Goal: Task Accomplishment & Management: Complete application form

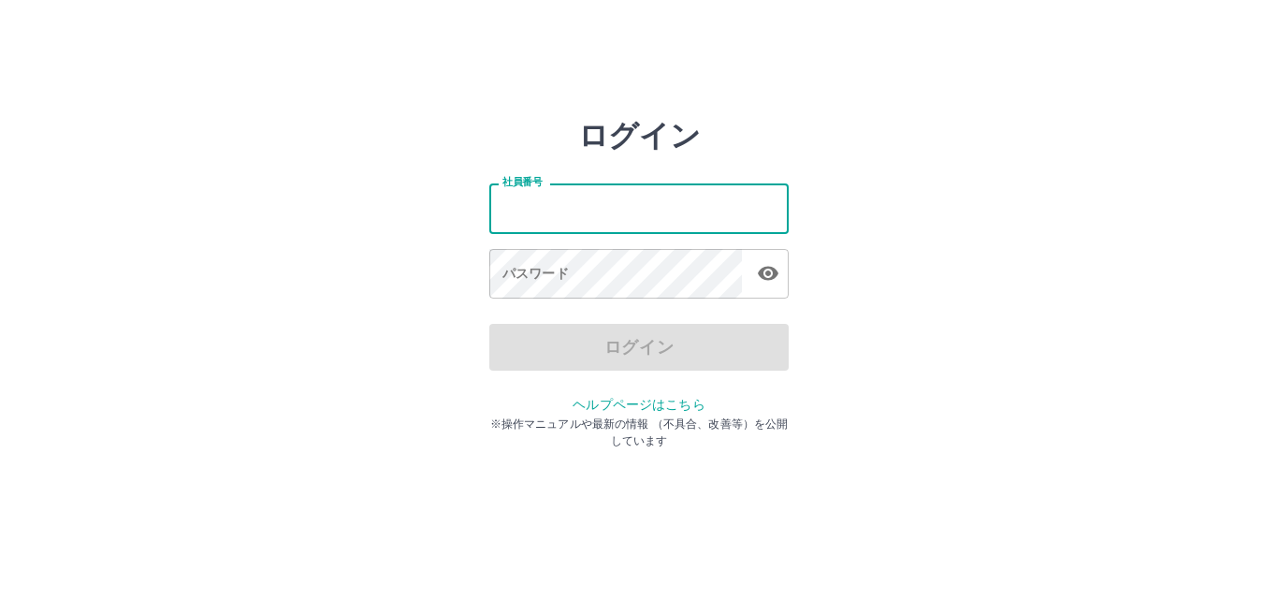
click at [635, 209] on input "社員番号" at bounding box center [638, 208] width 299 height 50
type input "*******"
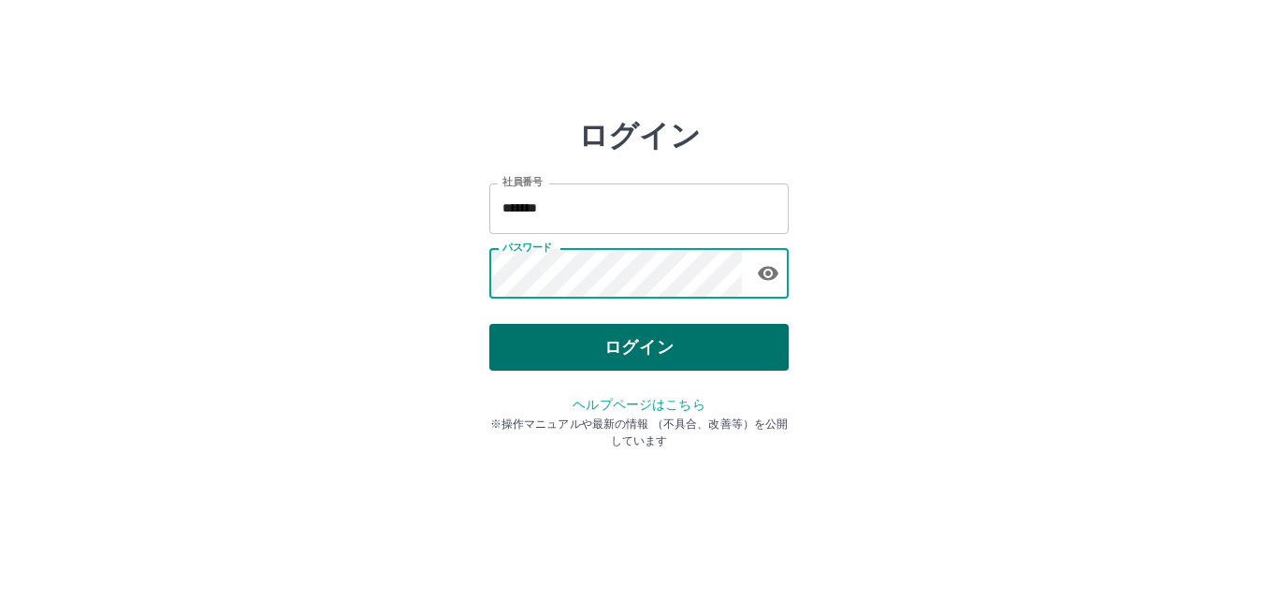
click at [645, 343] on button "ログイン" at bounding box center [638, 347] width 299 height 47
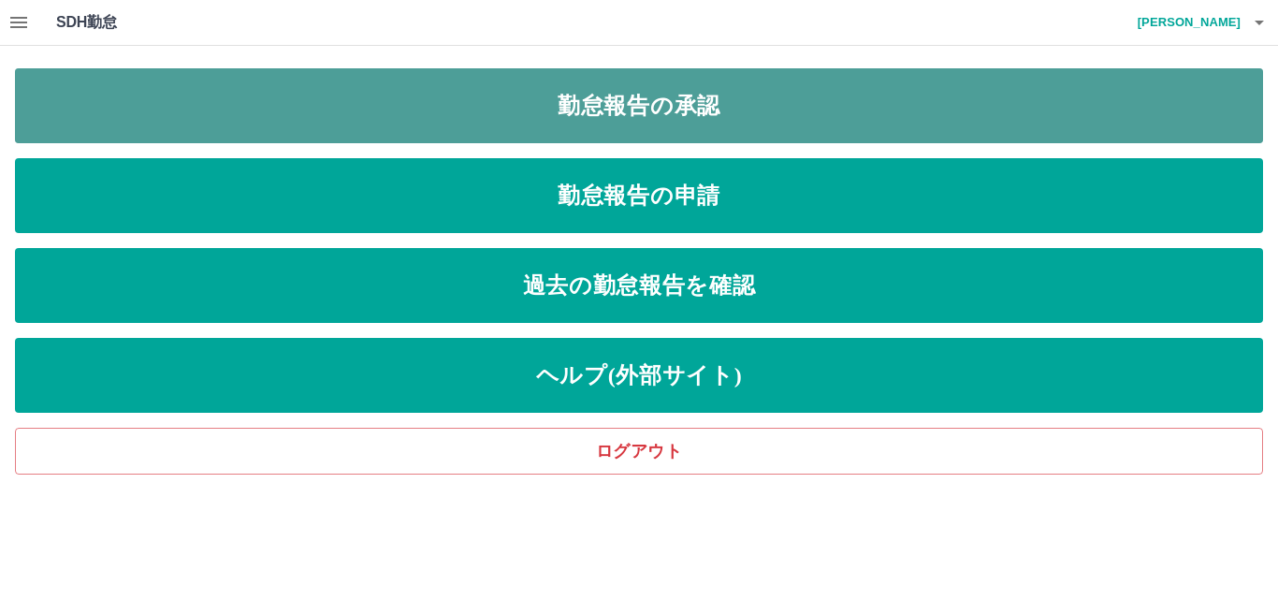
click at [555, 107] on link "勤怠報告の承認" at bounding box center [639, 105] width 1248 height 75
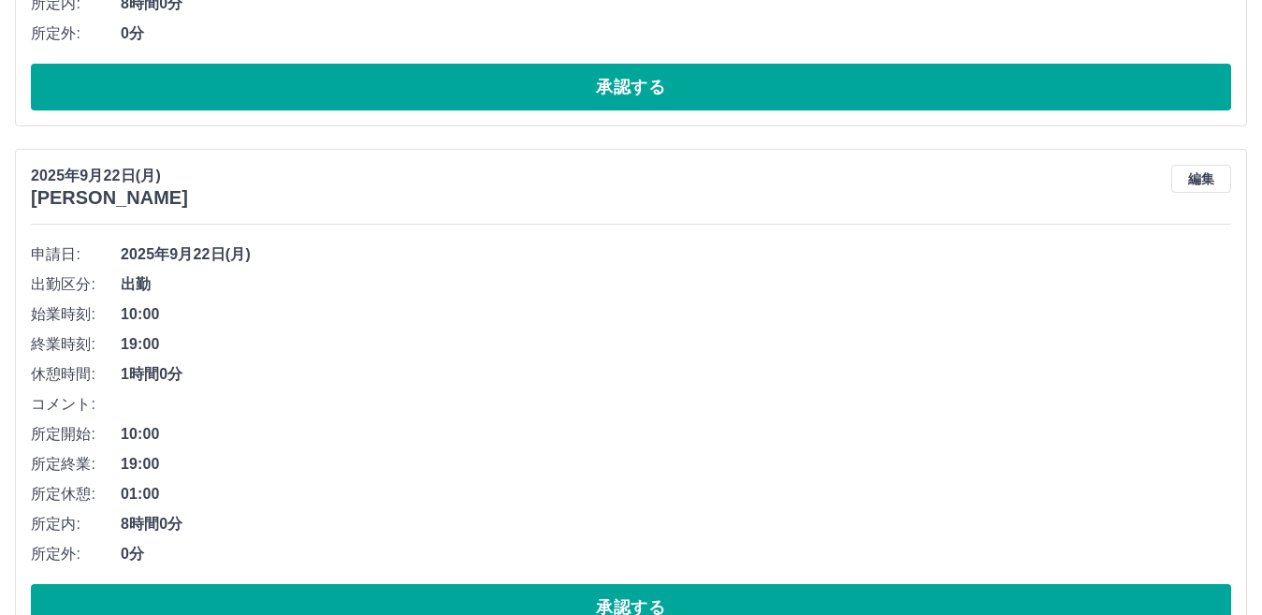
scroll to position [6425, 0]
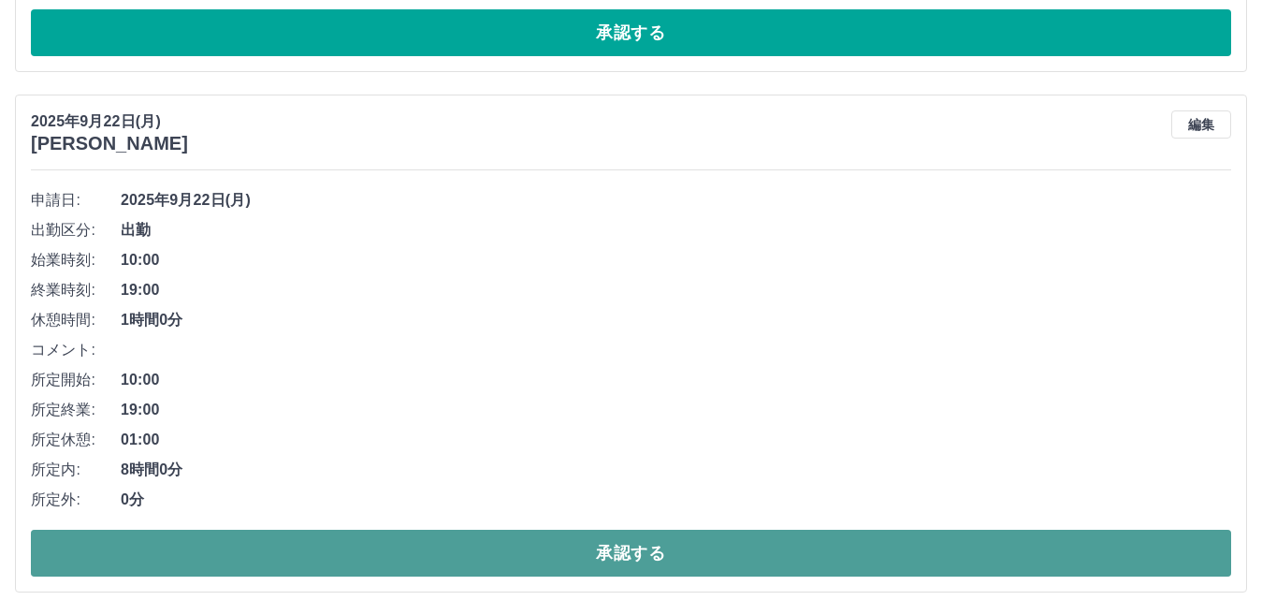
click at [552, 544] on button "承認する" at bounding box center [631, 553] width 1201 height 47
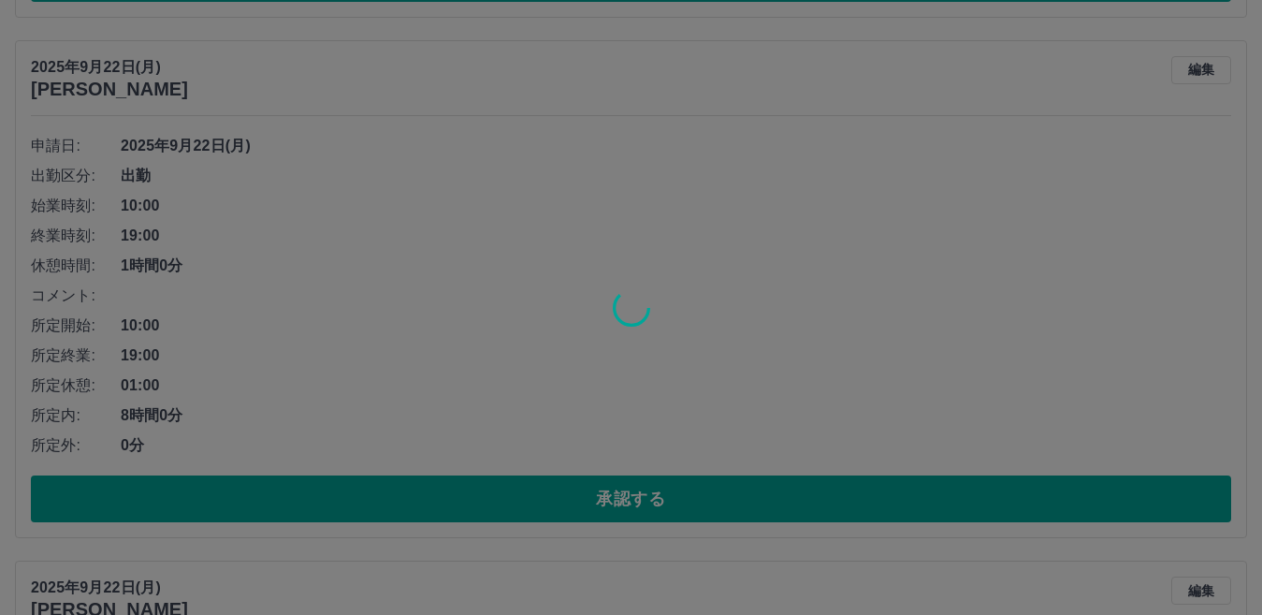
scroll to position [5905, 0]
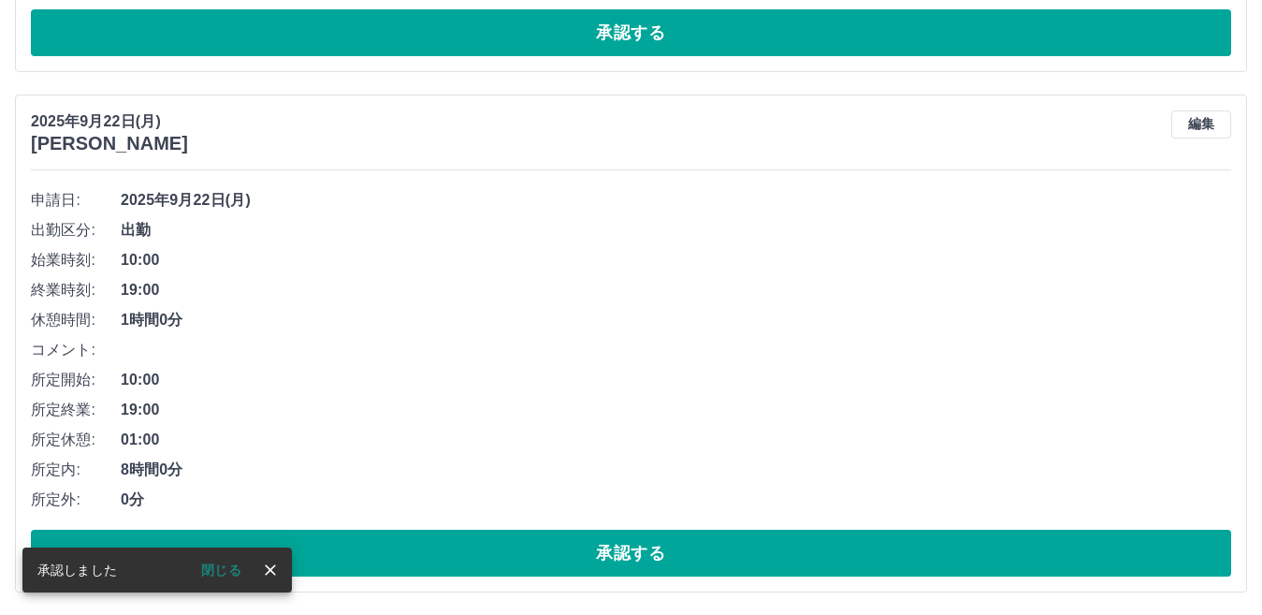
click at [557, 527] on div "申請日: 2025年9月22日(月) 出勤区分: 出勤 始業時刻: 10:00 終業時刻: 19:00 休憩時間: 1時間0分 コメント: 所定開始: 10:…" at bounding box center [631, 380] width 1201 height 391
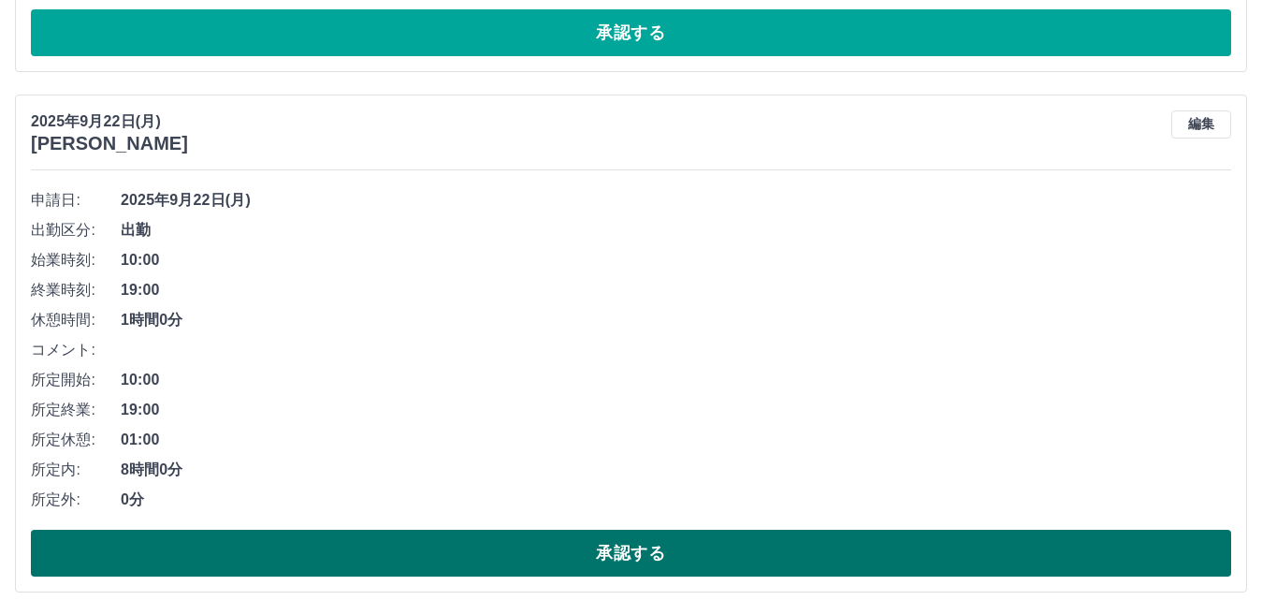
click at [560, 554] on button "承認する" at bounding box center [631, 553] width 1201 height 47
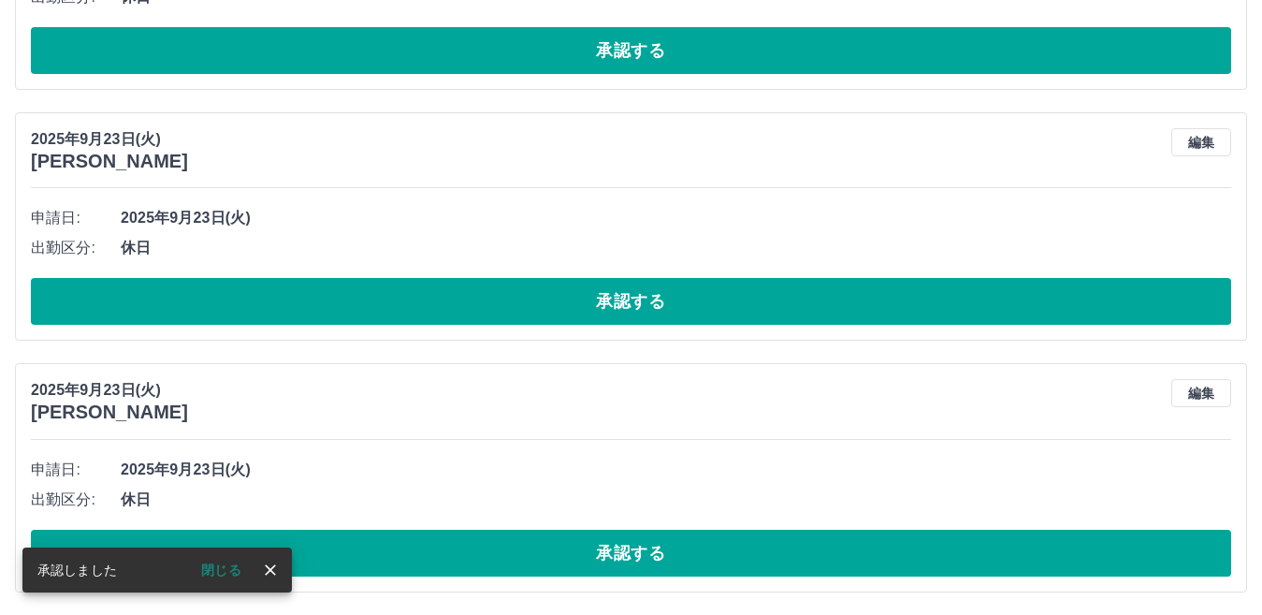
scroll to position [5385, 0]
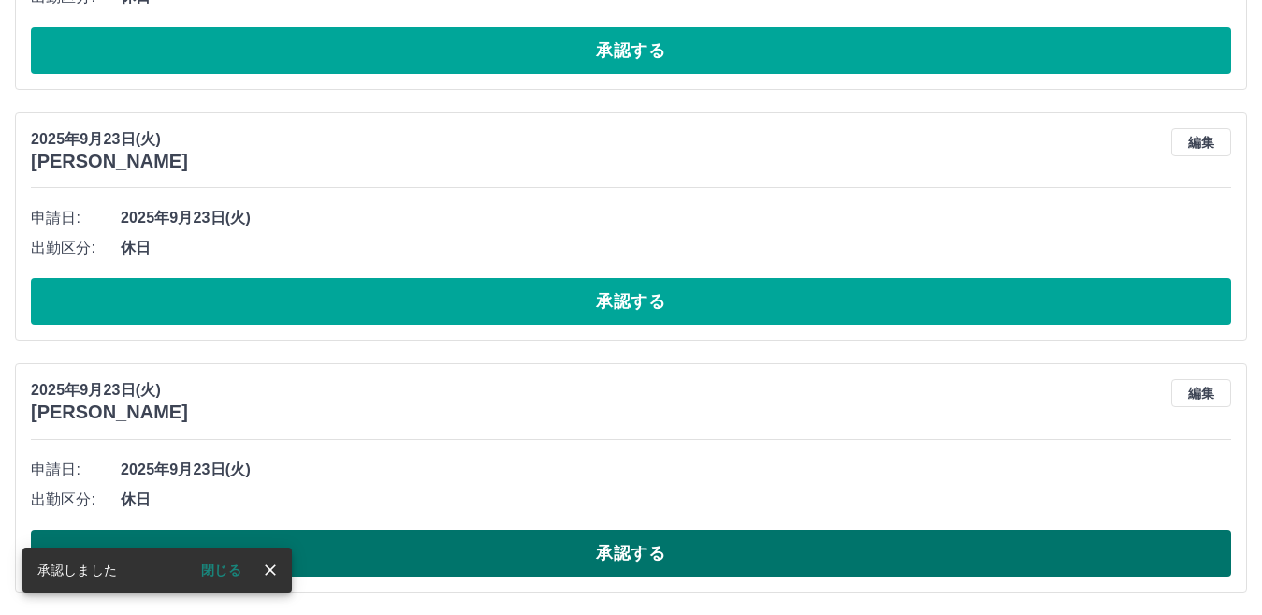
click at [572, 534] on button "承認する" at bounding box center [631, 553] width 1201 height 47
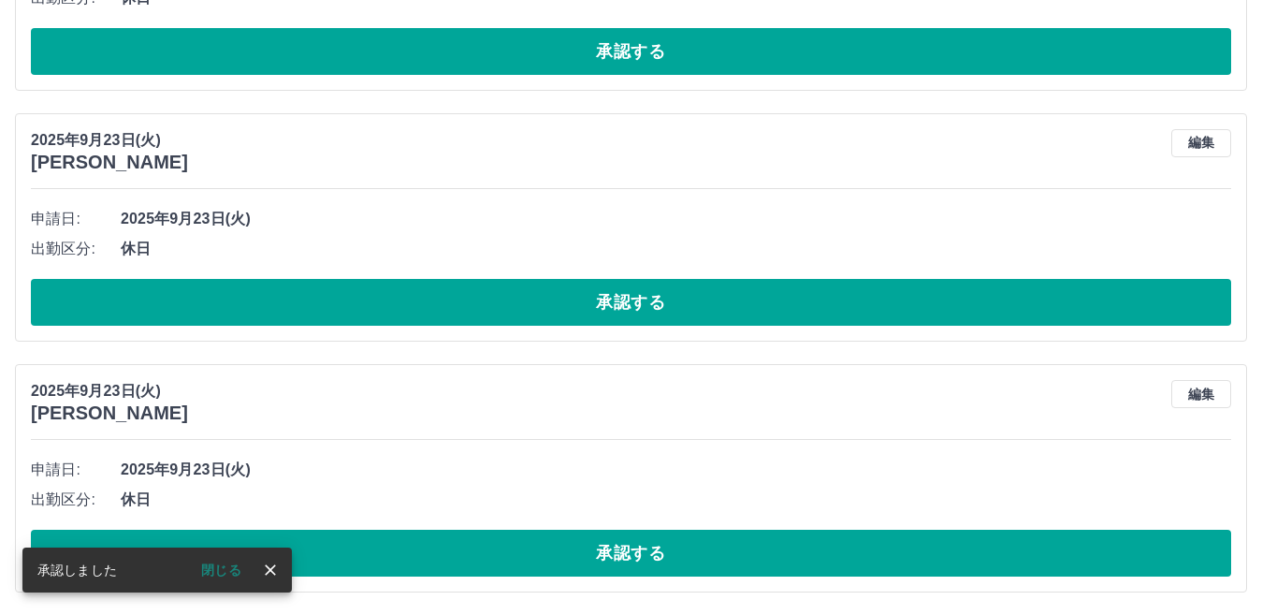
scroll to position [5133, 0]
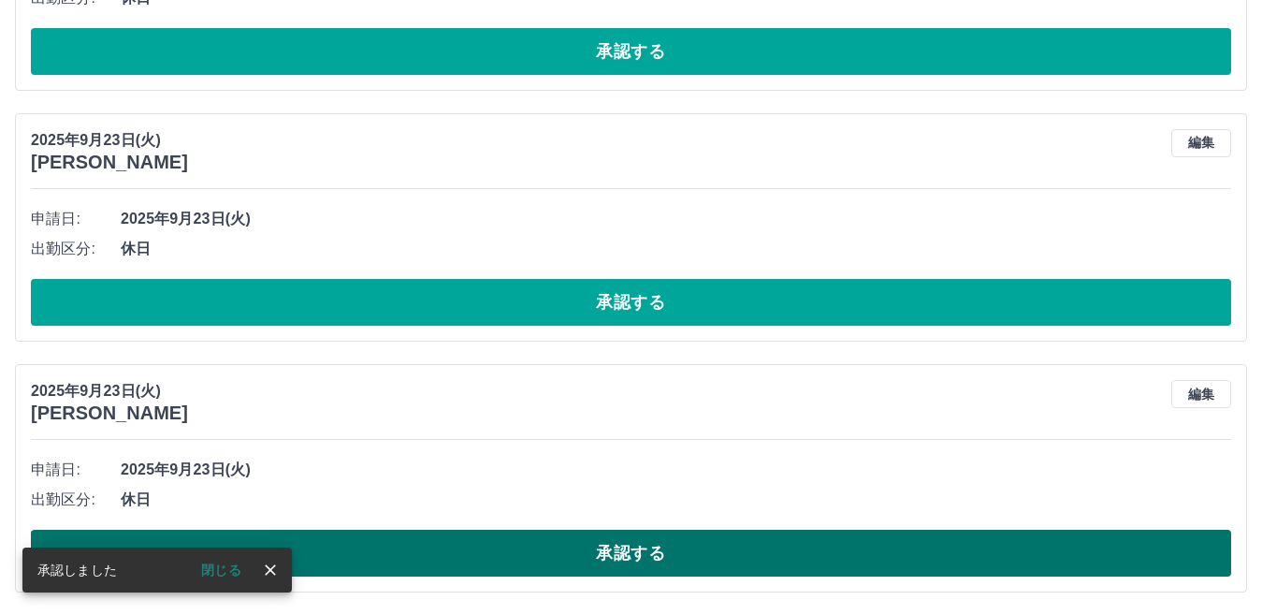
click at [607, 556] on button "承認する" at bounding box center [631, 553] width 1201 height 47
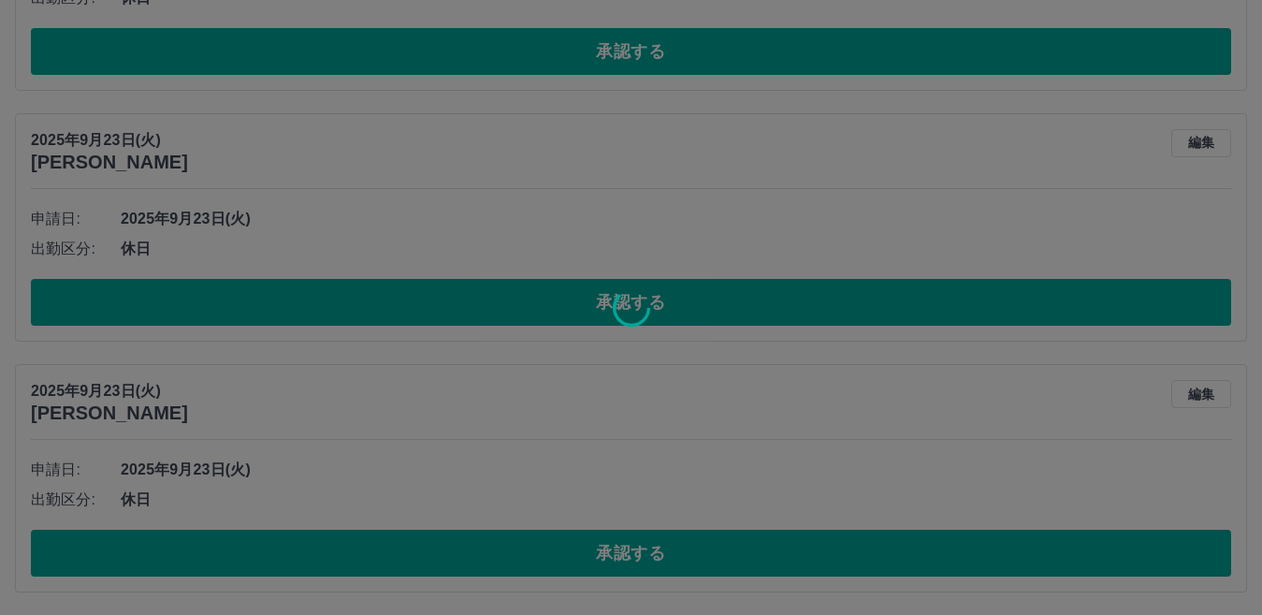
scroll to position [4883, 0]
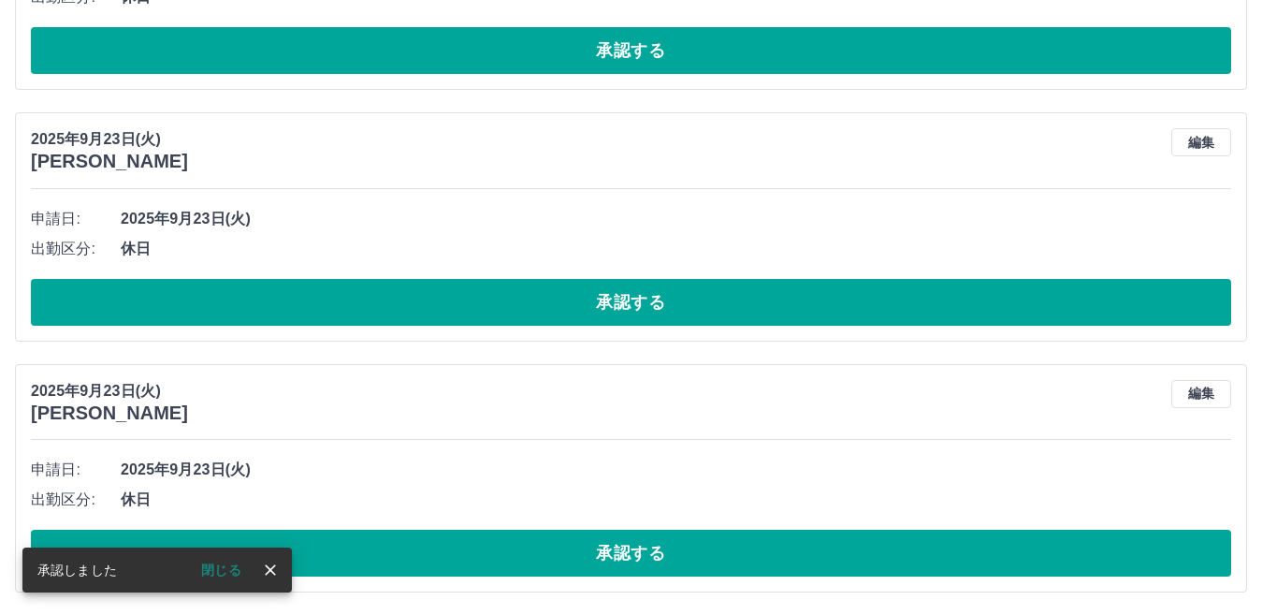
click at [615, 557] on button "承認する" at bounding box center [631, 553] width 1201 height 47
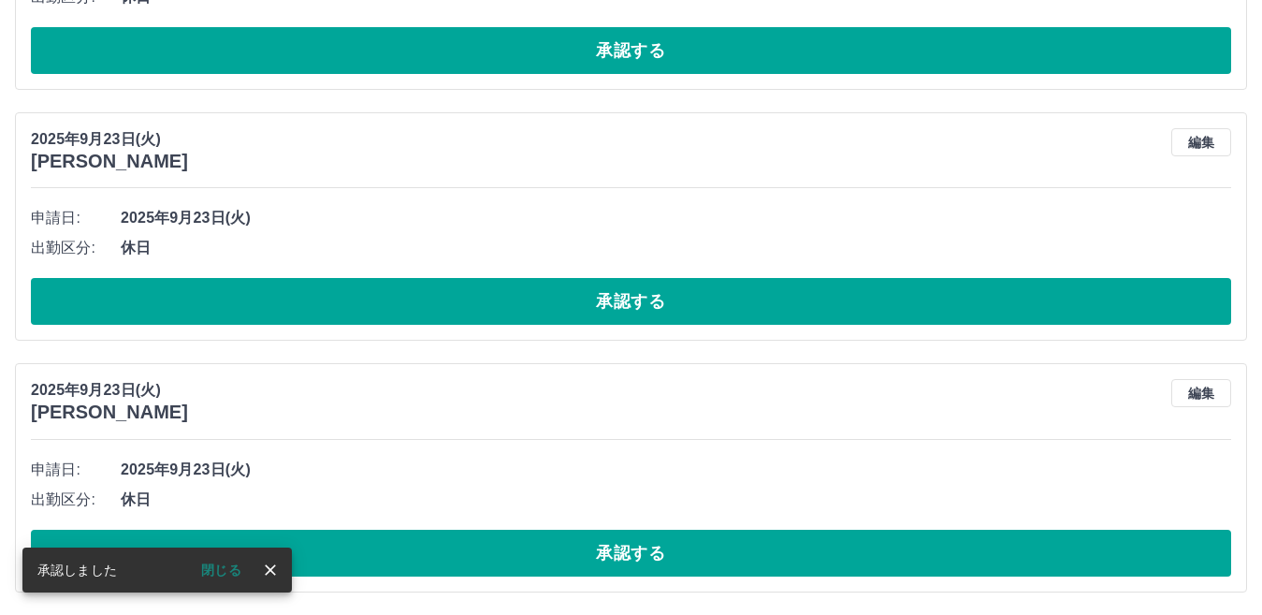
scroll to position [4632, 0]
click at [615, 557] on button "承認する" at bounding box center [631, 553] width 1201 height 47
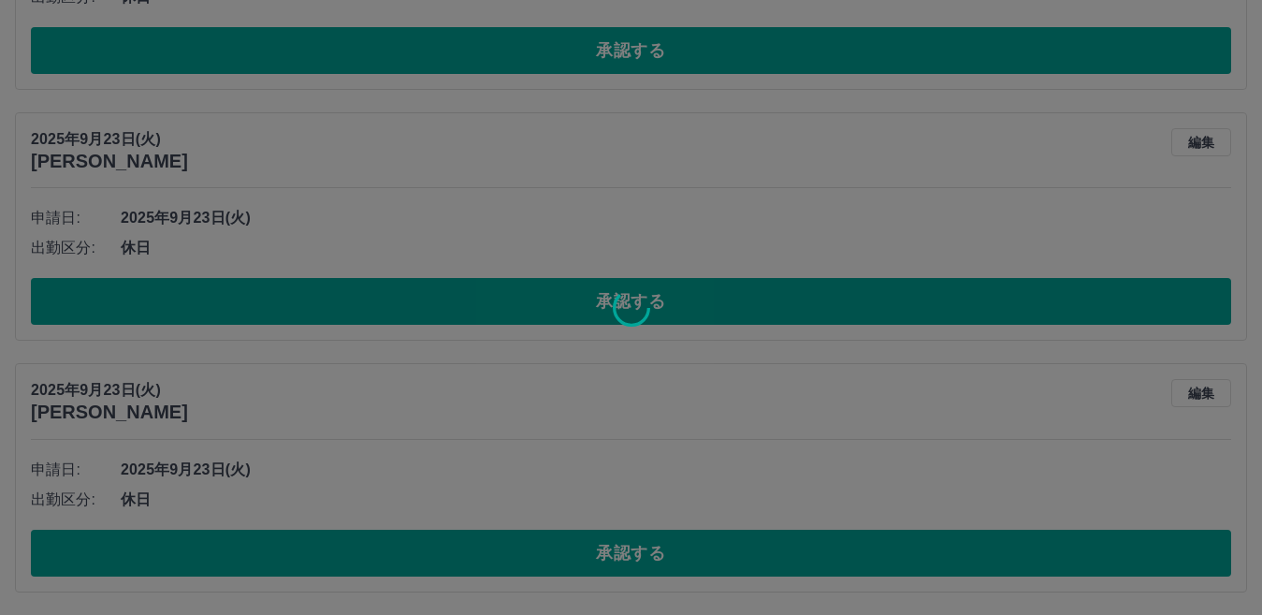
scroll to position [4380, 0]
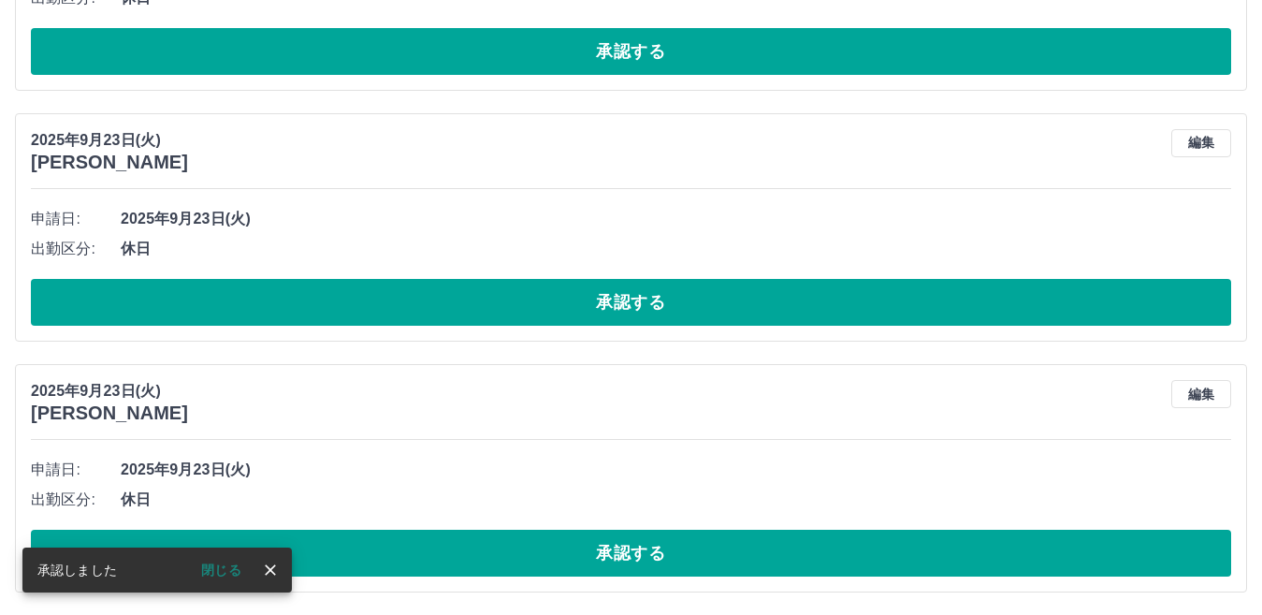
click at [615, 557] on button "承認する" at bounding box center [631, 553] width 1201 height 47
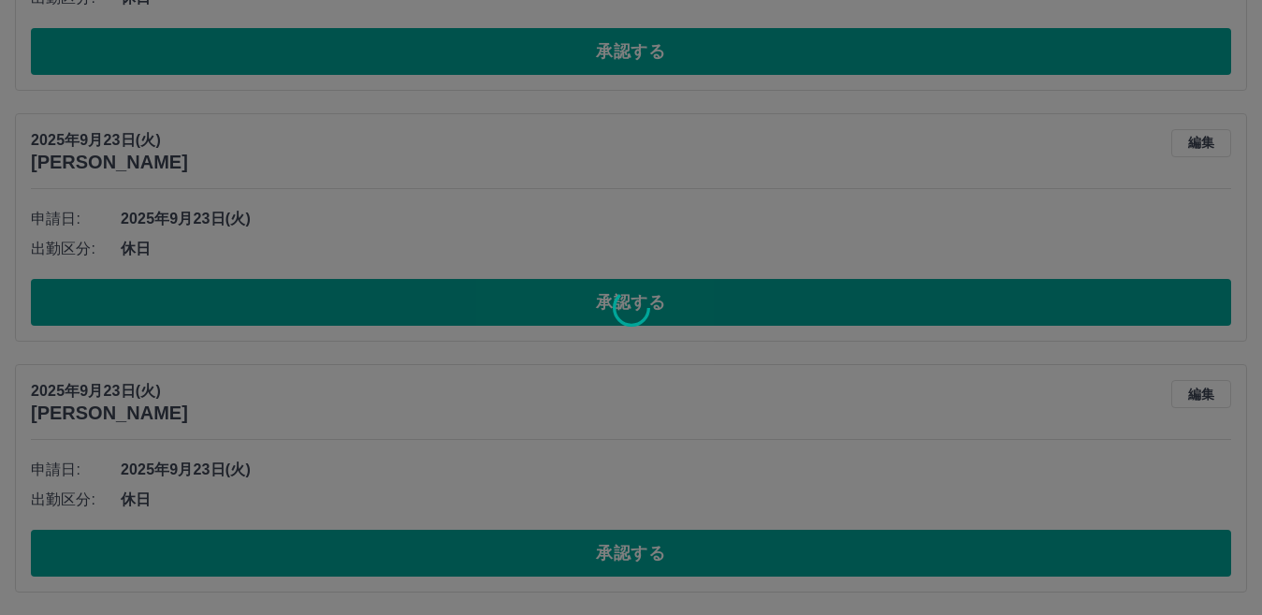
scroll to position [4129, 0]
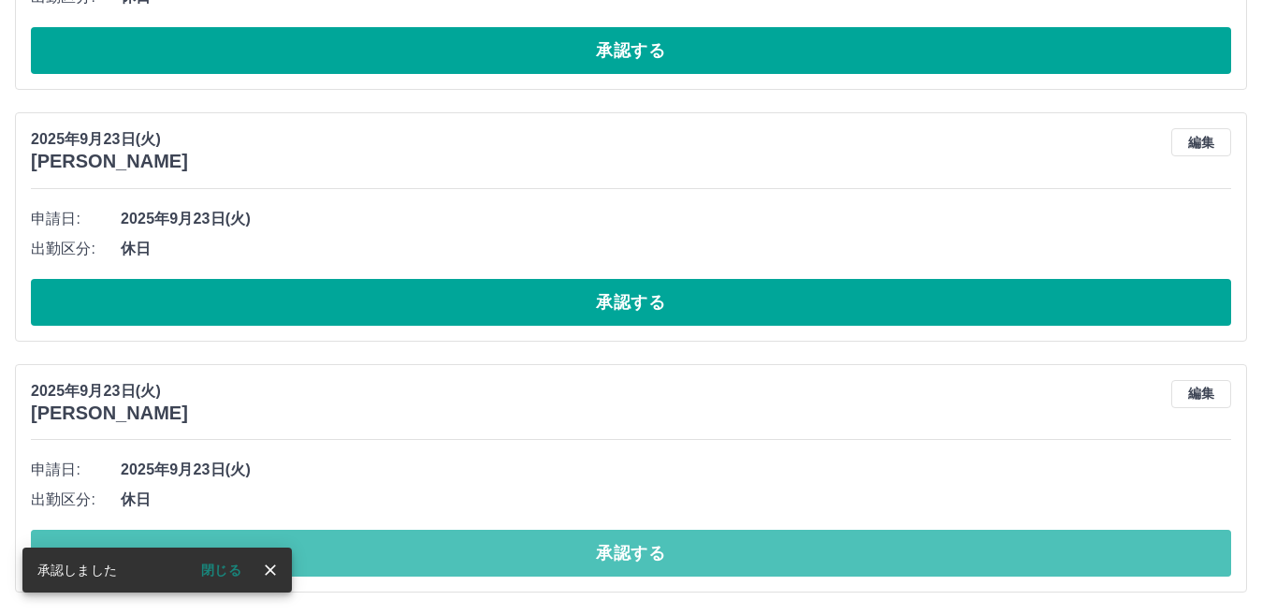
click at [615, 557] on button "承認する" at bounding box center [631, 553] width 1201 height 47
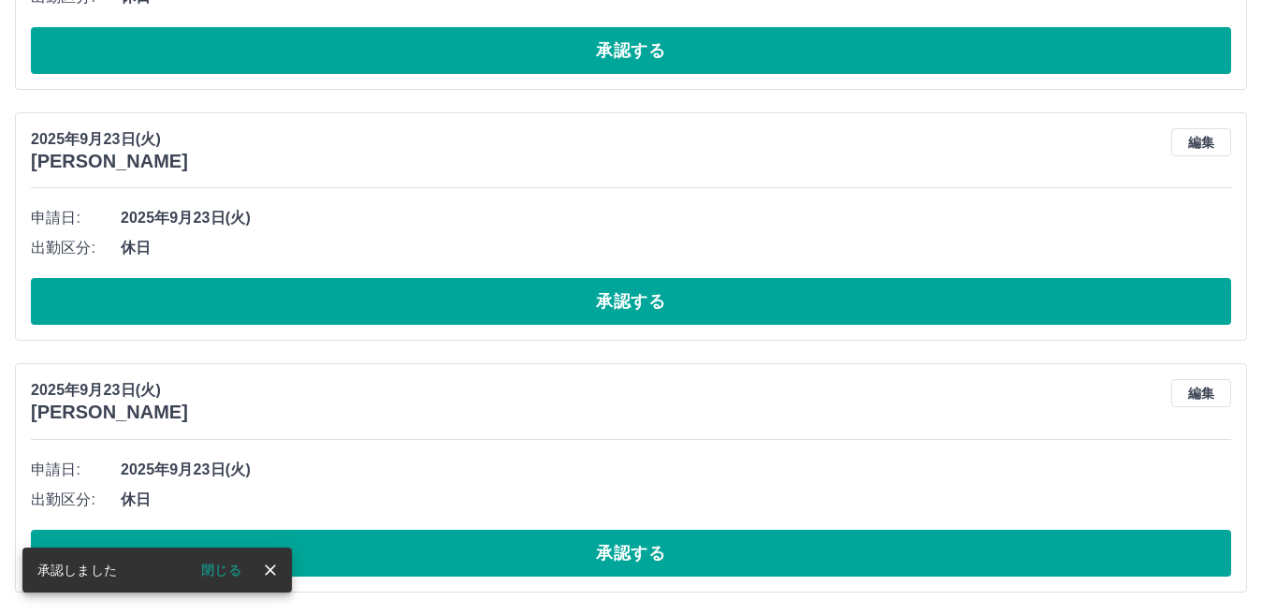
scroll to position [3879, 0]
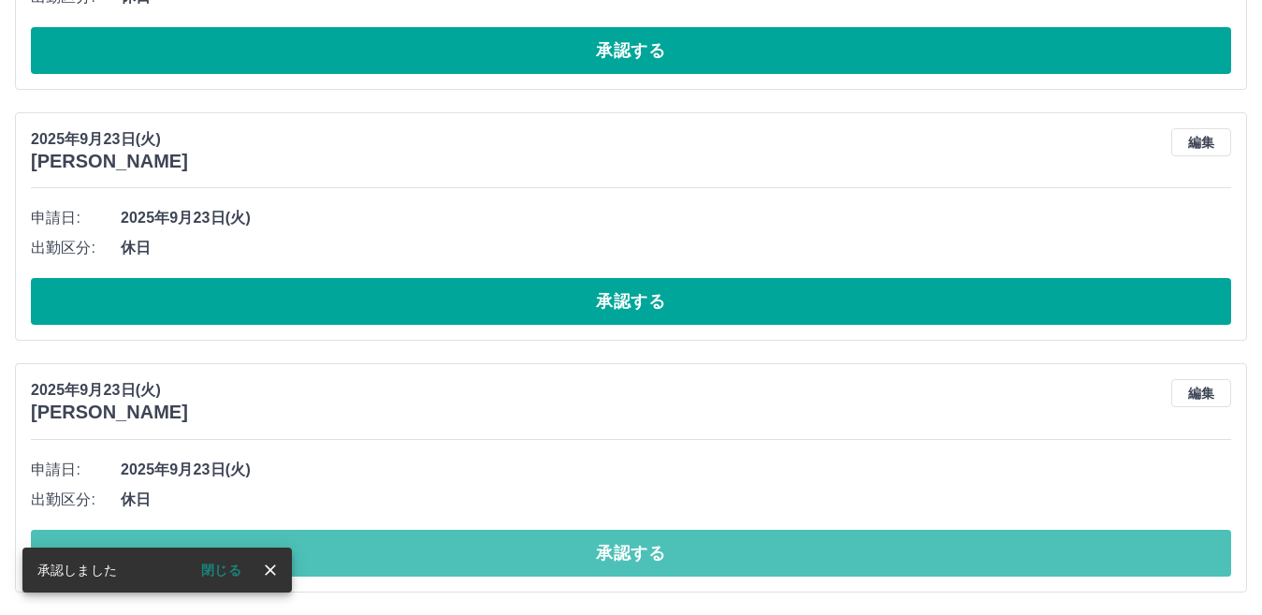
click at [615, 557] on button "承認する" at bounding box center [631, 553] width 1201 height 47
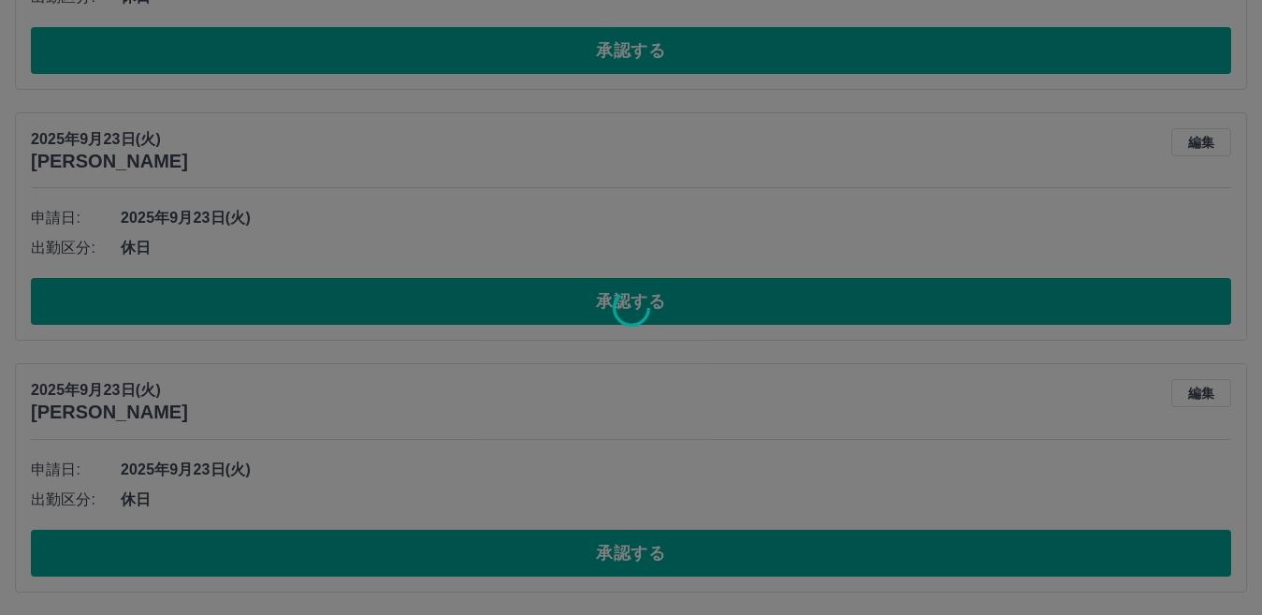
scroll to position [3627, 0]
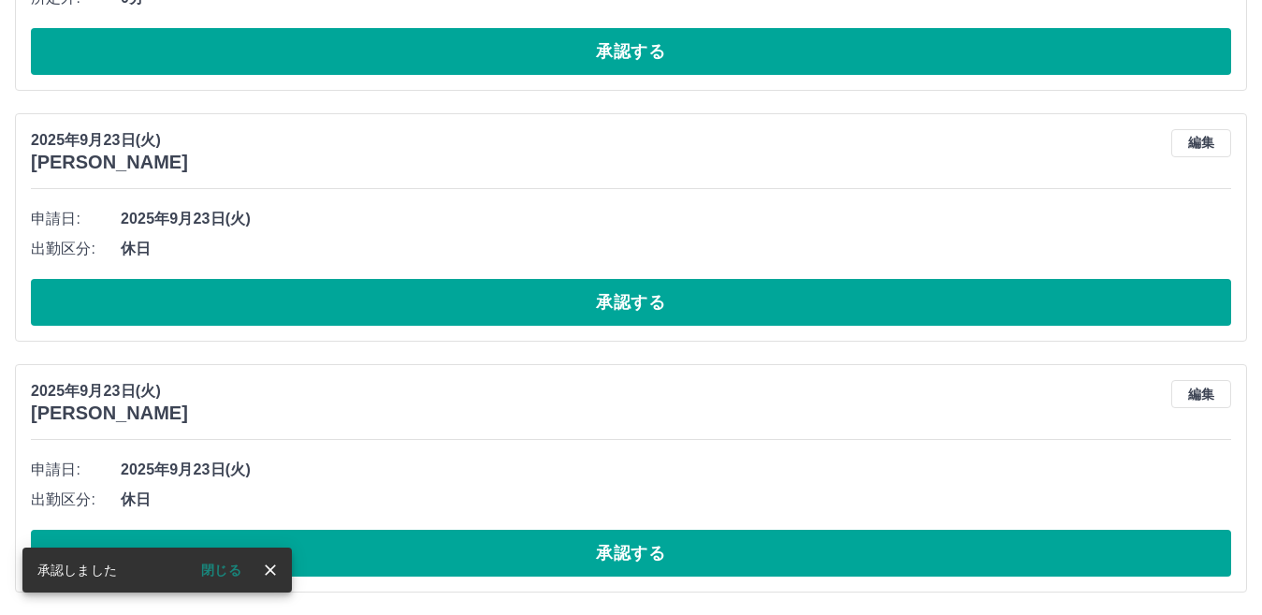
click at [615, 557] on button "承認する" at bounding box center [631, 553] width 1201 height 47
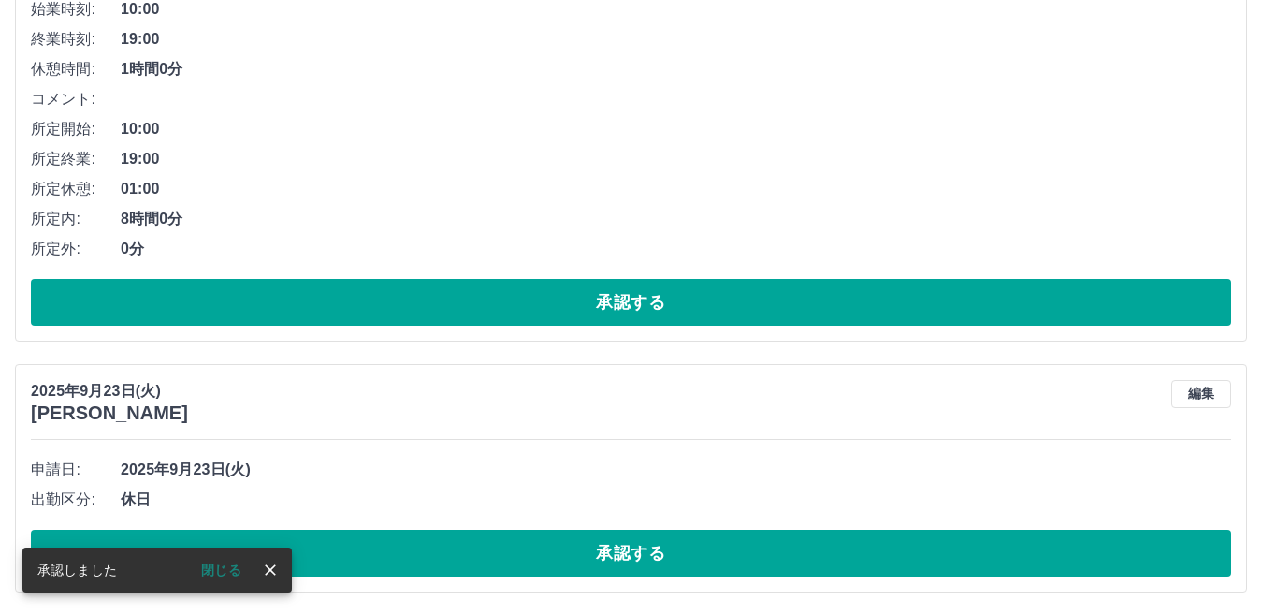
scroll to position [3376, 0]
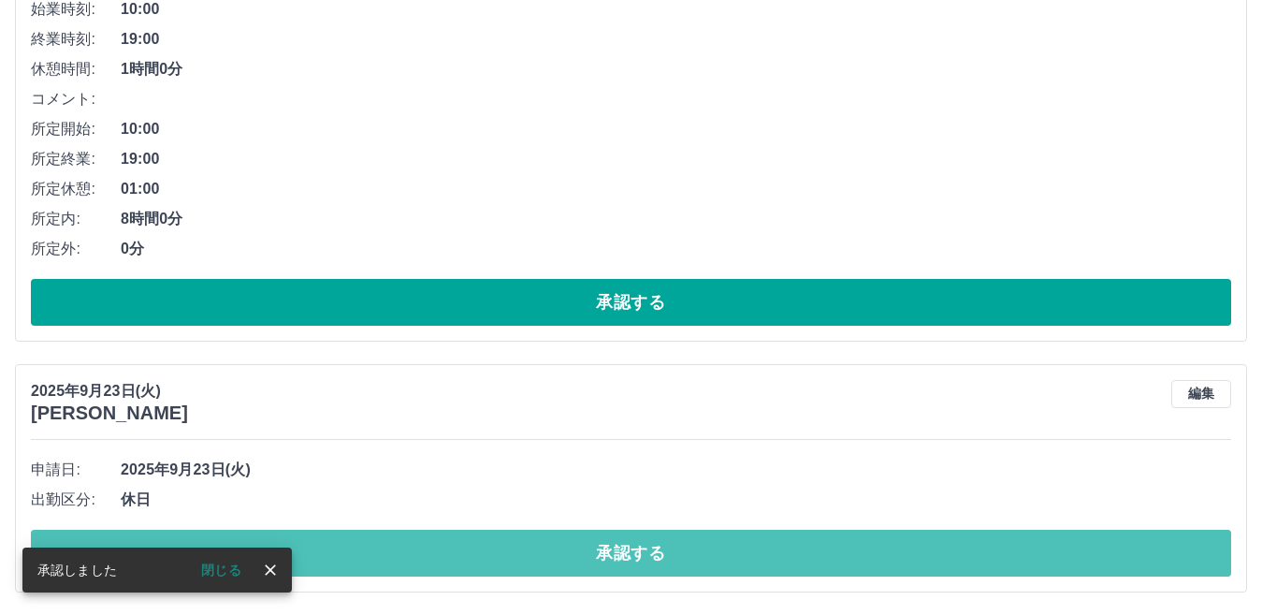
click at [615, 557] on button "承認する" at bounding box center [631, 553] width 1201 height 47
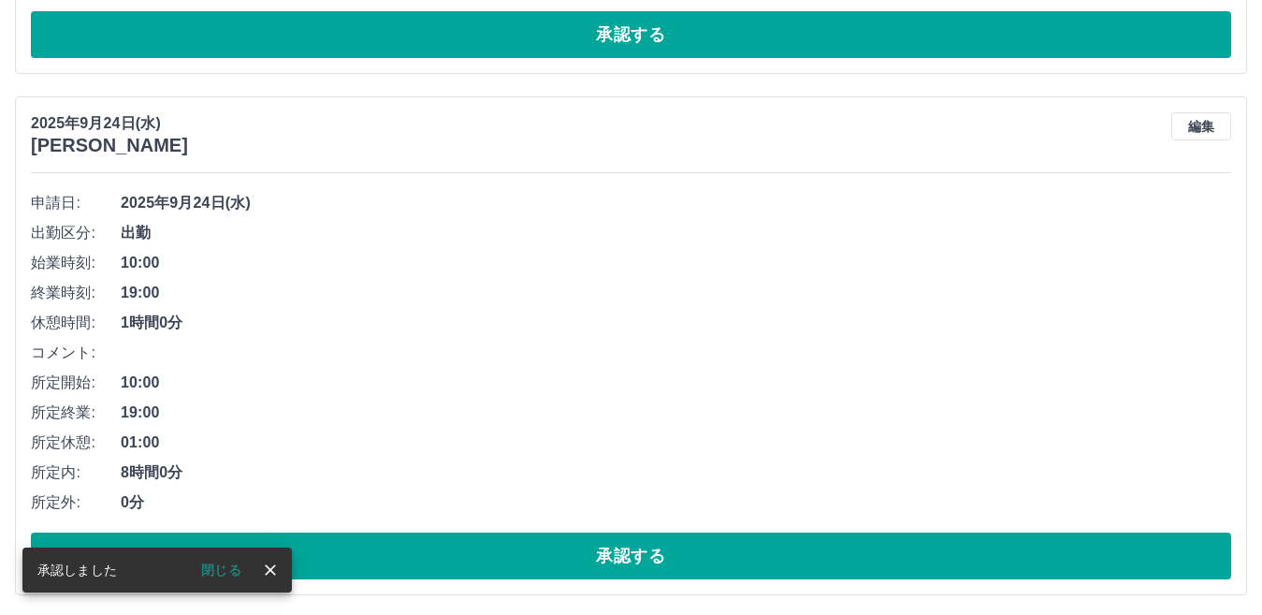
scroll to position [3125, 0]
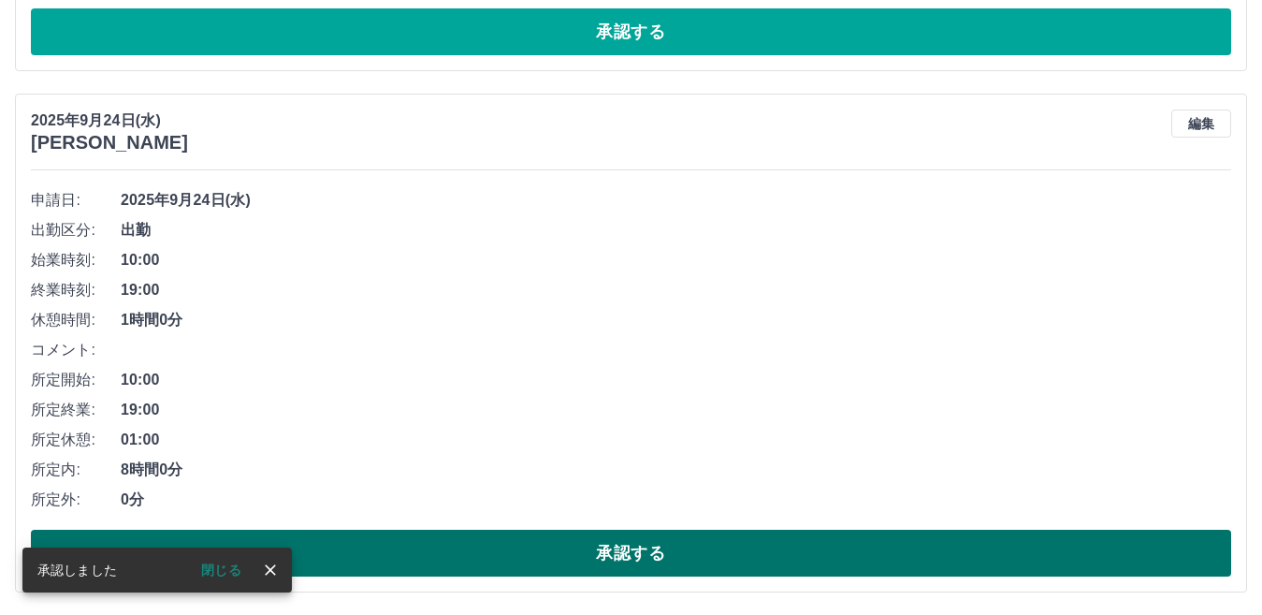
click at [594, 558] on button "承認する" at bounding box center [631, 553] width 1201 height 47
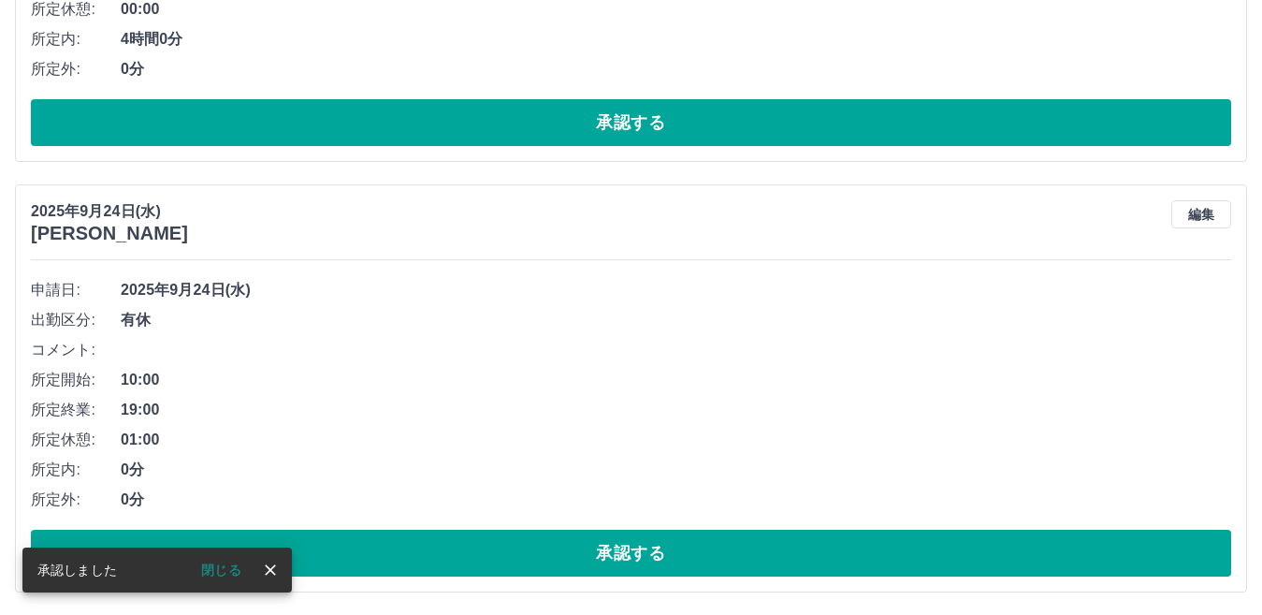
scroll to position [2604, 0]
click at [593, 557] on button "承認する" at bounding box center [631, 553] width 1201 height 47
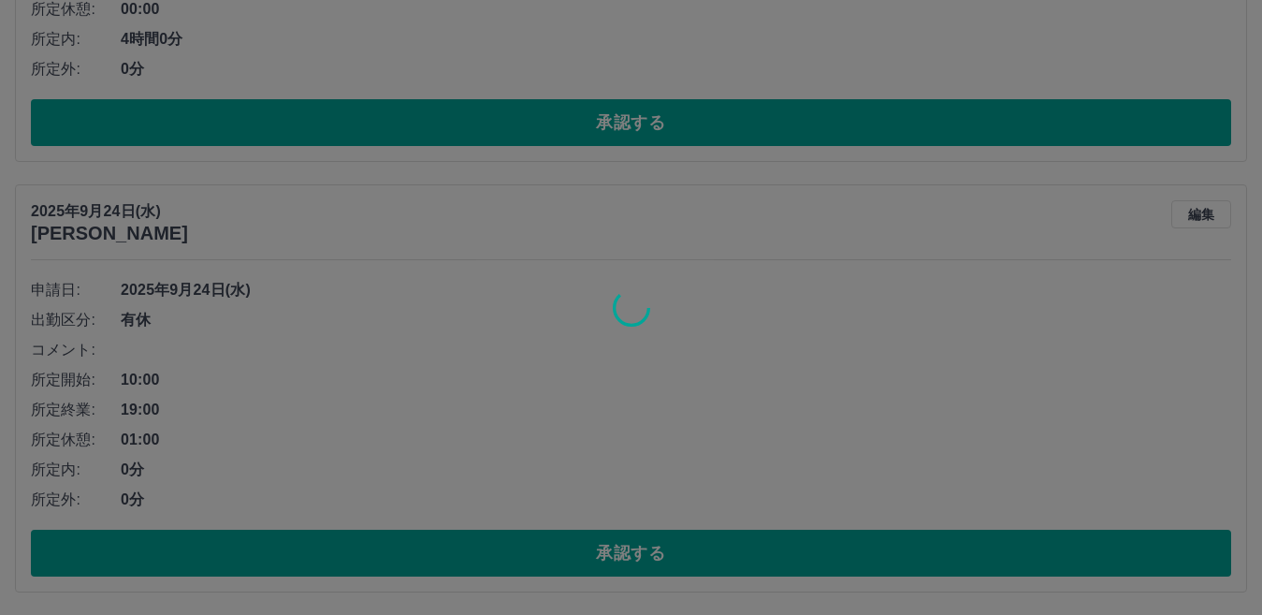
scroll to position [2174, 0]
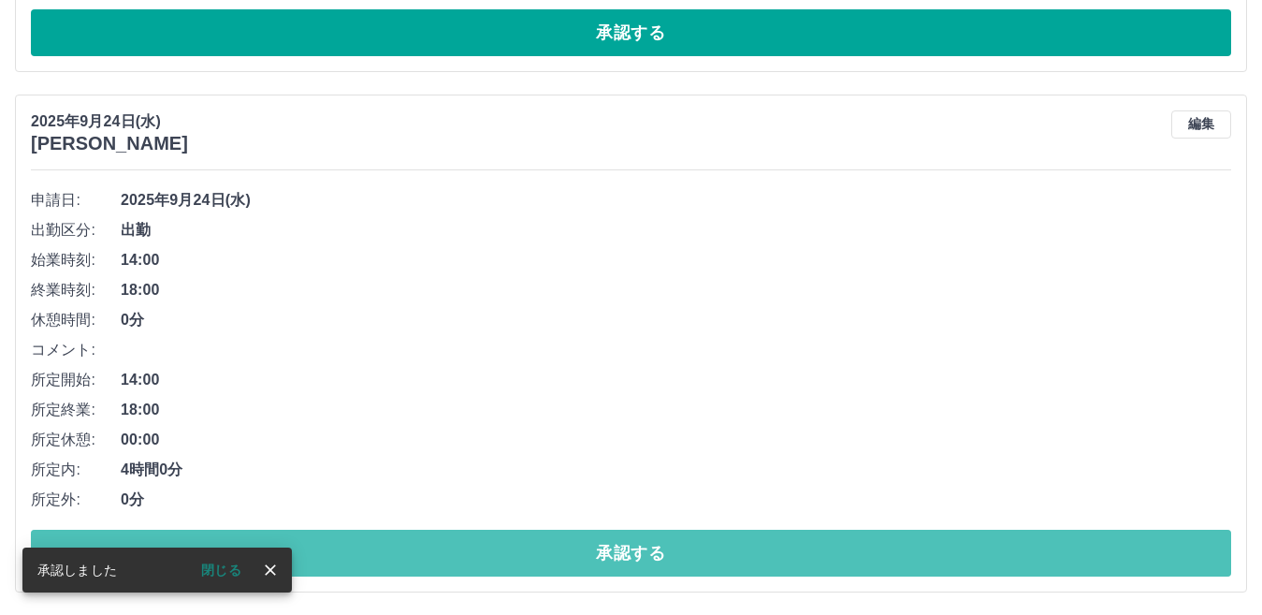
click at [520, 552] on button "承認する" at bounding box center [631, 553] width 1201 height 47
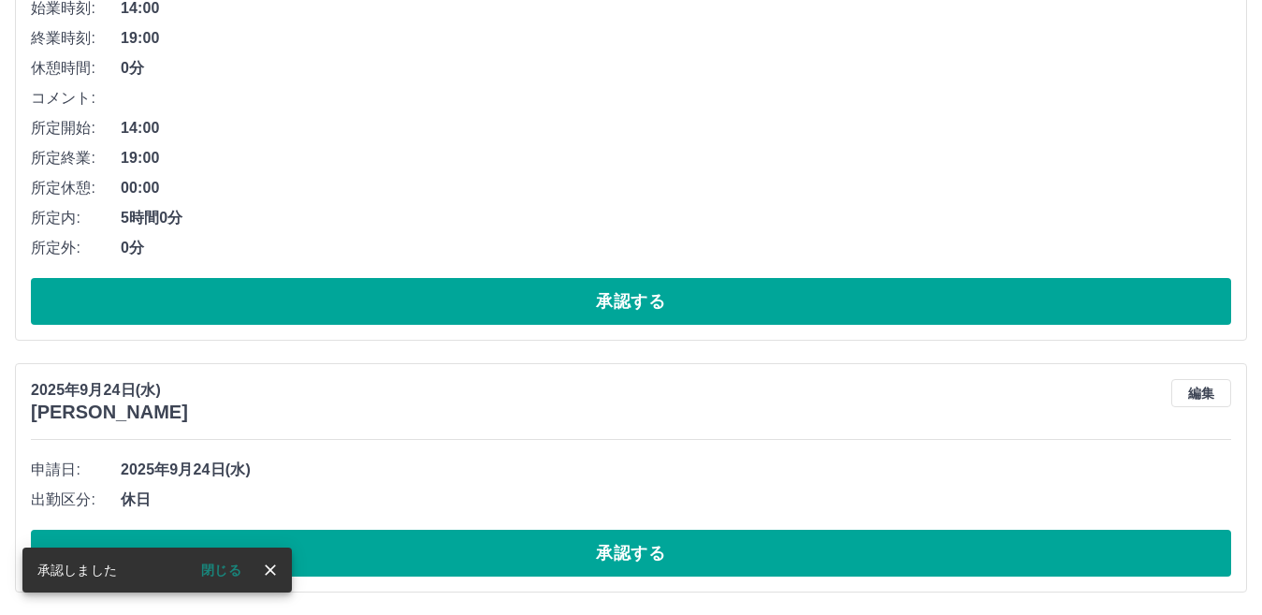
scroll to position [1653, 0]
click at [520, 552] on button "承認する" at bounding box center [631, 553] width 1201 height 47
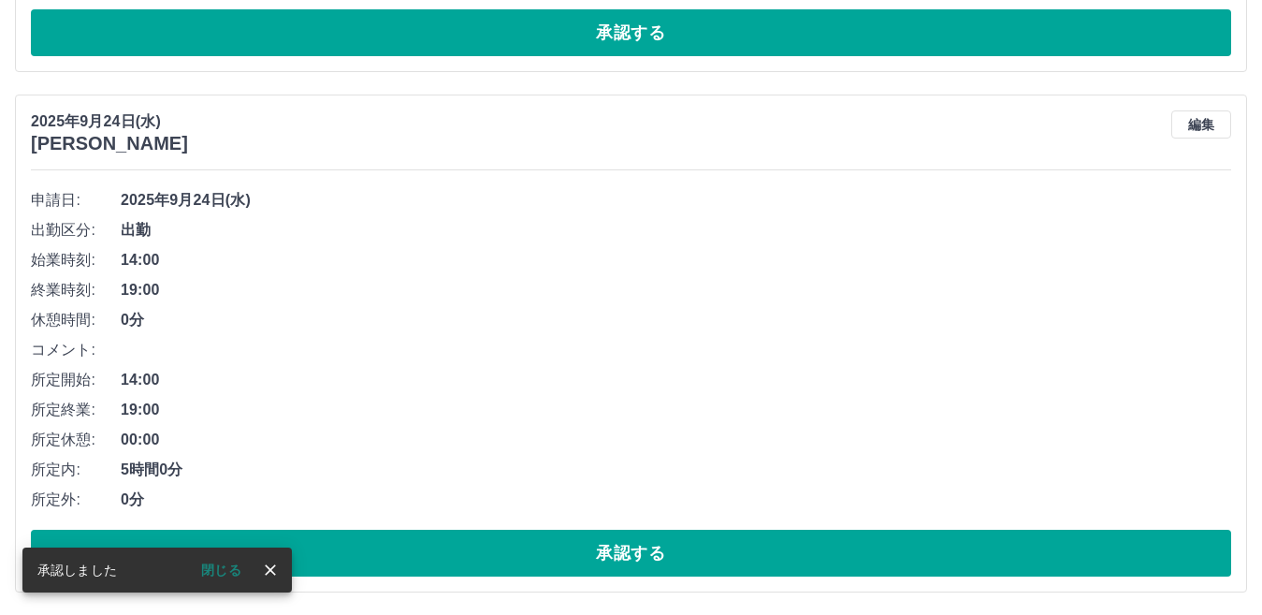
scroll to position [1402, 0]
click at [520, 552] on button "承認する" at bounding box center [631, 553] width 1201 height 47
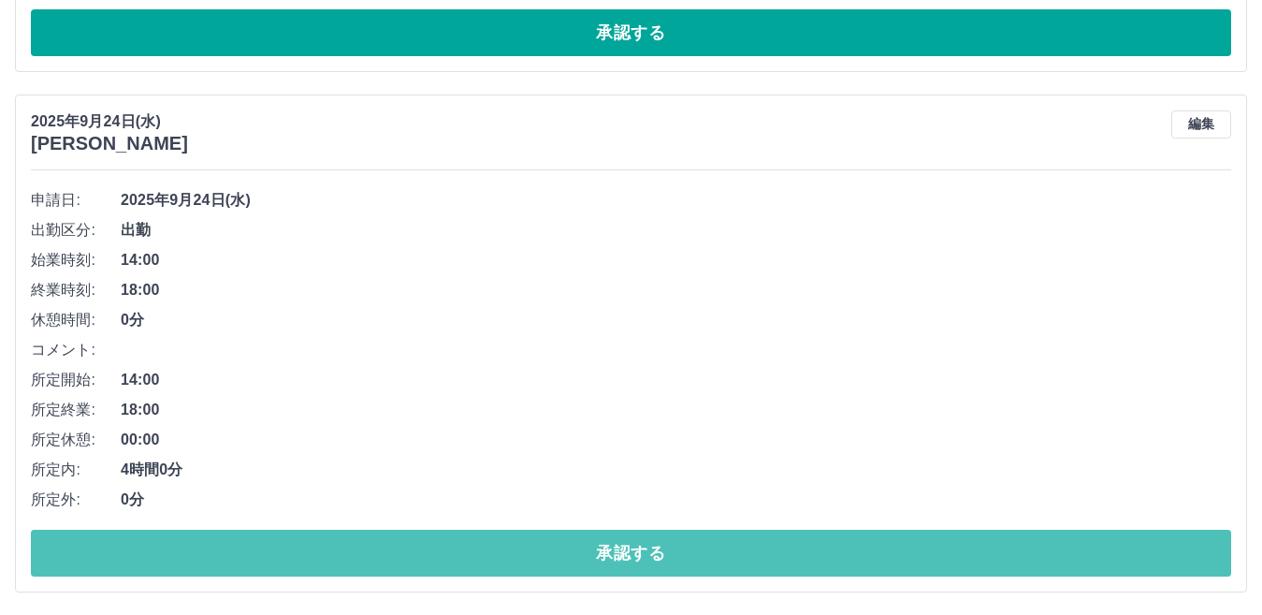
click at [520, 552] on button "承認する" at bounding box center [631, 553] width 1201 height 47
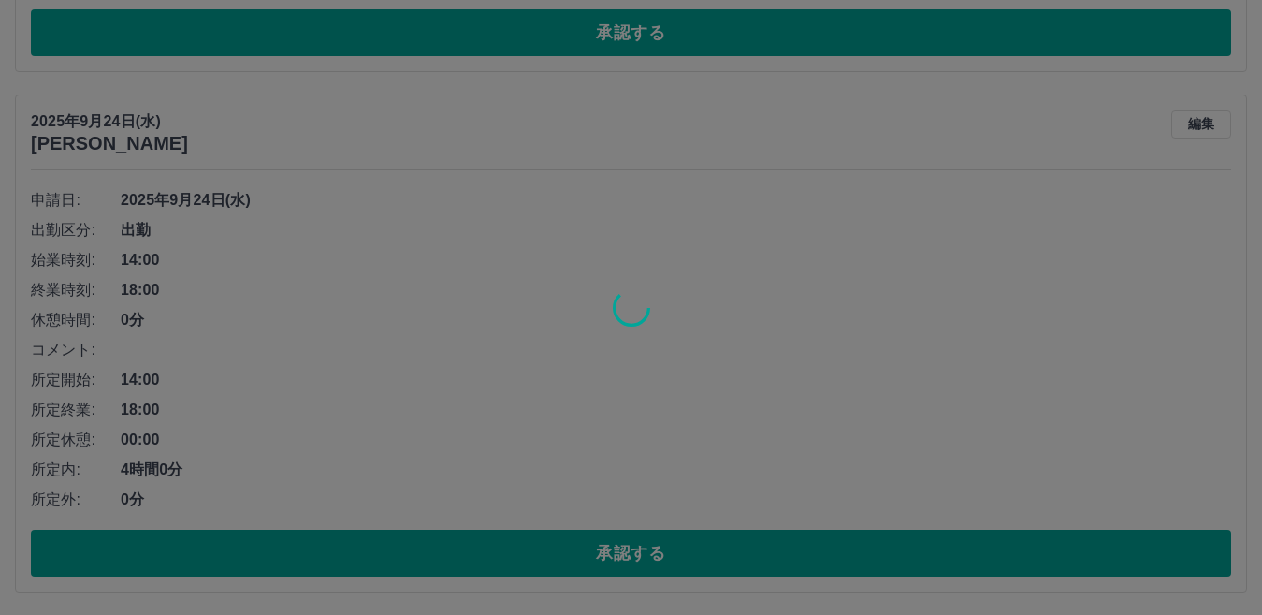
scroll to position [361, 0]
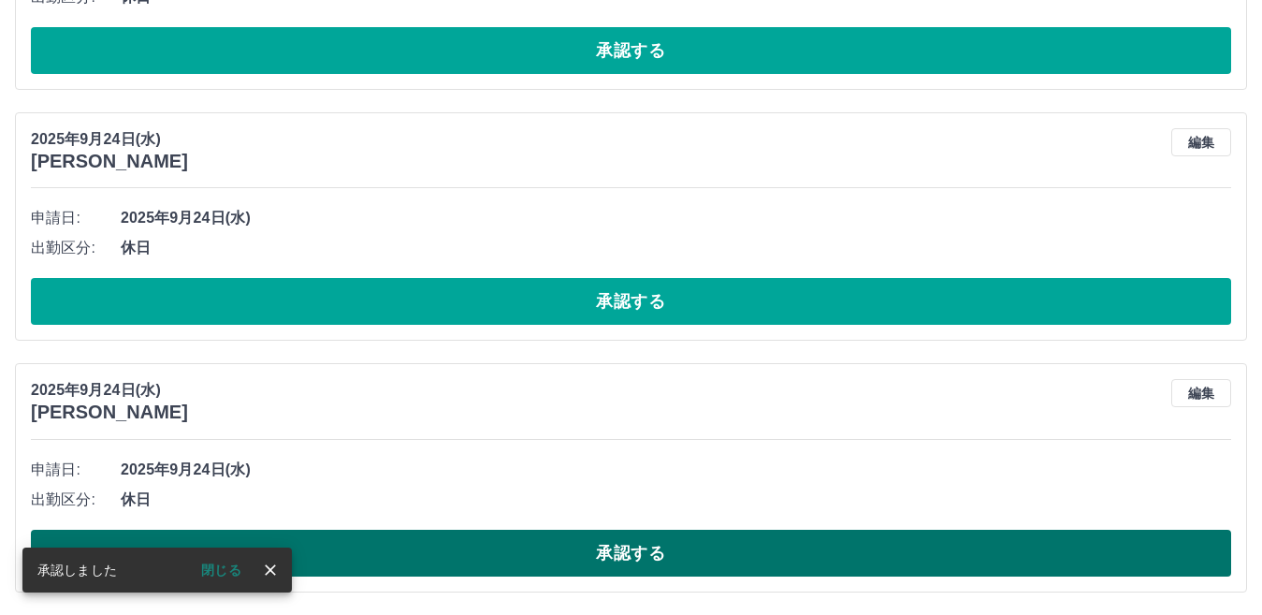
click at [642, 548] on button "承認する" at bounding box center [631, 553] width 1201 height 47
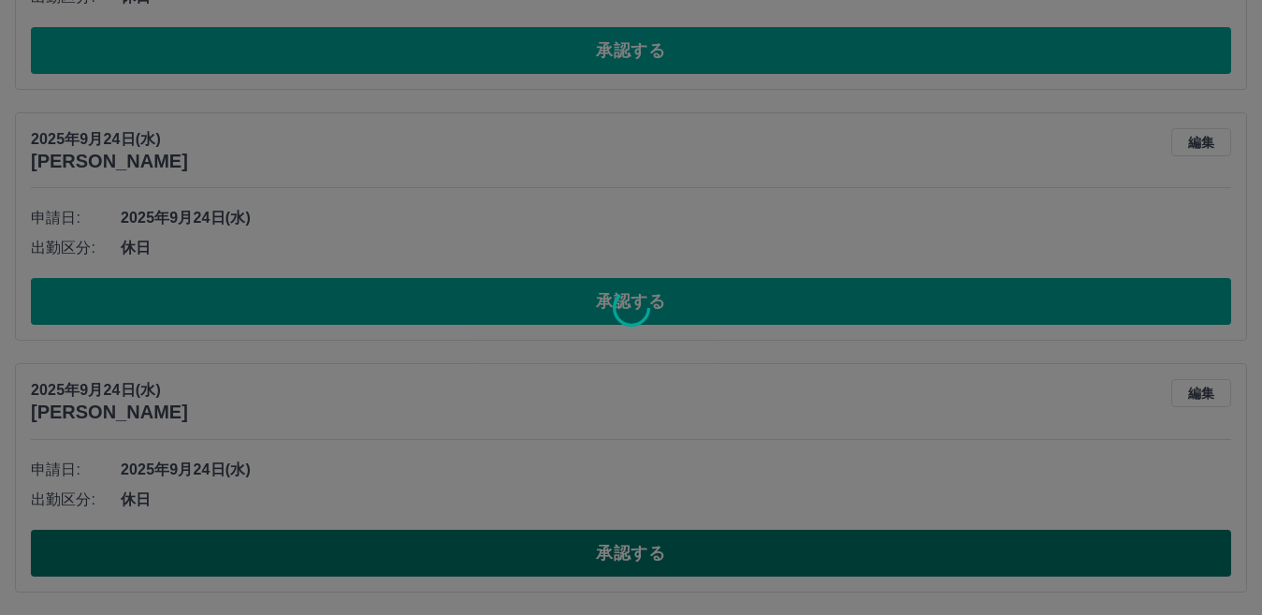
scroll to position [109, 0]
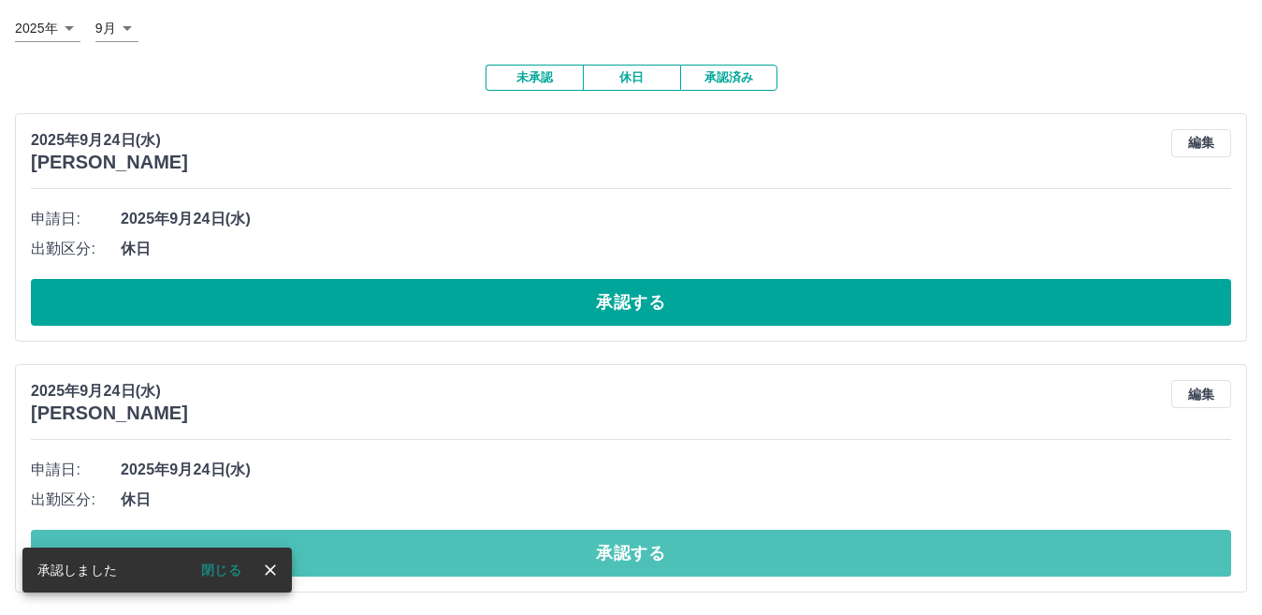
click at [642, 548] on button "承認する" at bounding box center [631, 553] width 1201 height 47
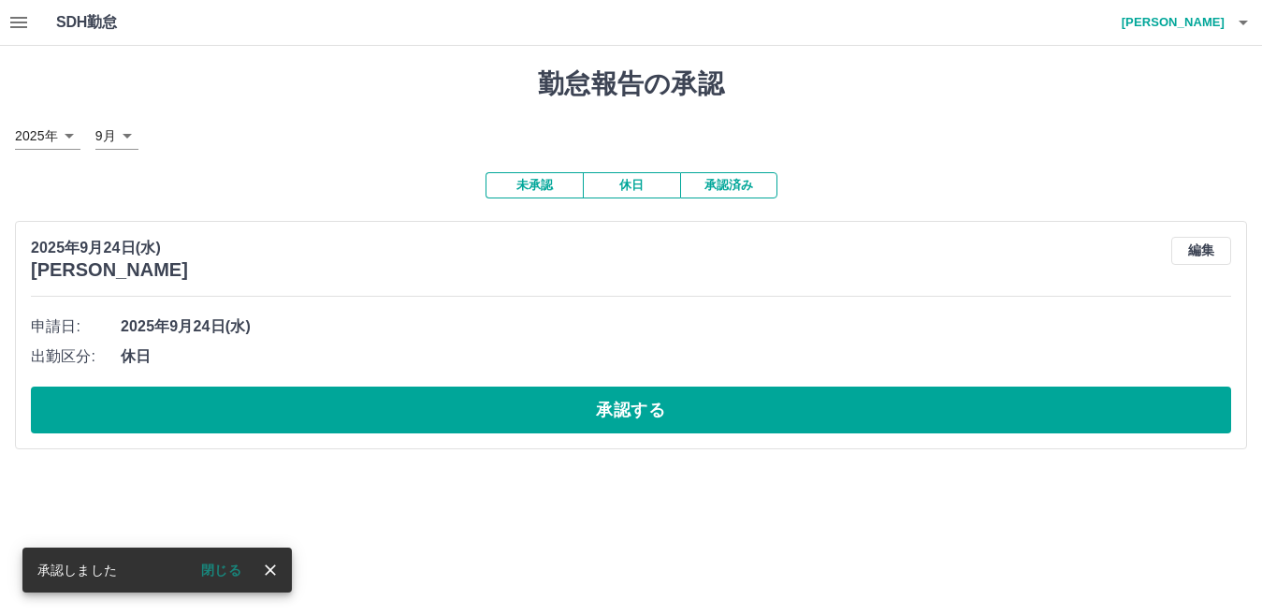
scroll to position [0, 0]
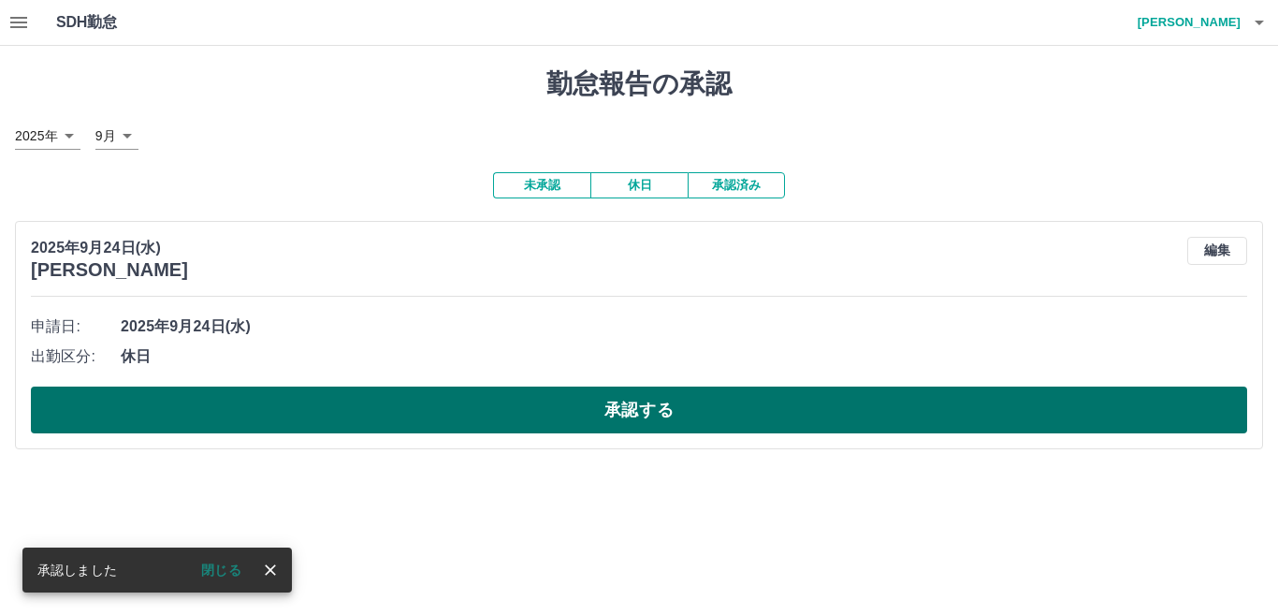
click at [535, 395] on button "承認する" at bounding box center [639, 409] width 1216 height 47
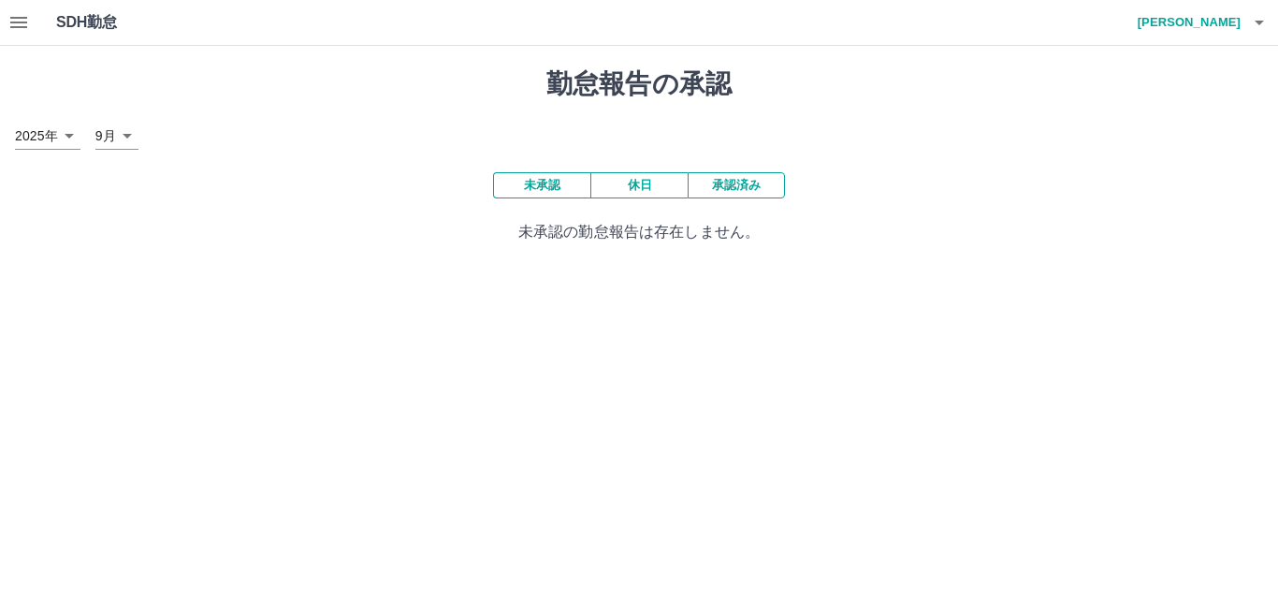
click at [20, 27] on icon "button" at bounding box center [18, 22] width 17 height 11
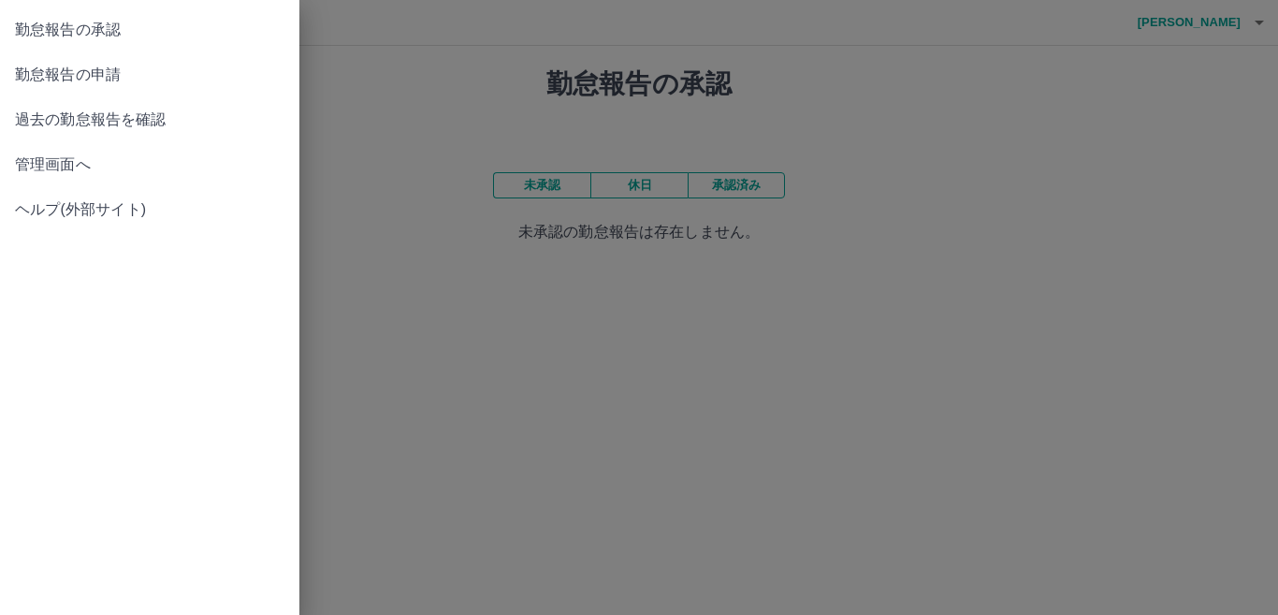
click at [110, 80] on span "勤怠報告の申請" at bounding box center [149, 75] width 269 height 22
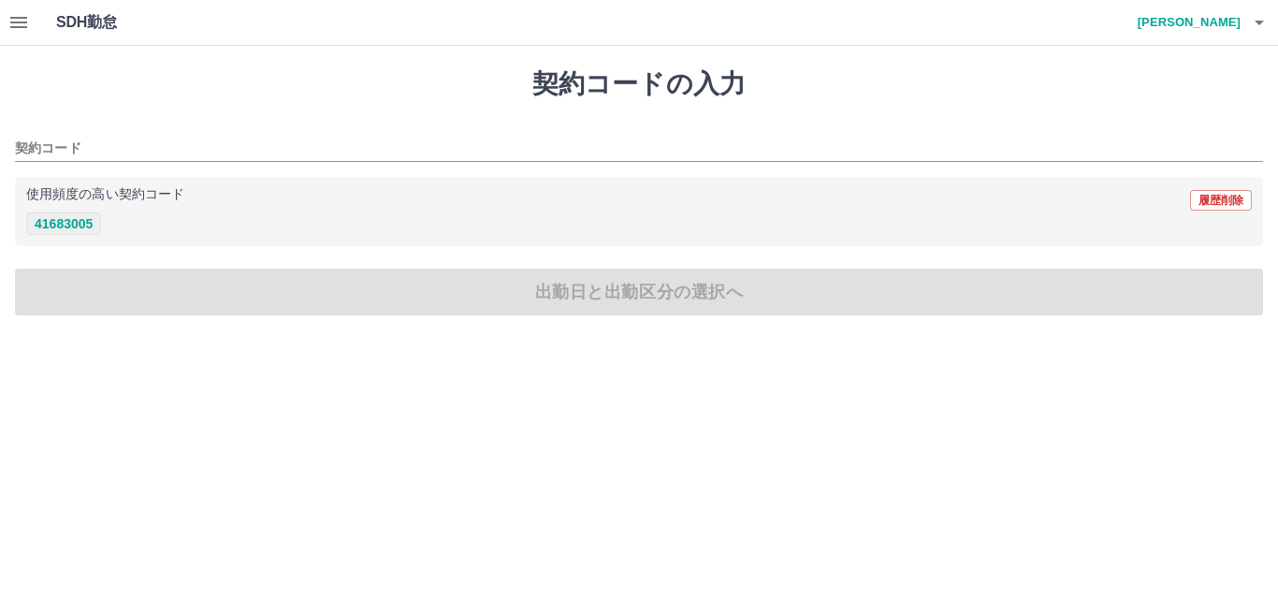
click at [61, 218] on button "41683005" at bounding box center [63, 223] width 75 height 22
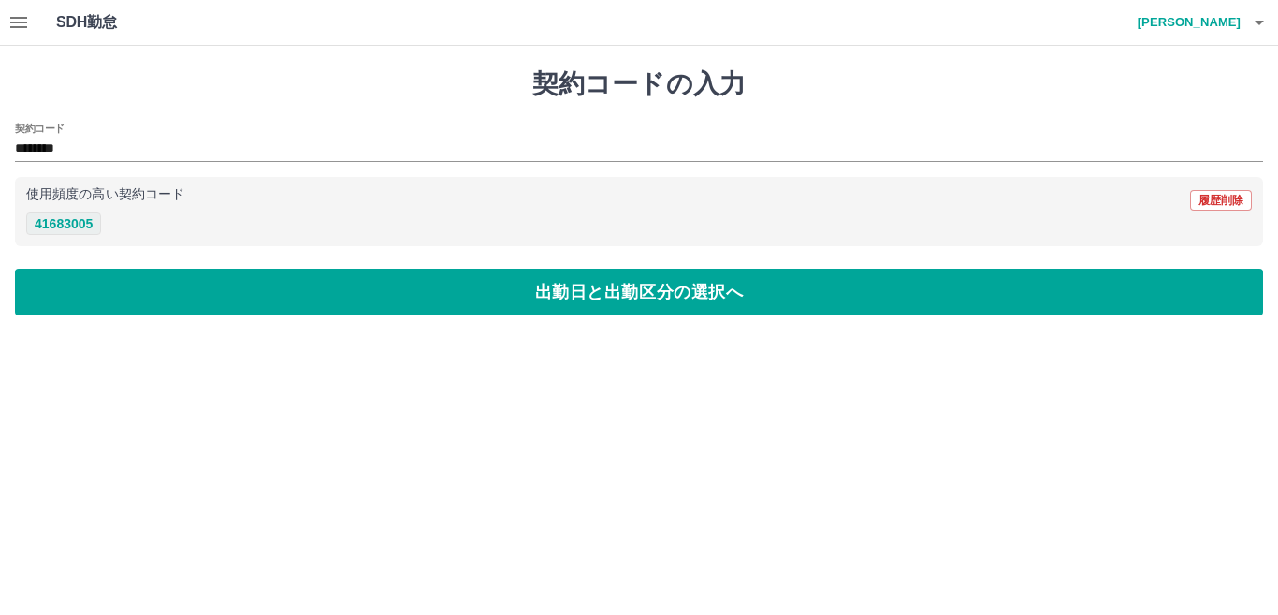
type input "********"
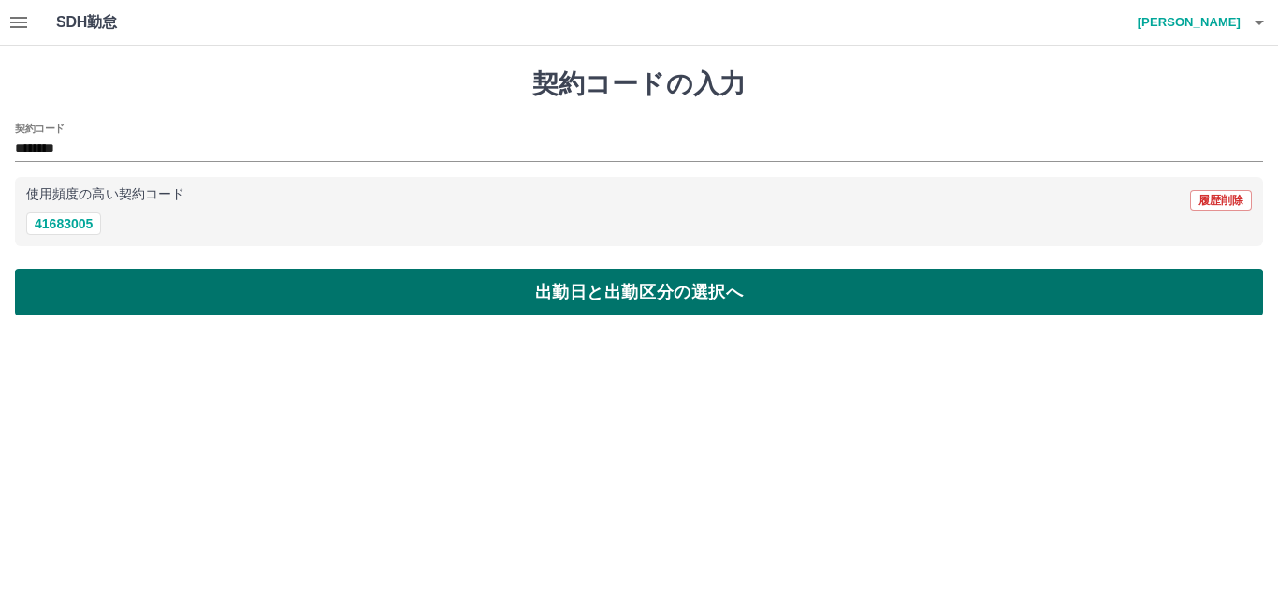
click at [122, 278] on button "出勤日と出勤区分の選択へ" at bounding box center [639, 292] width 1248 height 47
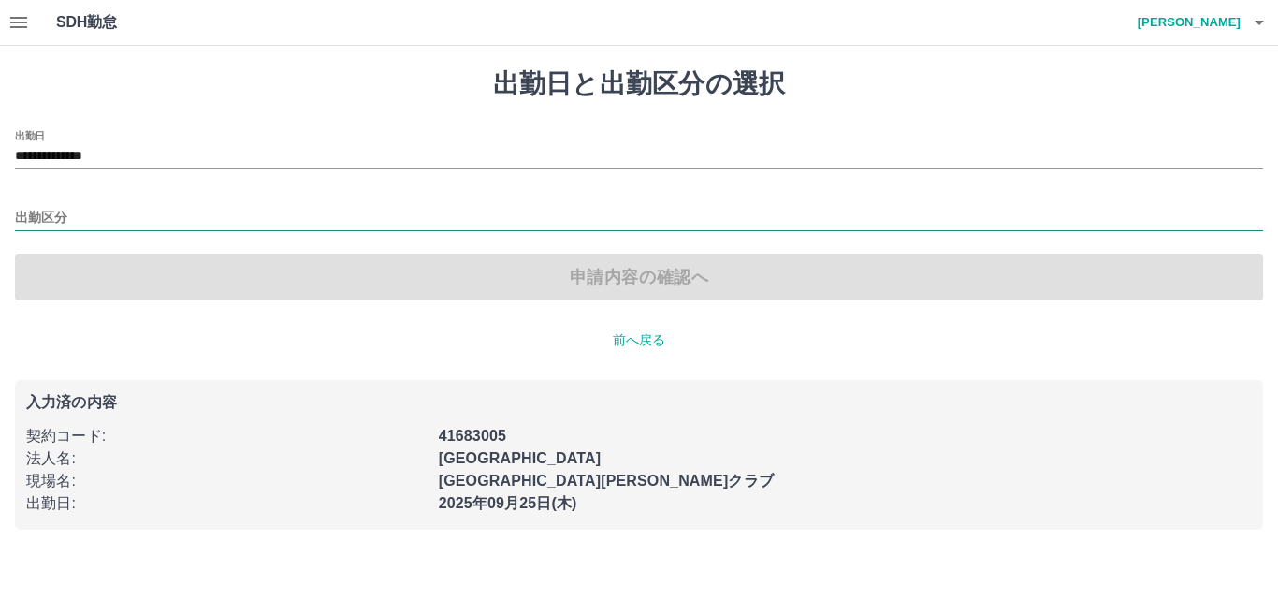
click at [111, 226] on input "出勤区分" at bounding box center [639, 218] width 1248 height 23
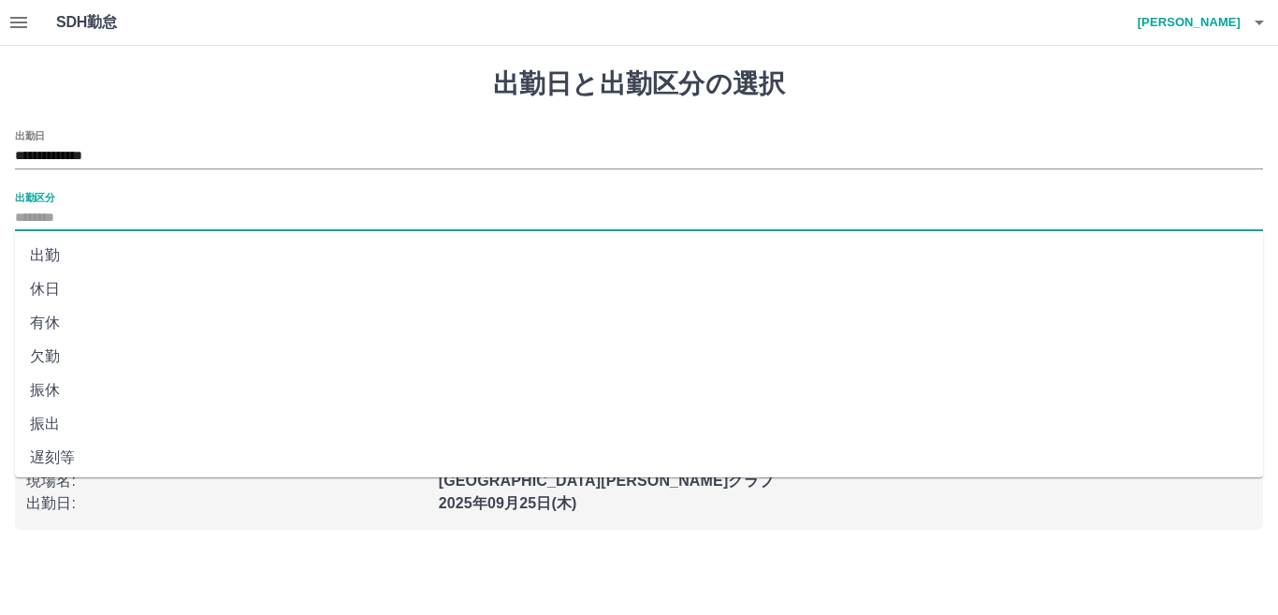
click at [110, 260] on li "出勤" at bounding box center [639, 256] width 1248 height 34
type input "**"
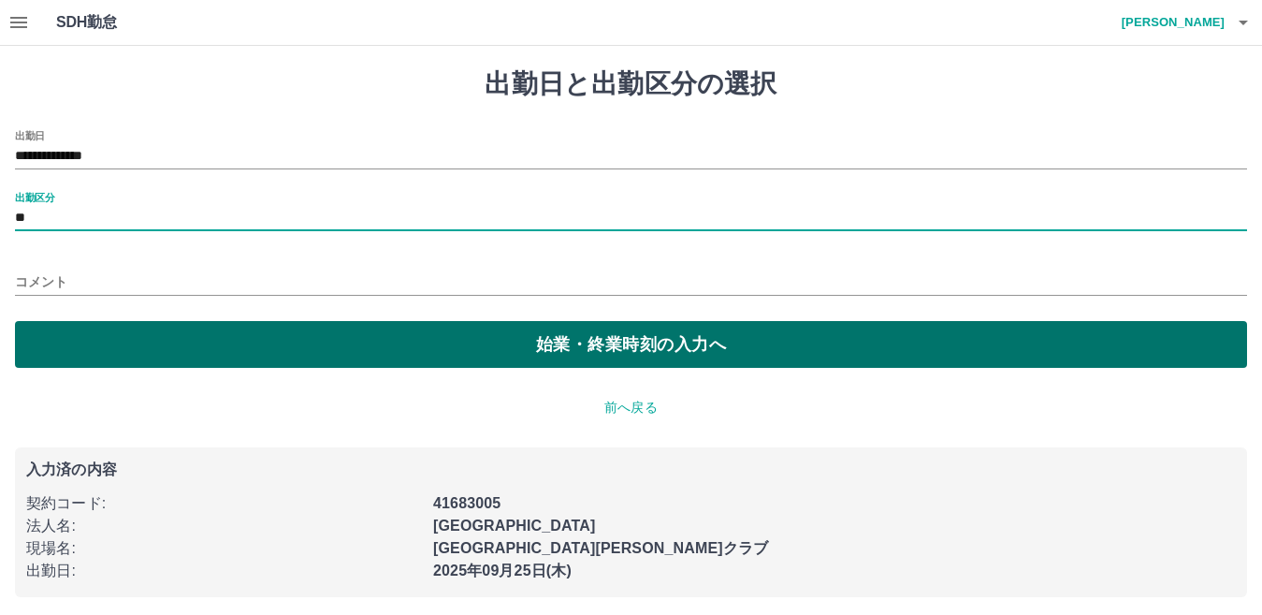
click at [175, 348] on button "始業・終業時刻の入力へ" at bounding box center [631, 344] width 1232 height 47
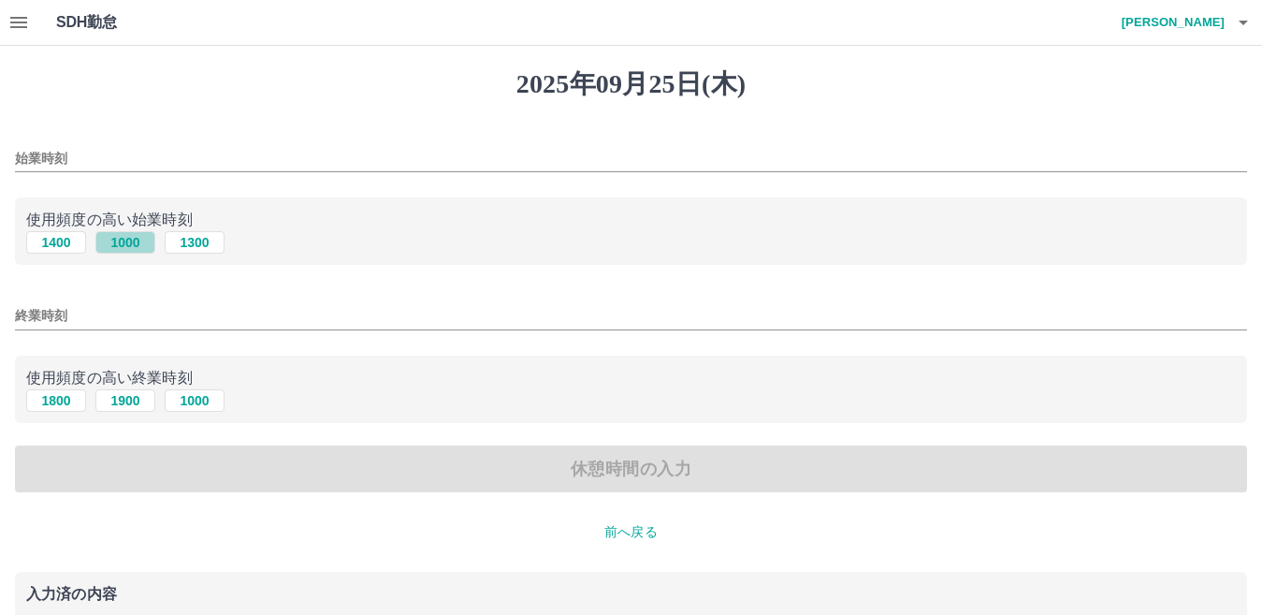
click at [121, 242] on button "1000" at bounding box center [125, 242] width 60 height 22
type input "****"
click at [136, 404] on button "1900" at bounding box center [125, 400] width 60 height 22
type input "****"
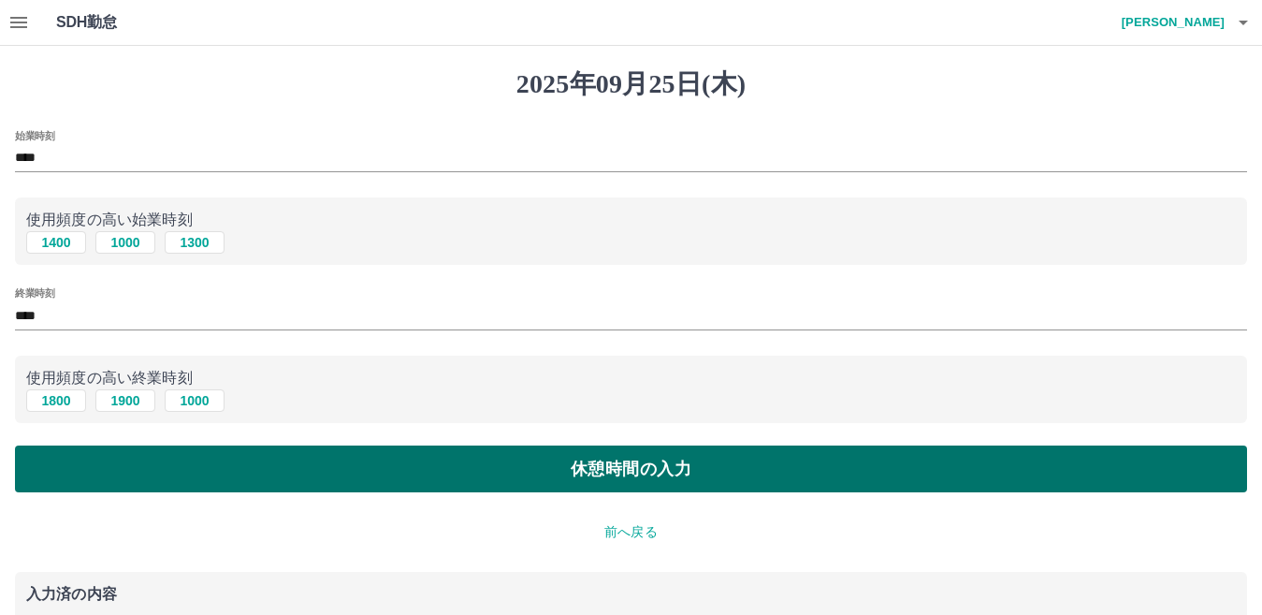
click at [178, 455] on button "休憩時間の入力" at bounding box center [631, 468] width 1232 height 47
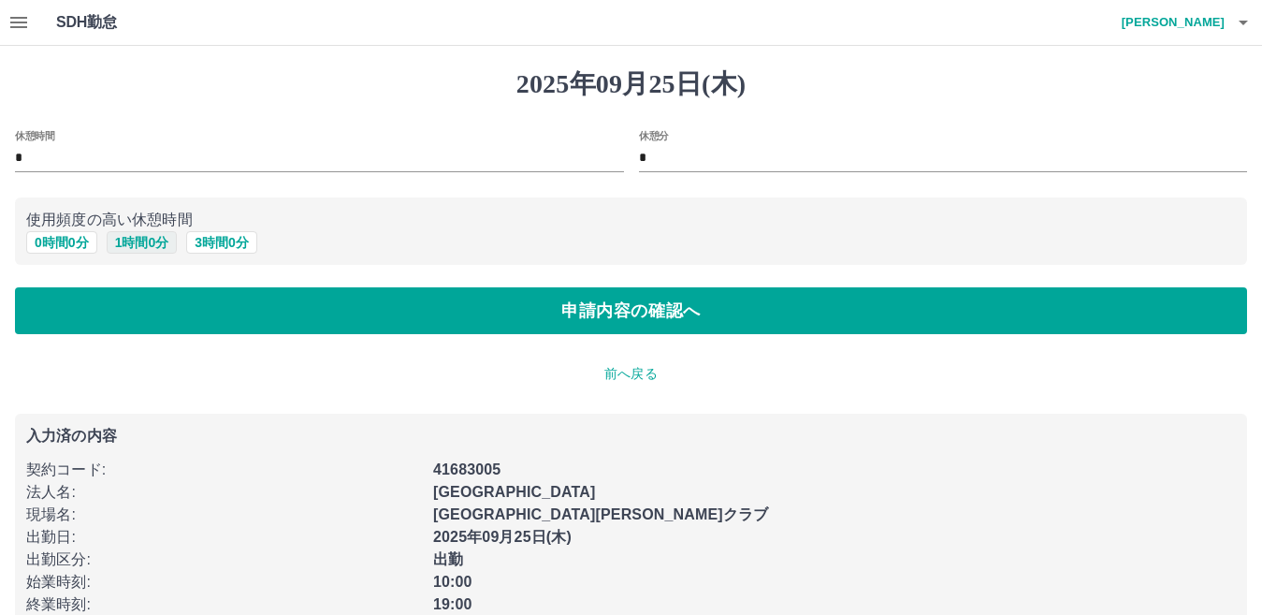
click at [150, 246] on button "1 時間 0 分" at bounding box center [142, 242] width 71 height 22
type input "*"
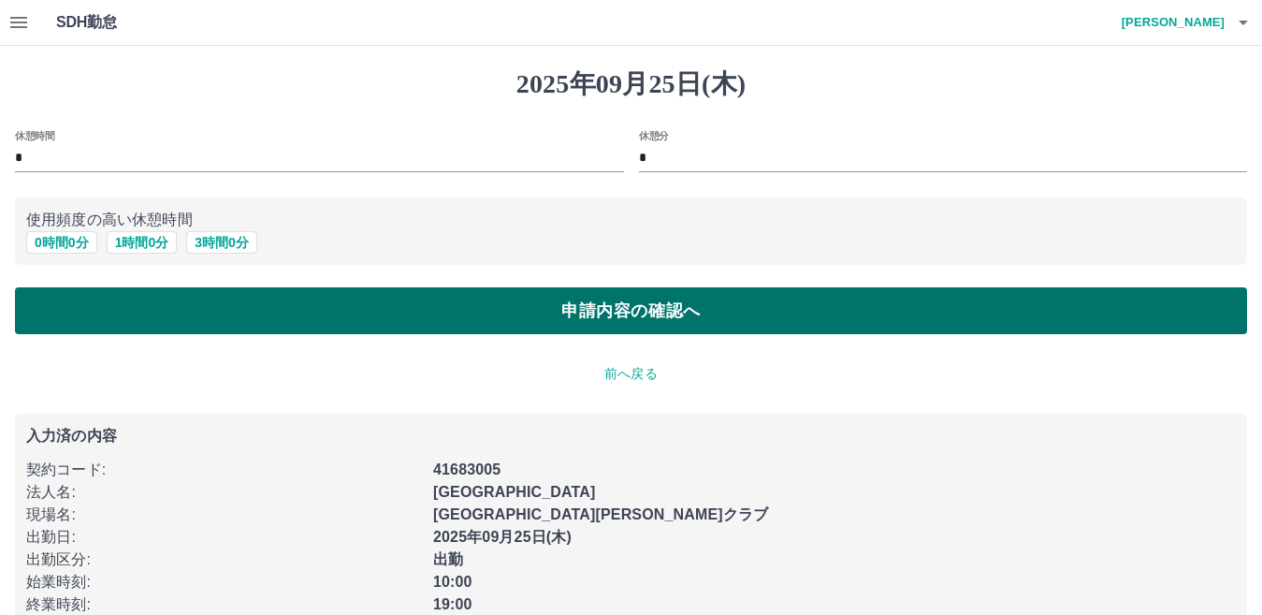
click at [205, 313] on button "申請内容の確認へ" at bounding box center [631, 310] width 1232 height 47
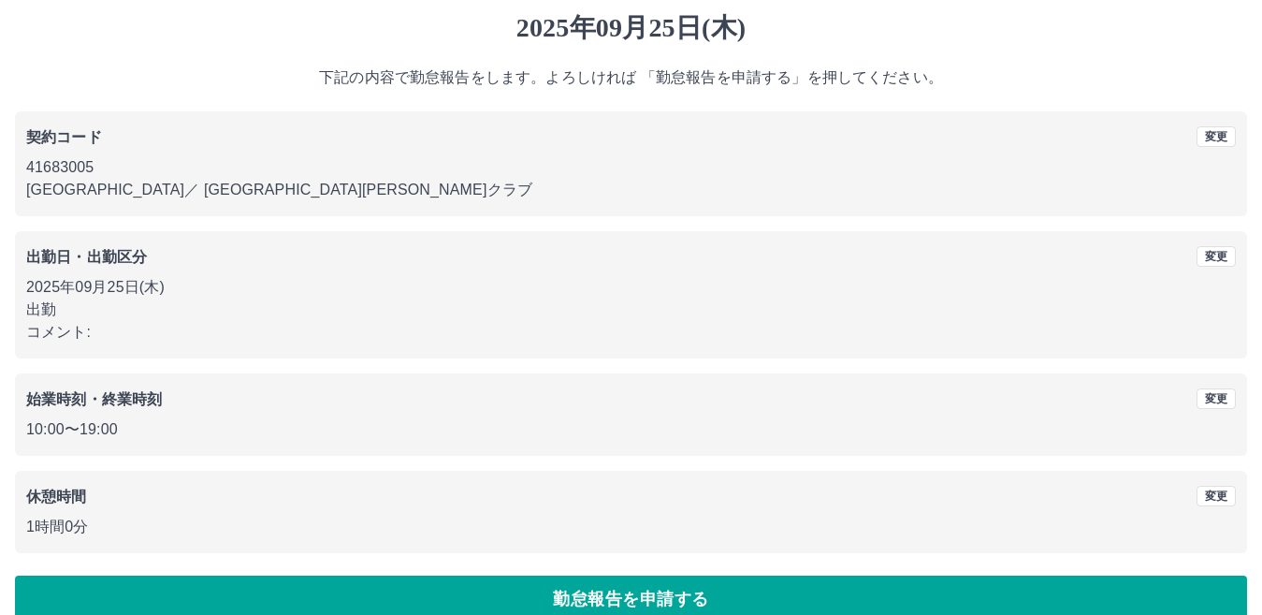
scroll to position [86, 0]
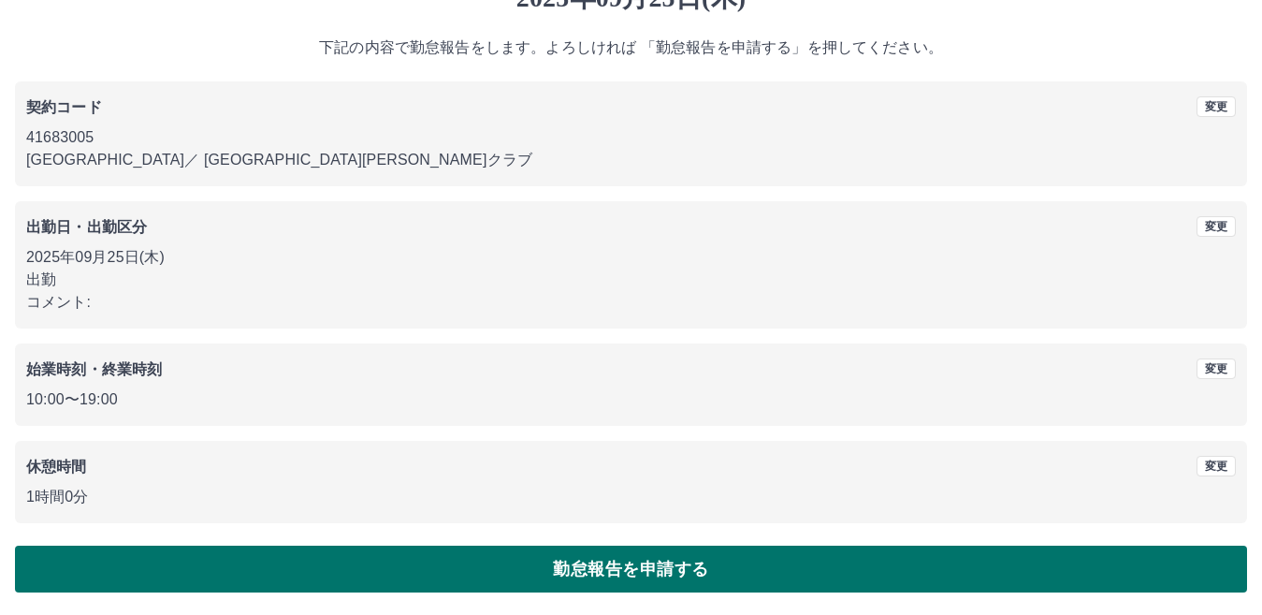
click at [593, 560] on button "勤怠報告を申請する" at bounding box center [631, 569] width 1232 height 47
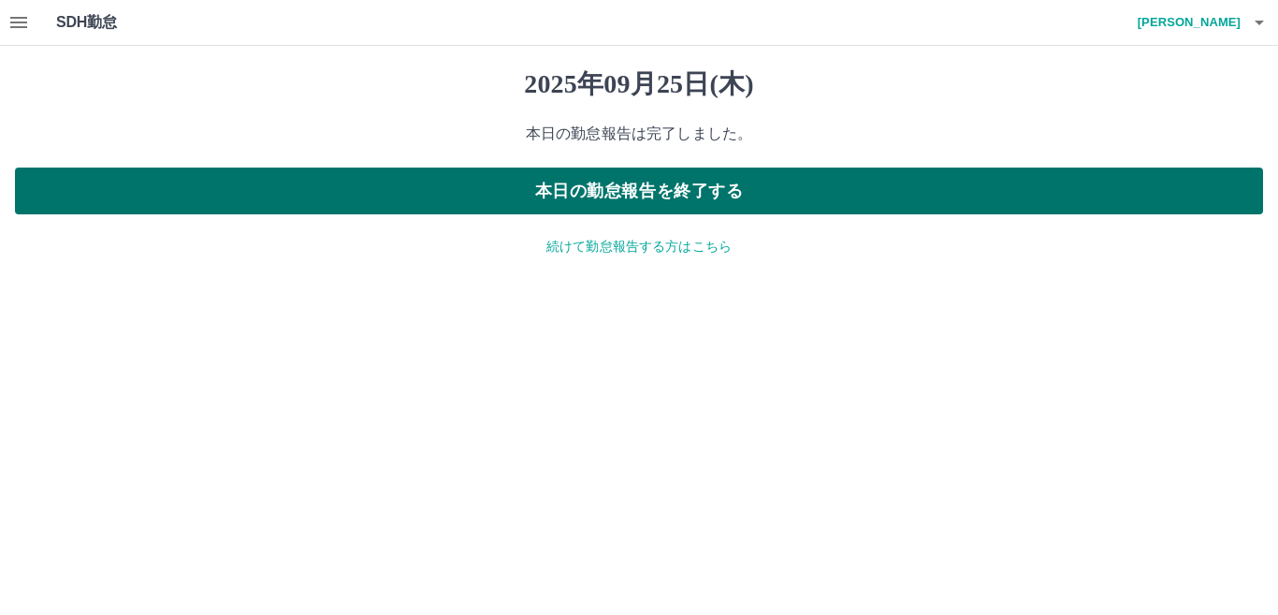
click at [627, 183] on button "本日の勤怠報告を終了する" at bounding box center [639, 190] width 1248 height 47
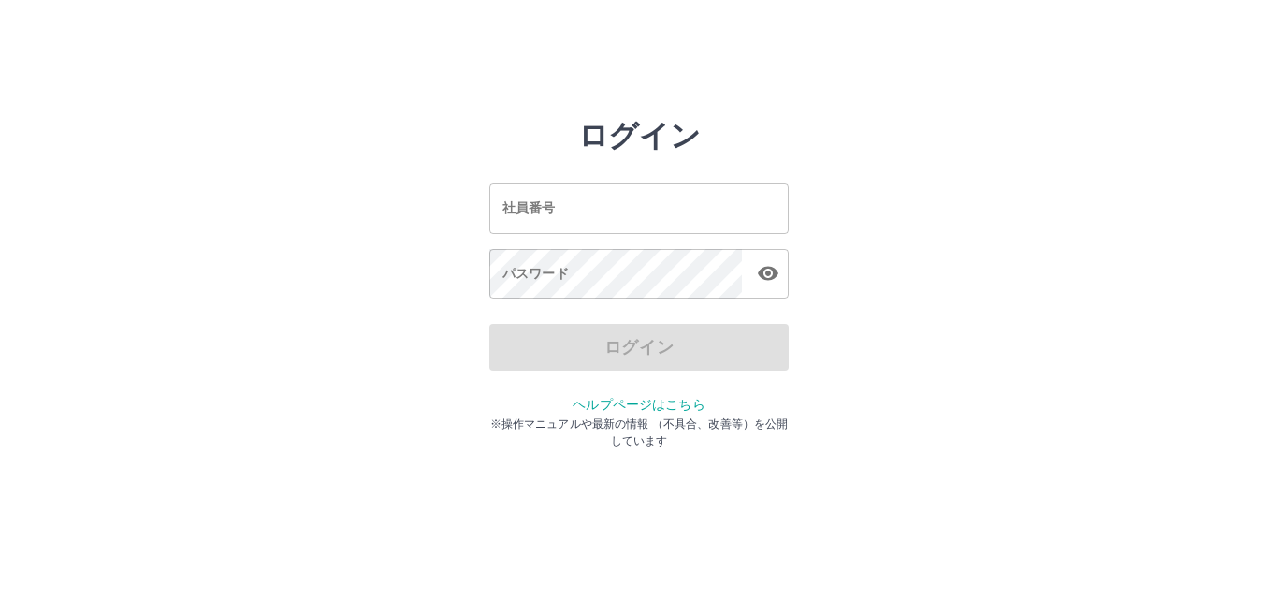
click at [628, 183] on input "社員番号" at bounding box center [638, 208] width 299 height 50
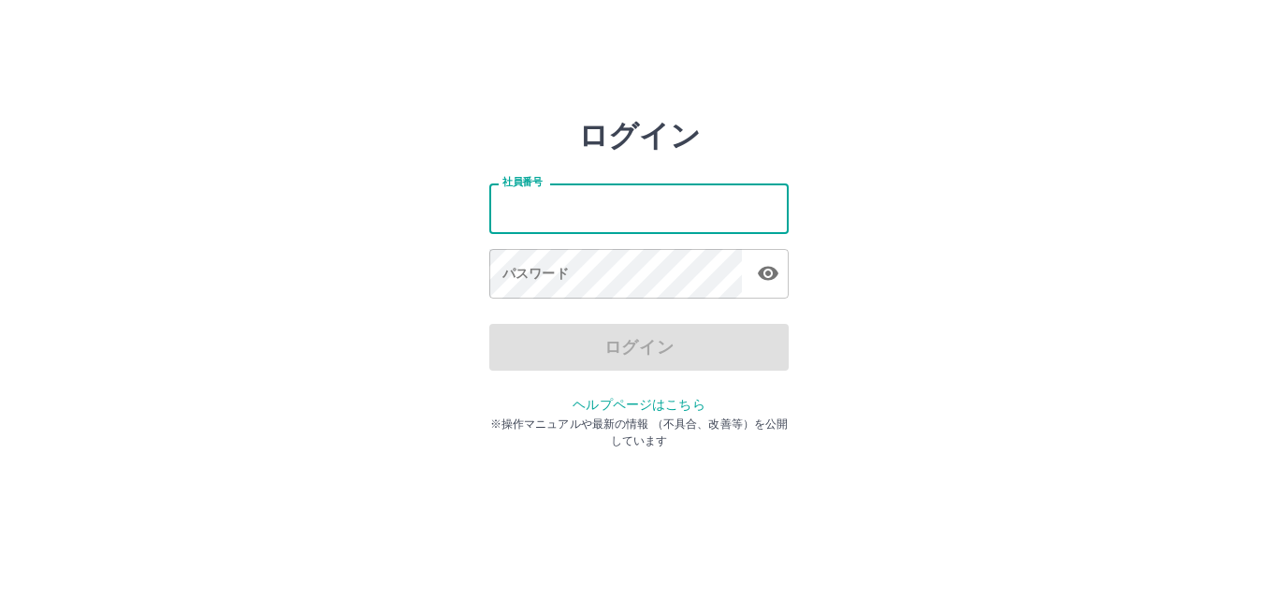
type input "*******"
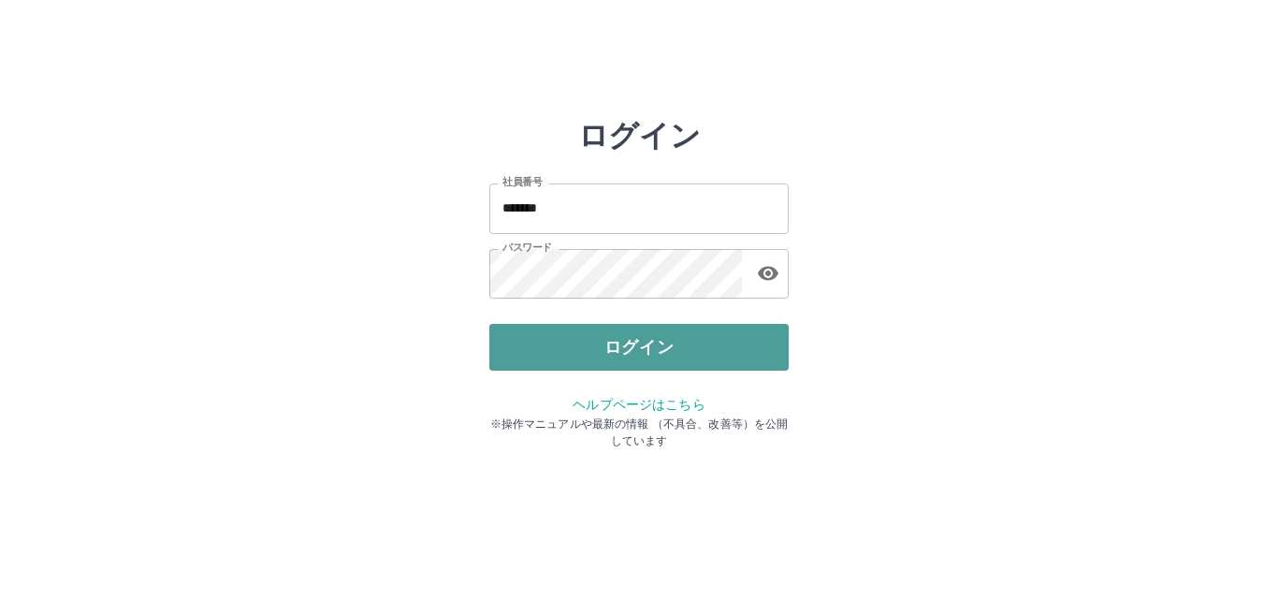
click at [644, 351] on button "ログイン" at bounding box center [638, 347] width 299 height 47
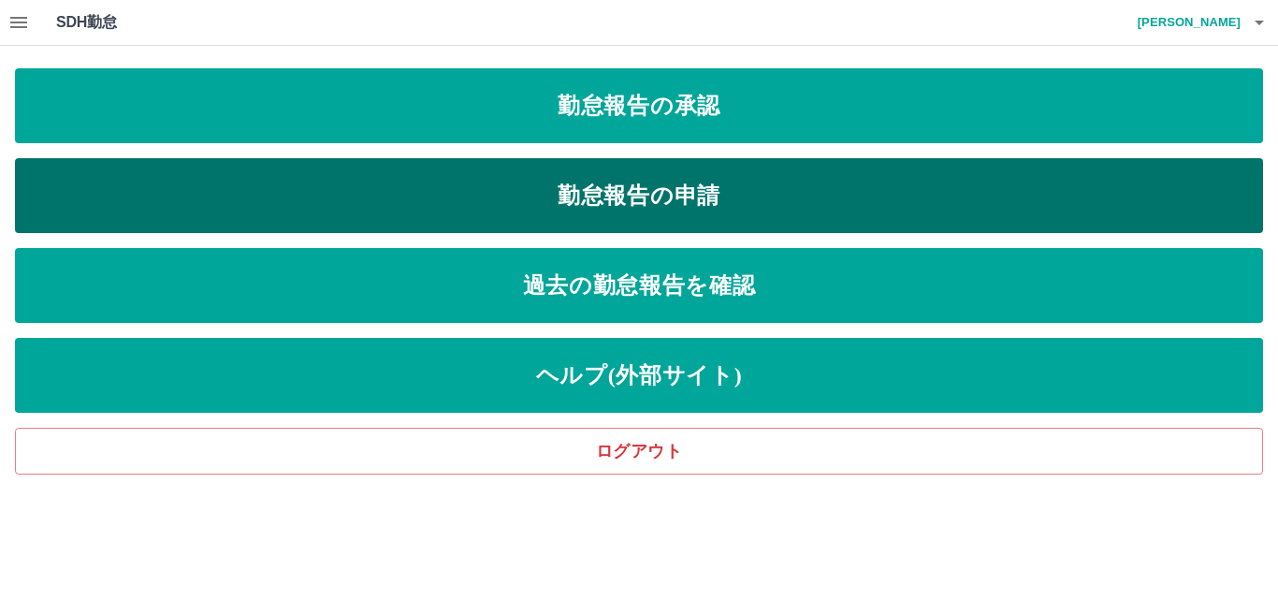
click at [668, 211] on link "勤怠報告の申請" at bounding box center [639, 195] width 1248 height 75
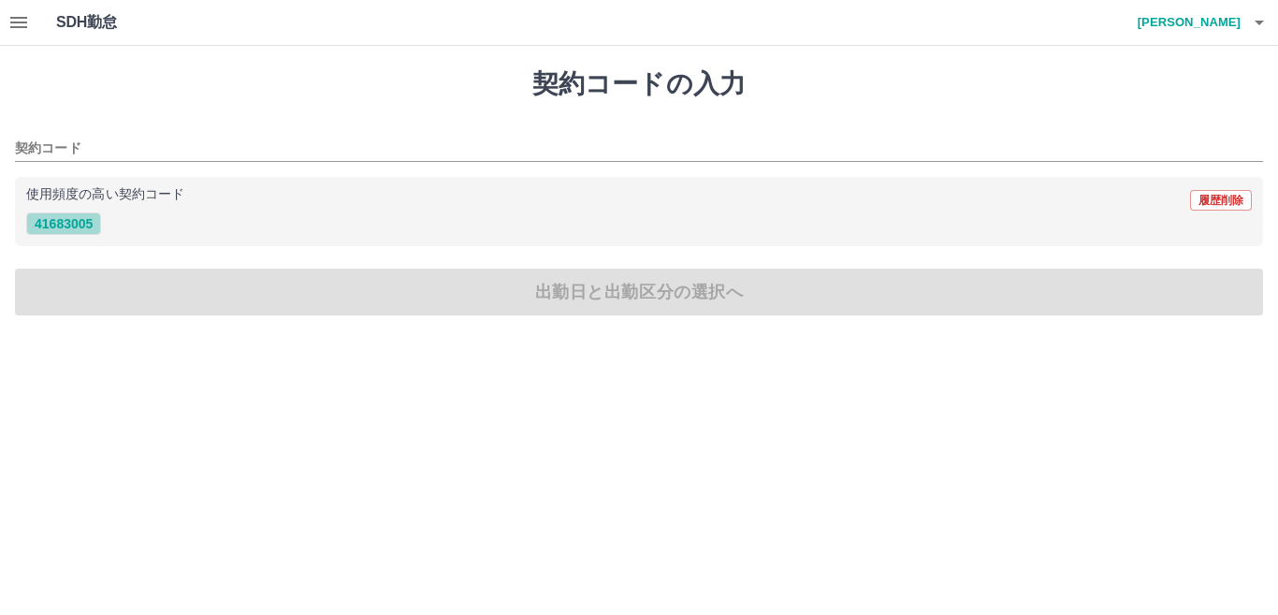
click at [82, 219] on button "41683005" at bounding box center [63, 223] width 75 height 22
type input "********"
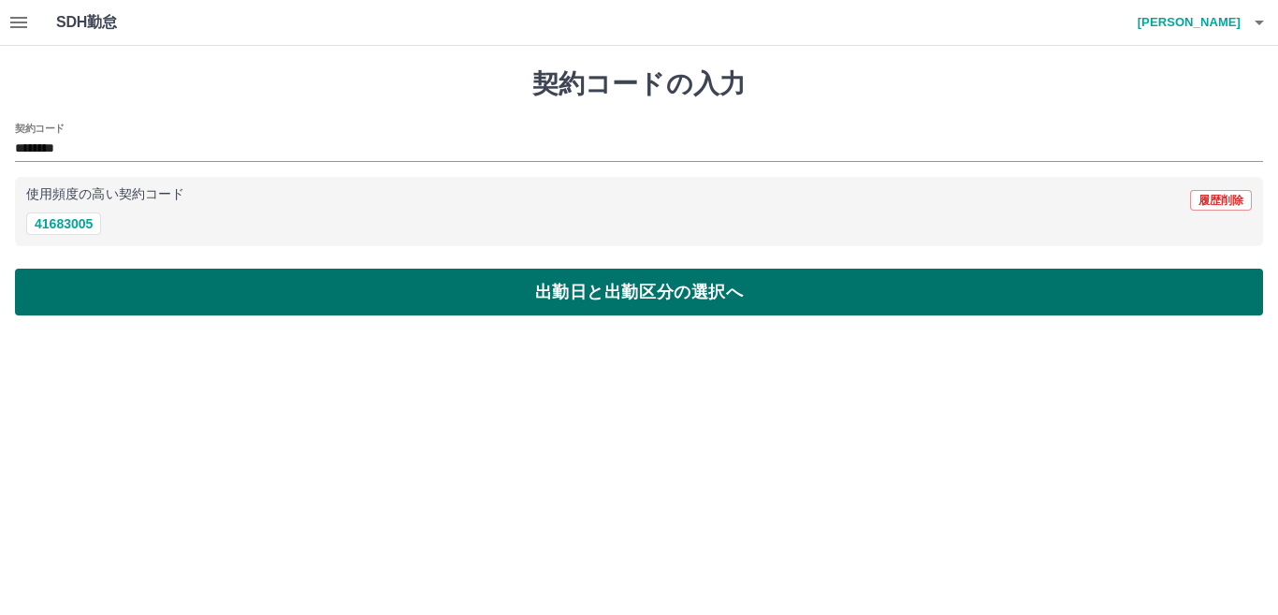
click at [171, 291] on button "出勤日と出勤区分の選択へ" at bounding box center [639, 292] width 1248 height 47
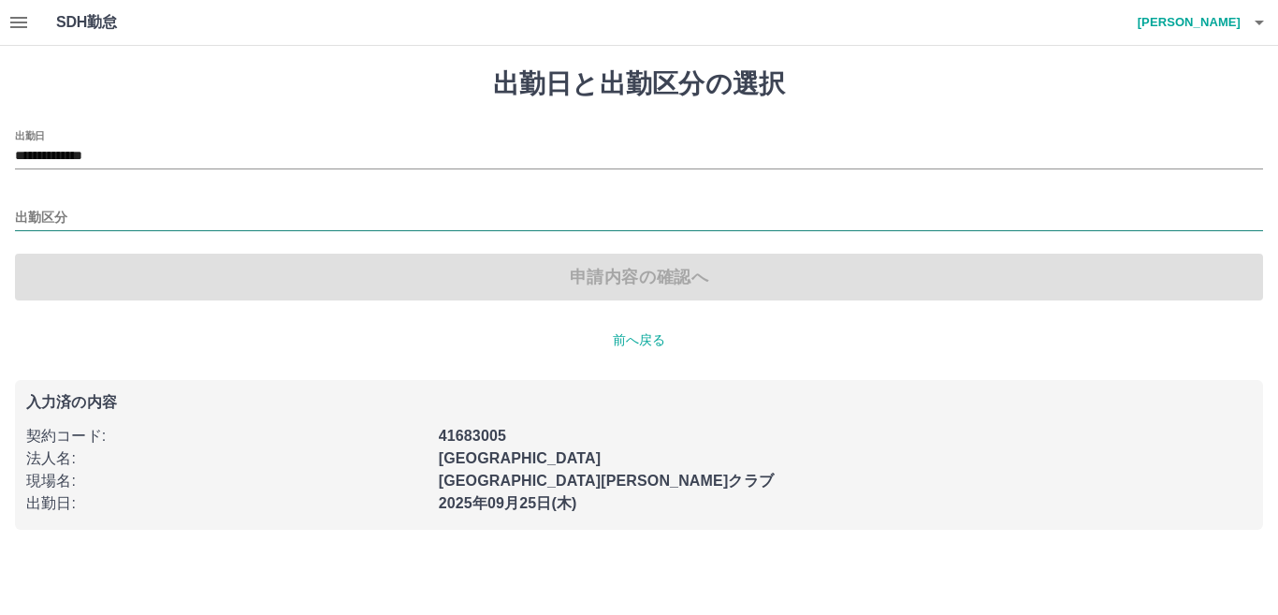
click at [132, 222] on input "出勤区分" at bounding box center [639, 218] width 1248 height 23
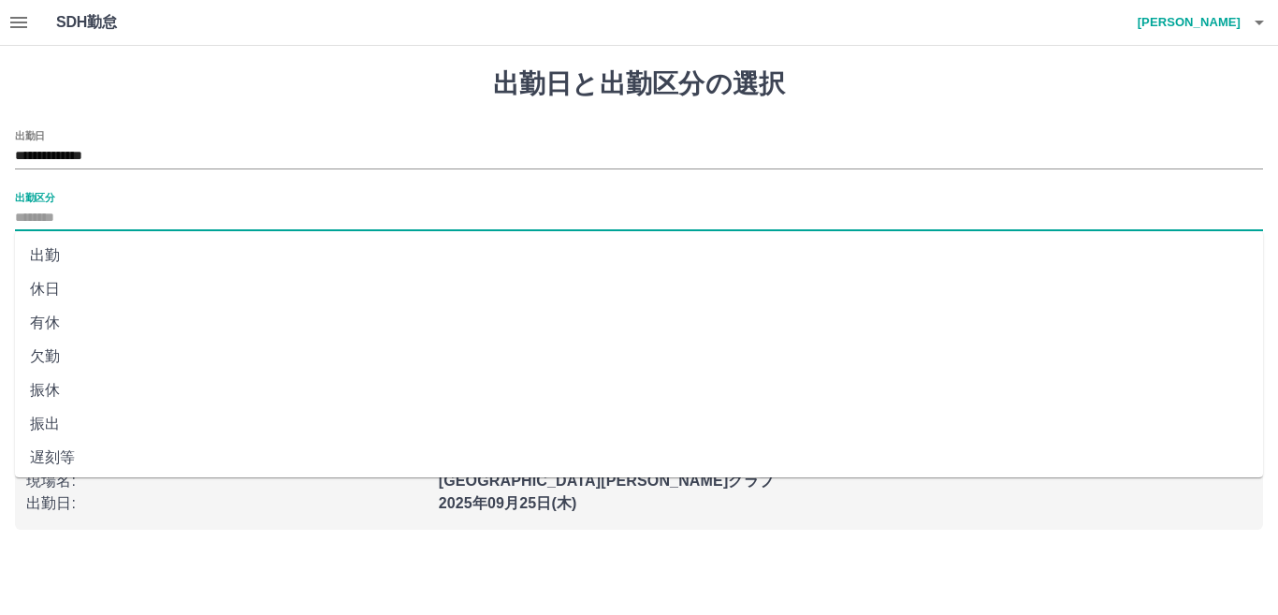
click at [122, 260] on li "出勤" at bounding box center [639, 256] width 1248 height 34
type input "**"
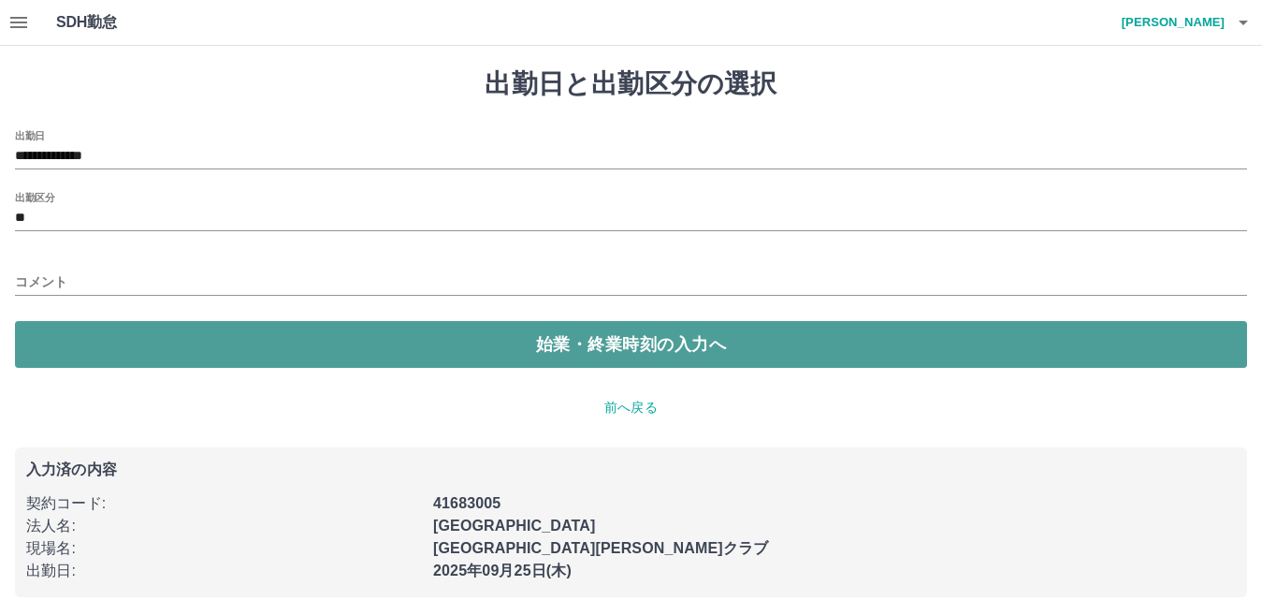
click at [193, 347] on button "始業・終業時刻の入力へ" at bounding box center [631, 344] width 1232 height 47
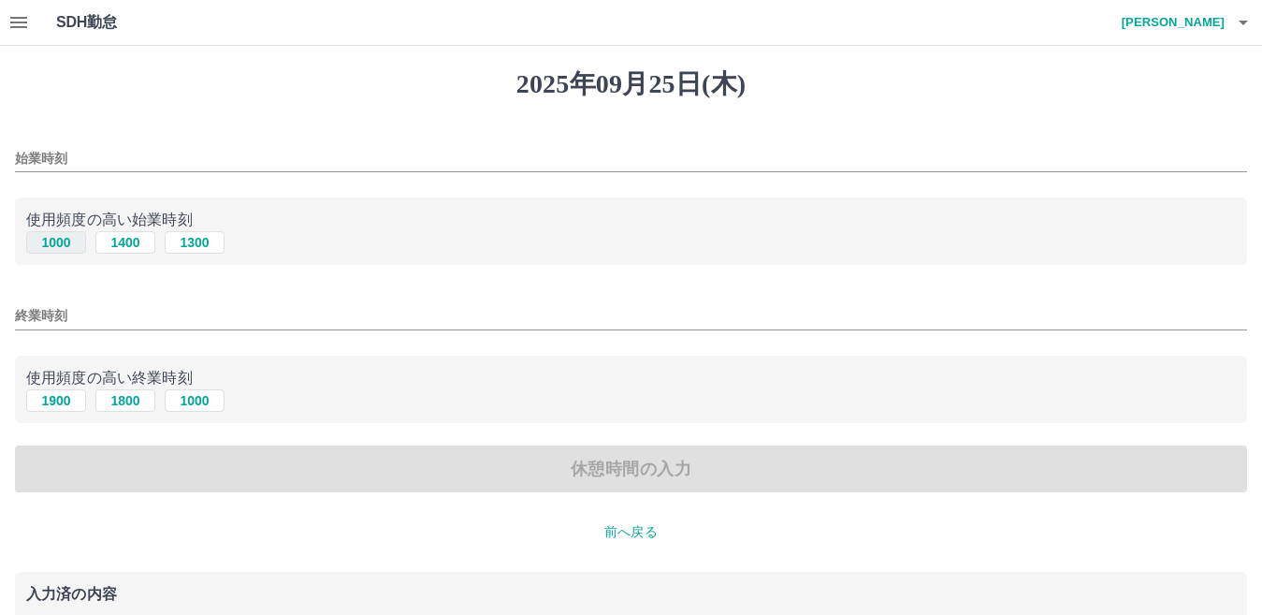
click at [55, 242] on button "1000" at bounding box center [56, 242] width 60 height 22
type input "****"
click at [54, 406] on button "1900" at bounding box center [56, 400] width 60 height 22
type input "****"
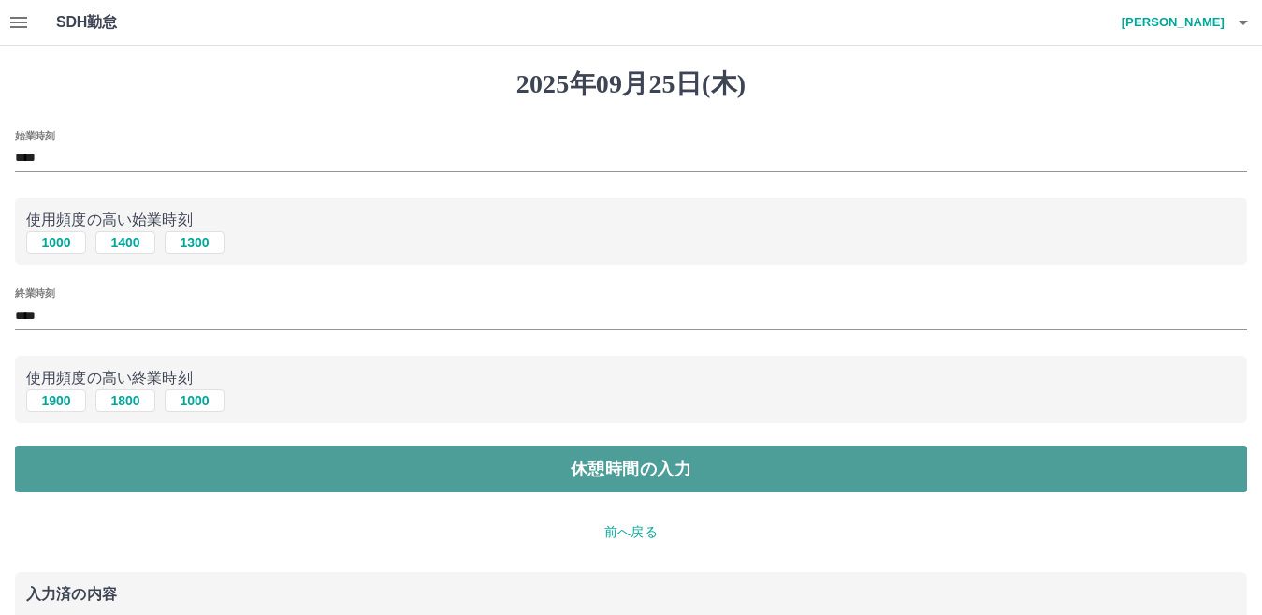
click at [138, 471] on button "休憩時間の入力" at bounding box center [631, 468] width 1232 height 47
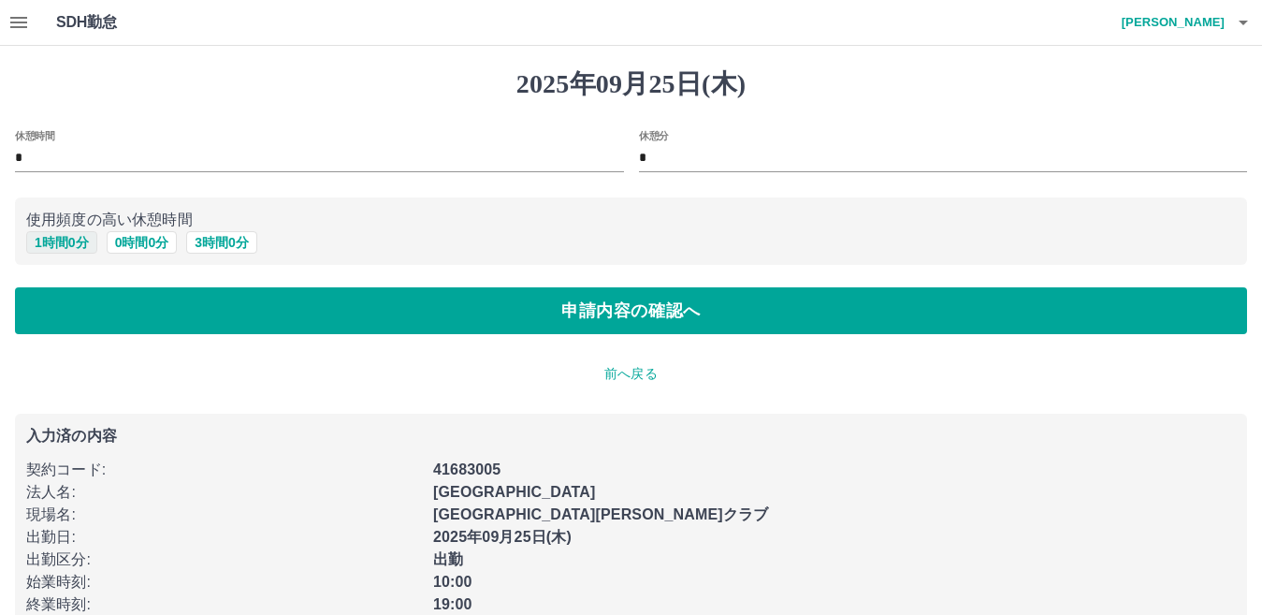
click at [73, 242] on button "1 時間 0 分" at bounding box center [61, 242] width 71 height 22
type input "*"
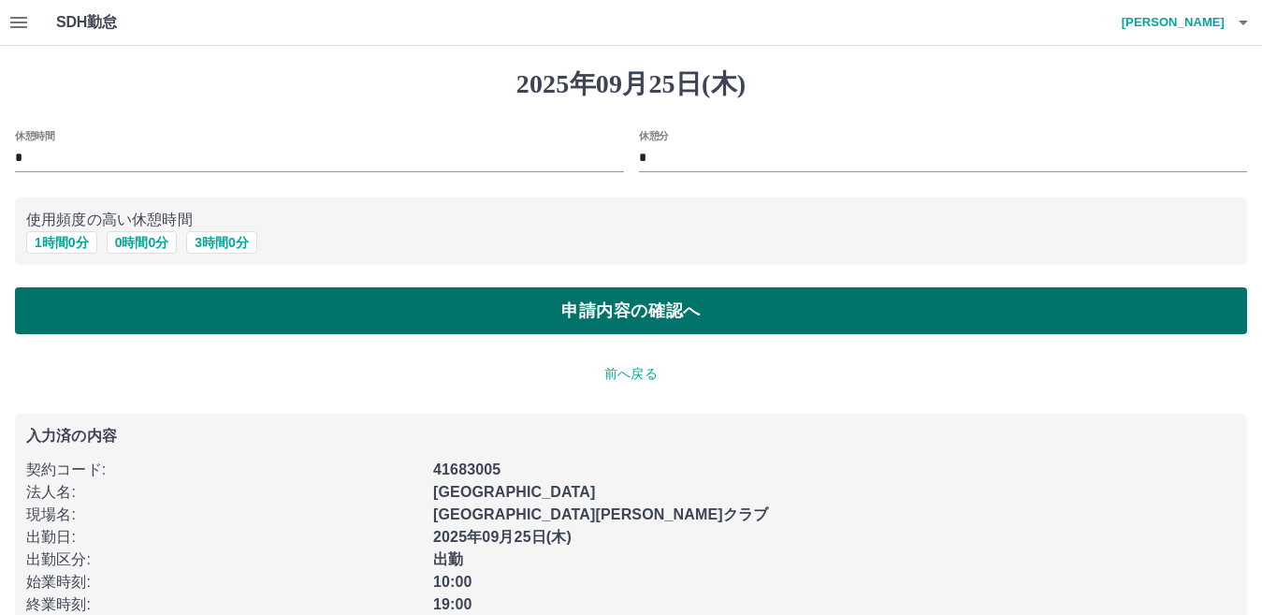
click at [196, 312] on button "申請内容の確認へ" at bounding box center [631, 310] width 1232 height 47
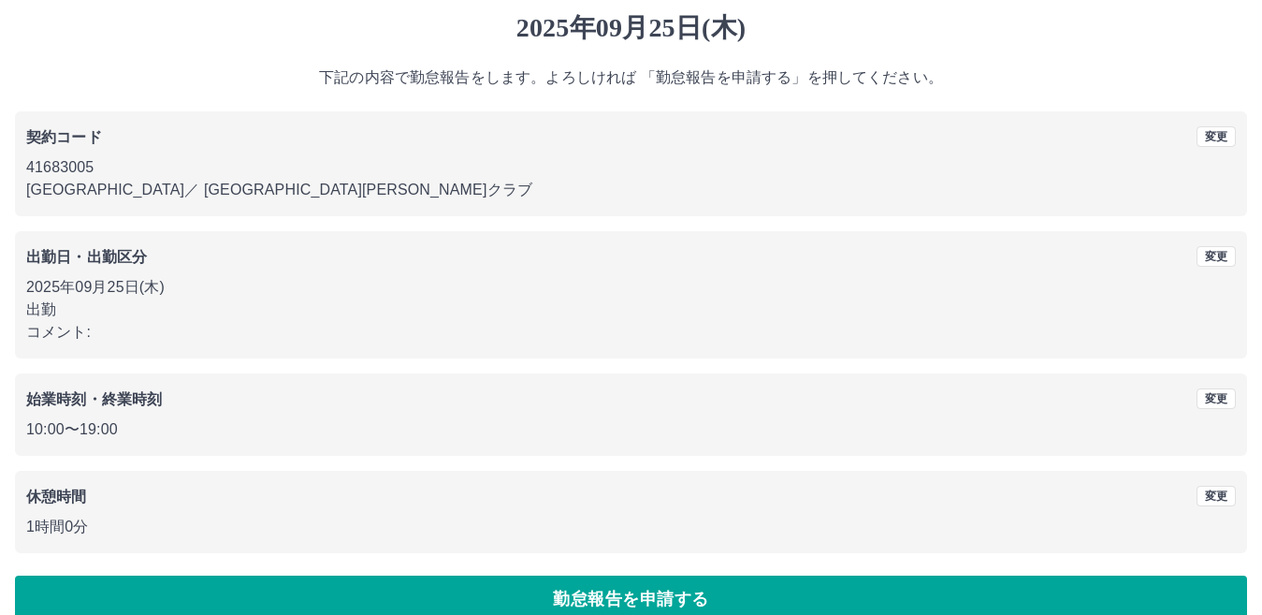
scroll to position [86, 0]
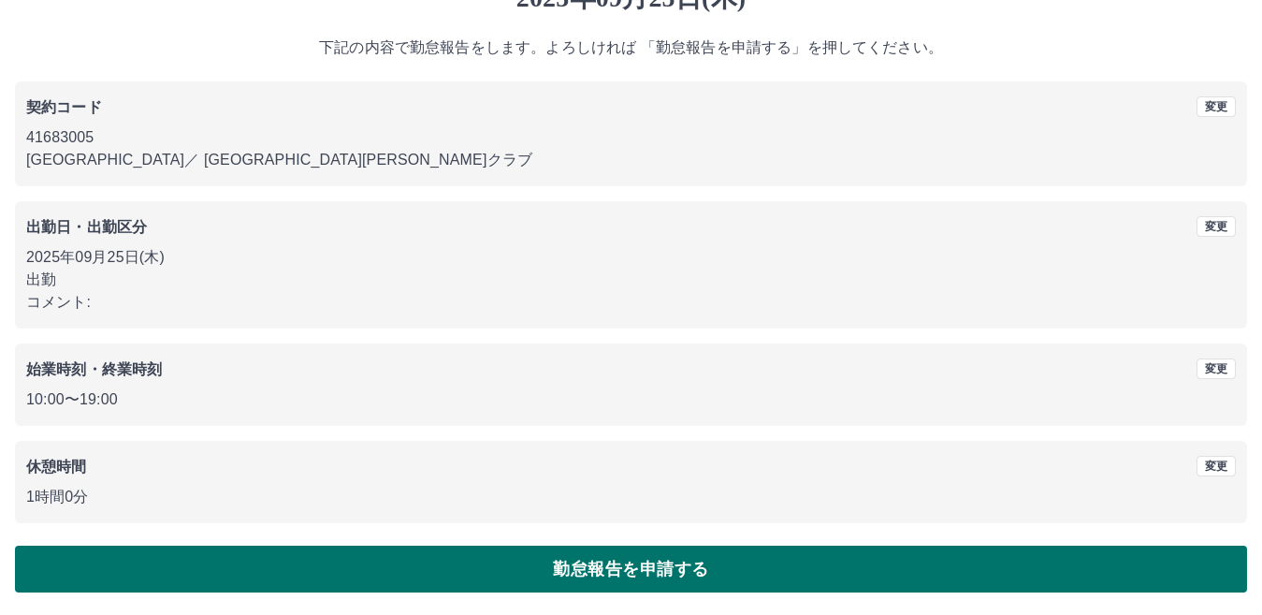
click at [511, 559] on button "勤怠報告を申請する" at bounding box center [631, 569] width 1232 height 47
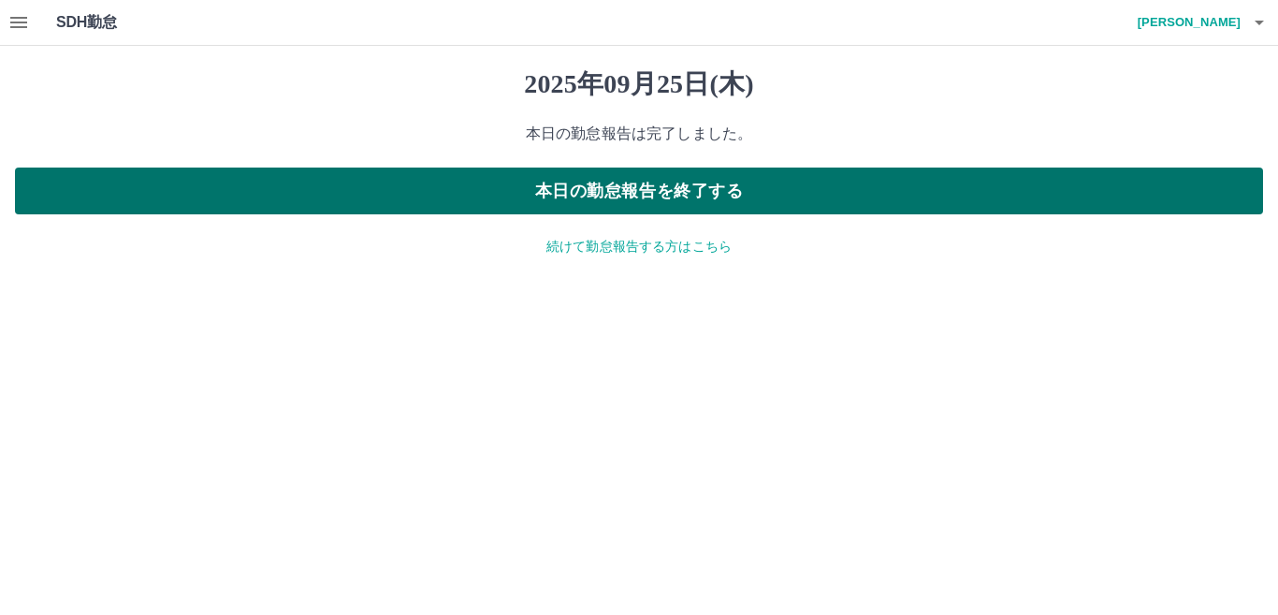
click at [600, 197] on button "本日の勤怠報告を終了する" at bounding box center [639, 190] width 1248 height 47
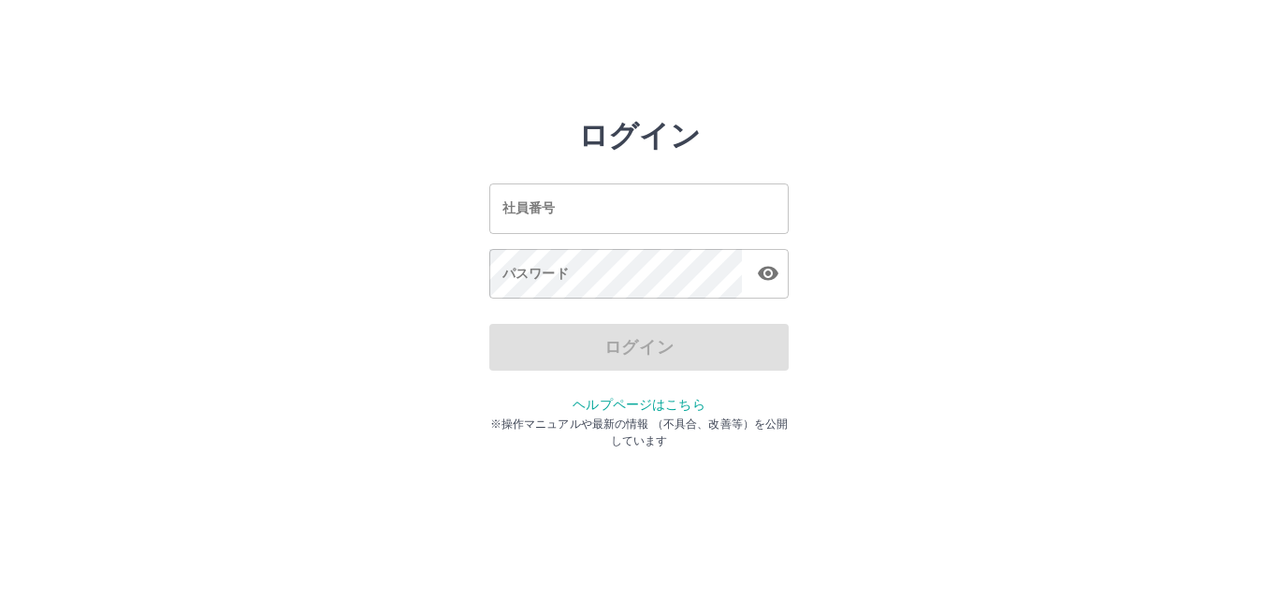
click at [600, 199] on input "社員番号" at bounding box center [638, 208] width 299 height 50
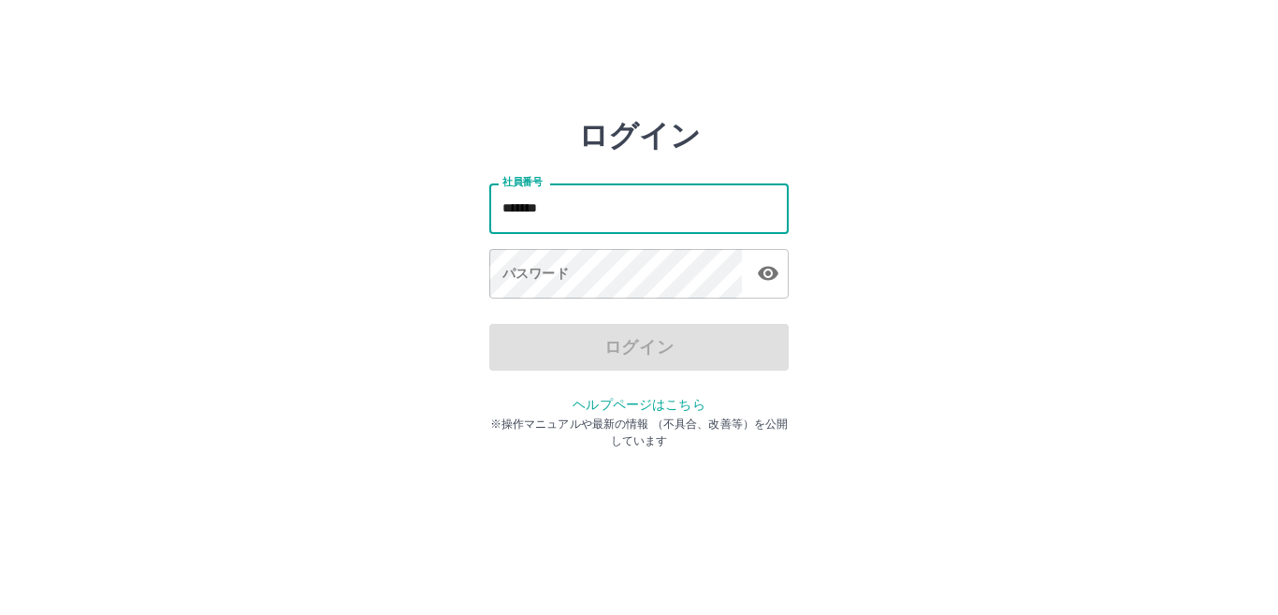
type input "*******"
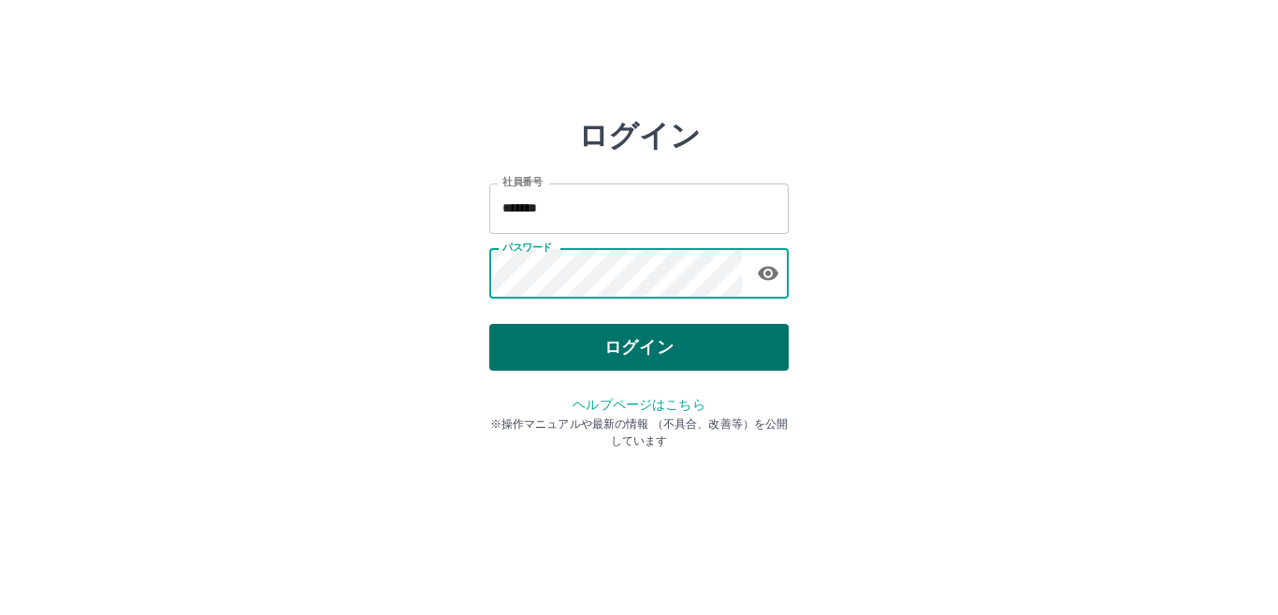
click at [635, 347] on button "ログイン" at bounding box center [638, 347] width 299 height 47
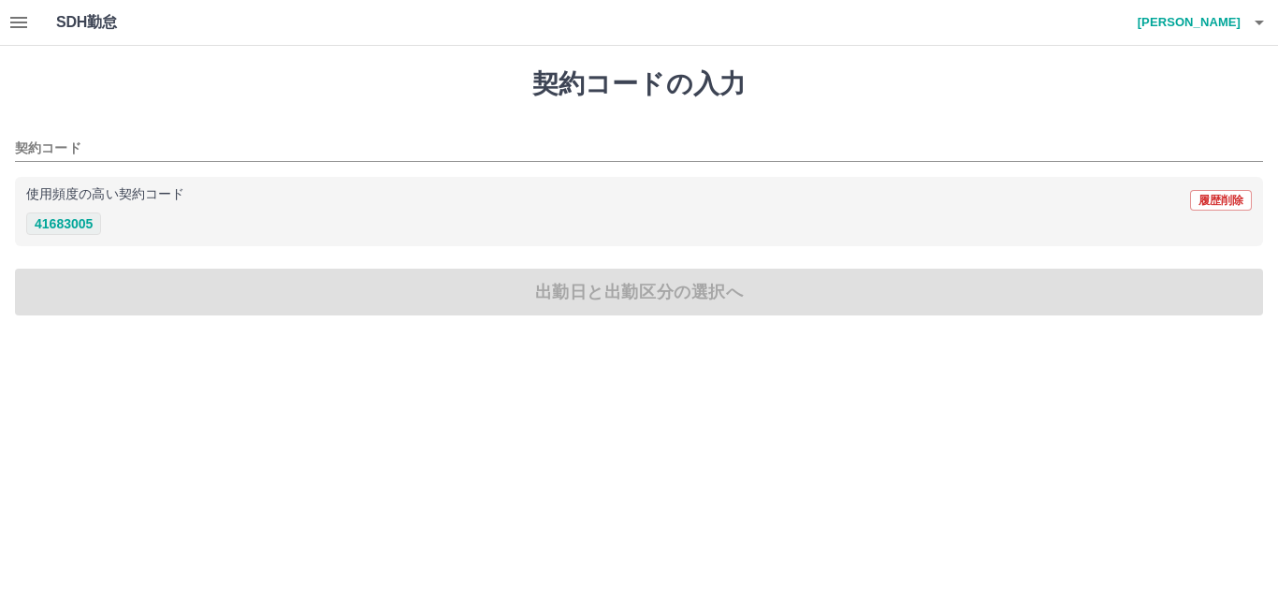
click at [70, 219] on button "41683005" at bounding box center [63, 223] width 75 height 22
type input "********"
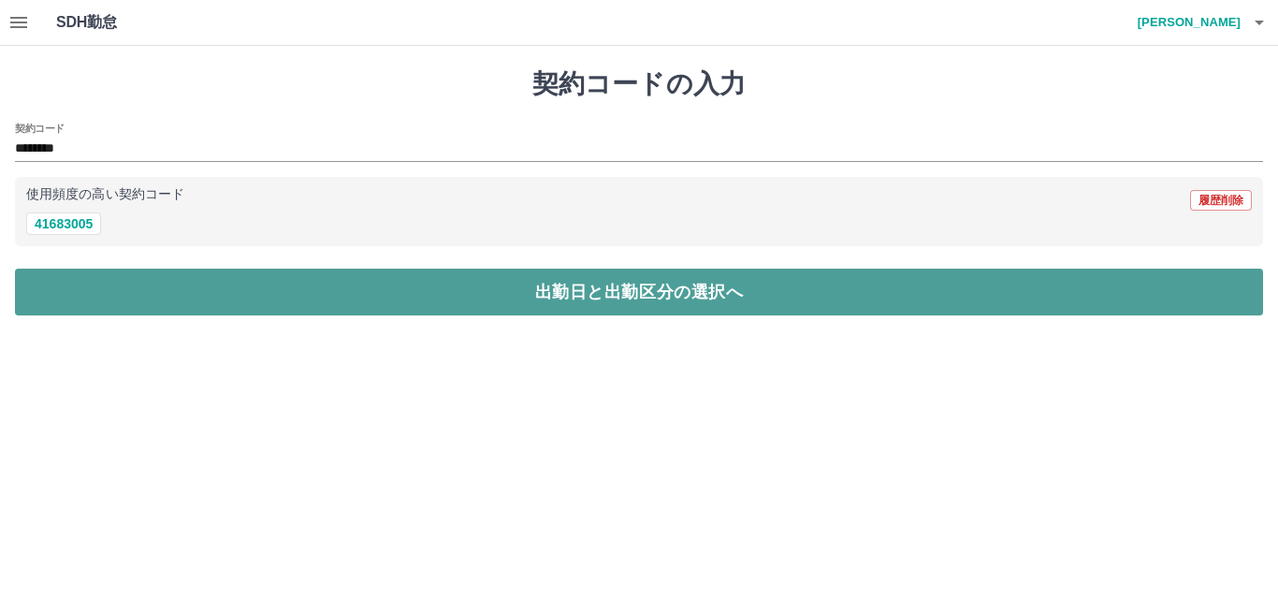
click at [108, 294] on button "出勤日と出勤区分の選択へ" at bounding box center [639, 292] width 1248 height 47
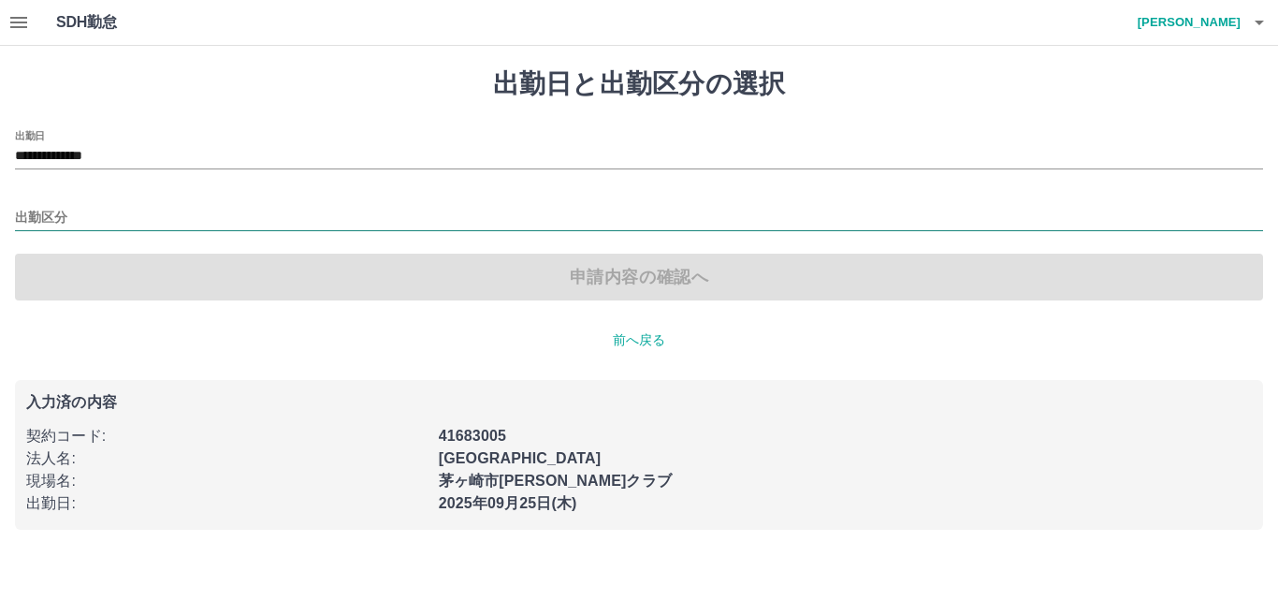
click at [109, 225] on input "出勤区分" at bounding box center [639, 218] width 1248 height 23
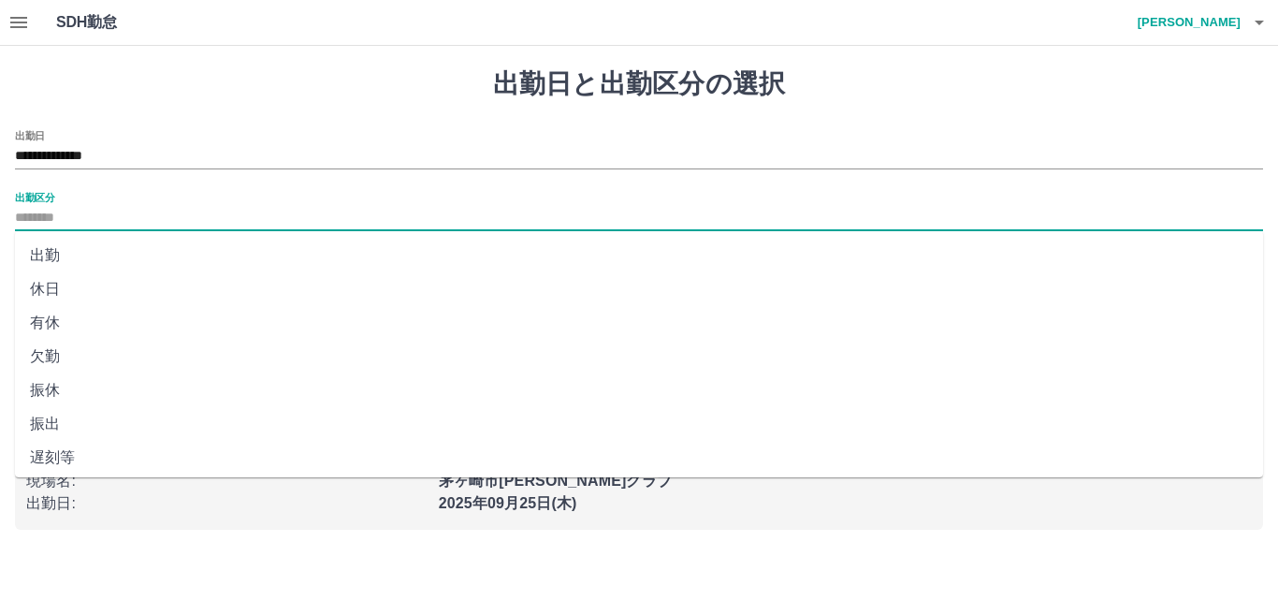
click at [106, 284] on li "休日" at bounding box center [639, 289] width 1248 height 34
type input "**"
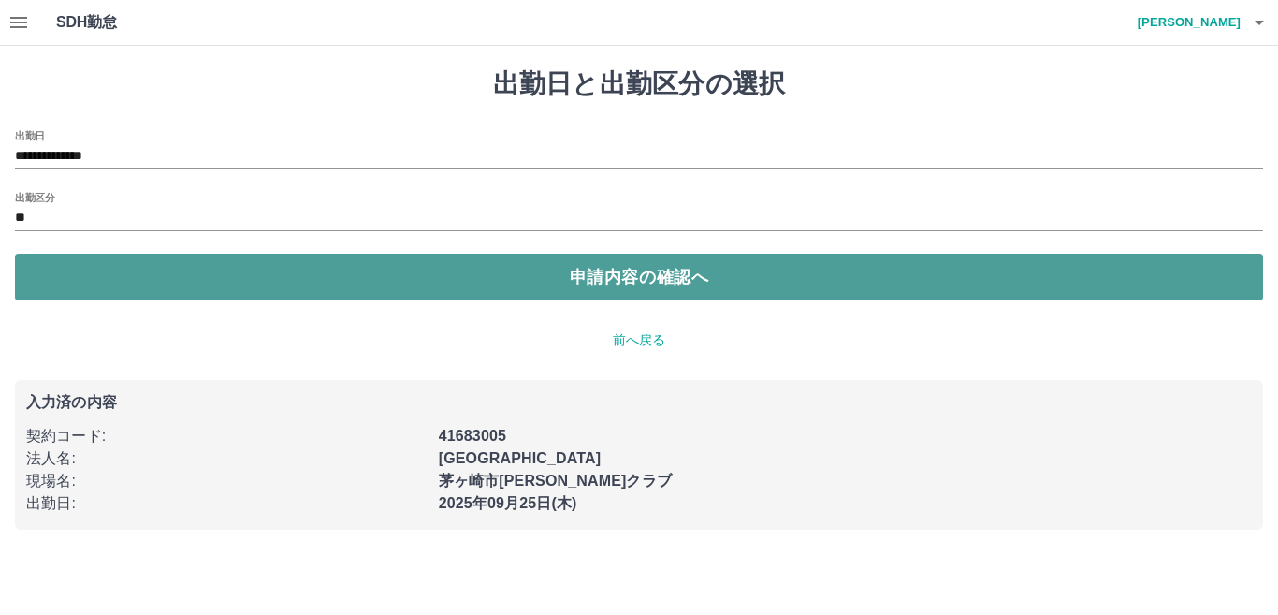
click at [106, 278] on button "申請内容の確認へ" at bounding box center [639, 277] width 1248 height 47
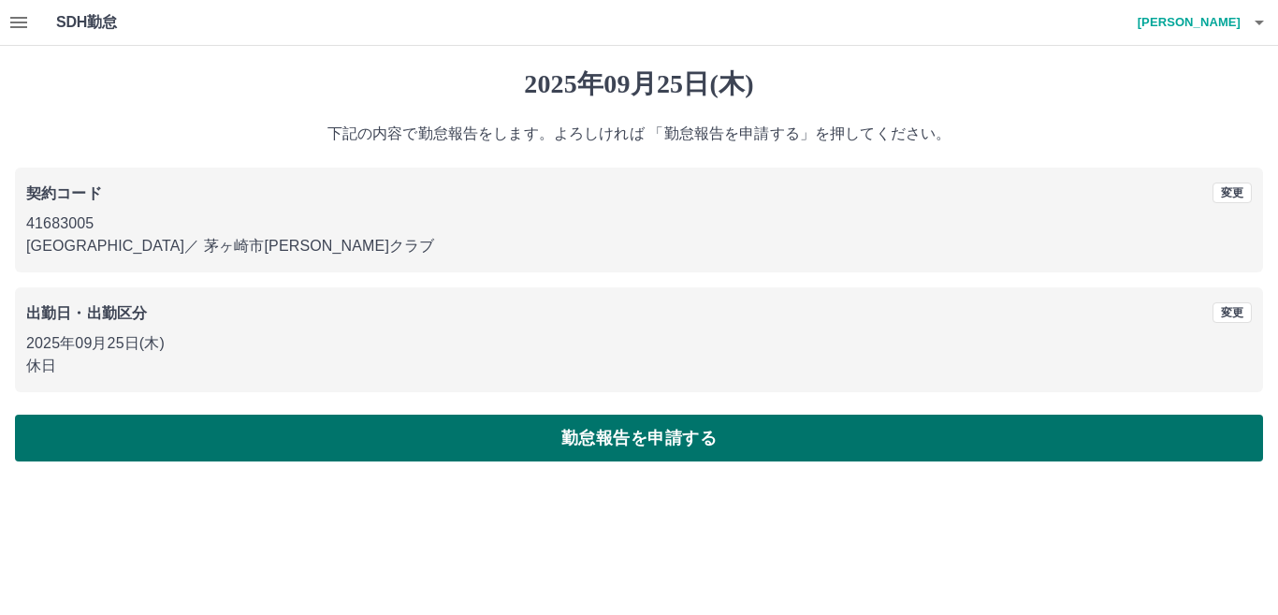
click at [589, 434] on button "勤怠報告を申請する" at bounding box center [639, 438] width 1248 height 47
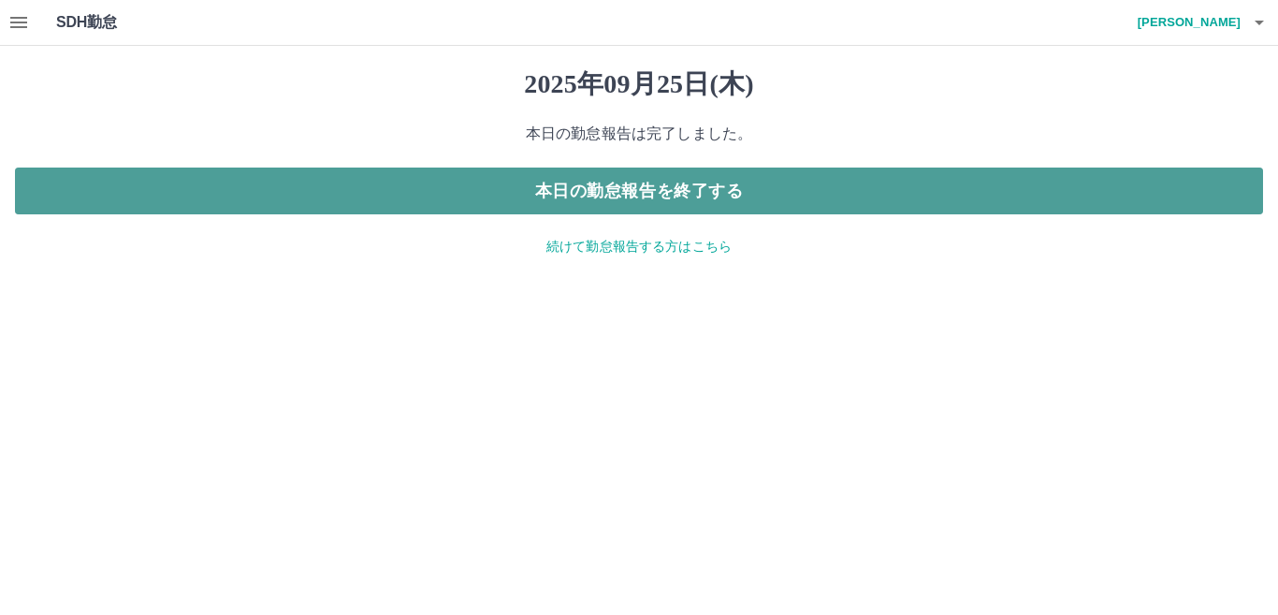
click at [655, 201] on button "本日の勤怠報告を終了する" at bounding box center [639, 190] width 1248 height 47
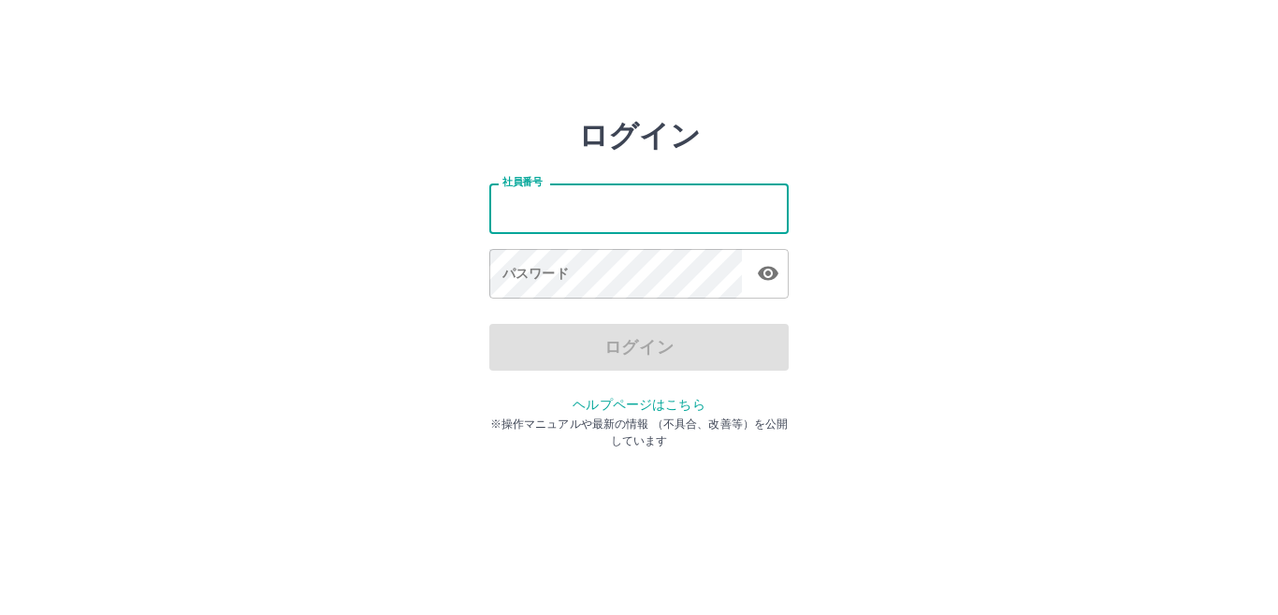
click at [625, 211] on input "社員番号" at bounding box center [638, 208] width 299 height 50
type input "*******"
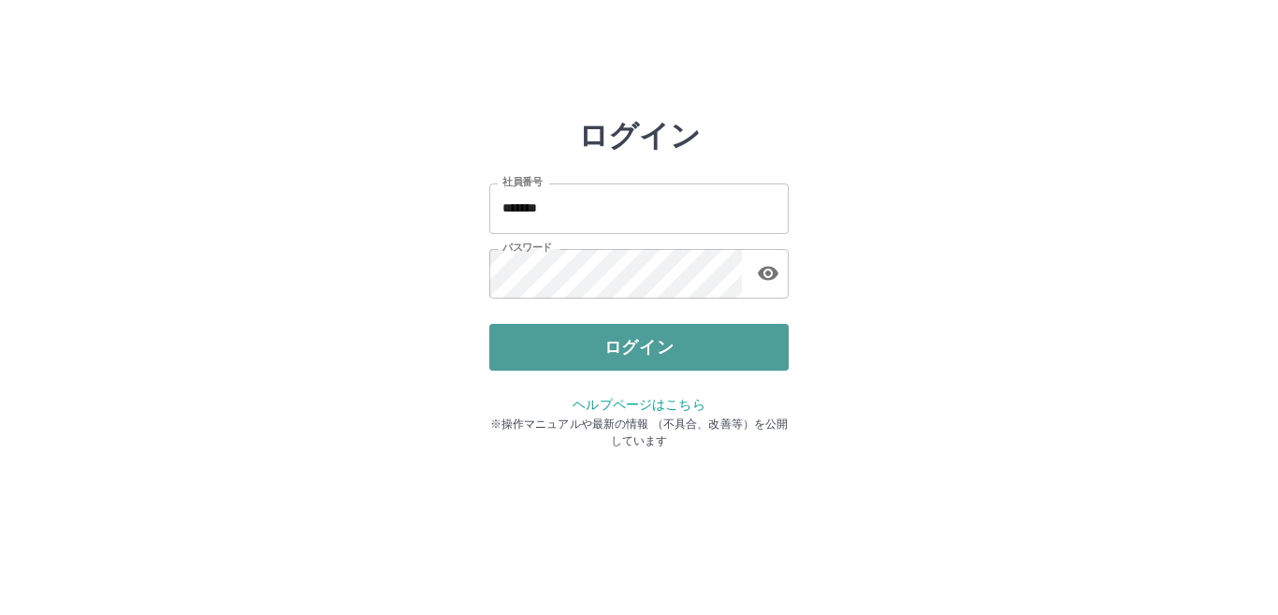
click at [631, 343] on button "ログイン" at bounding box center [638, 347] width 299 height 47
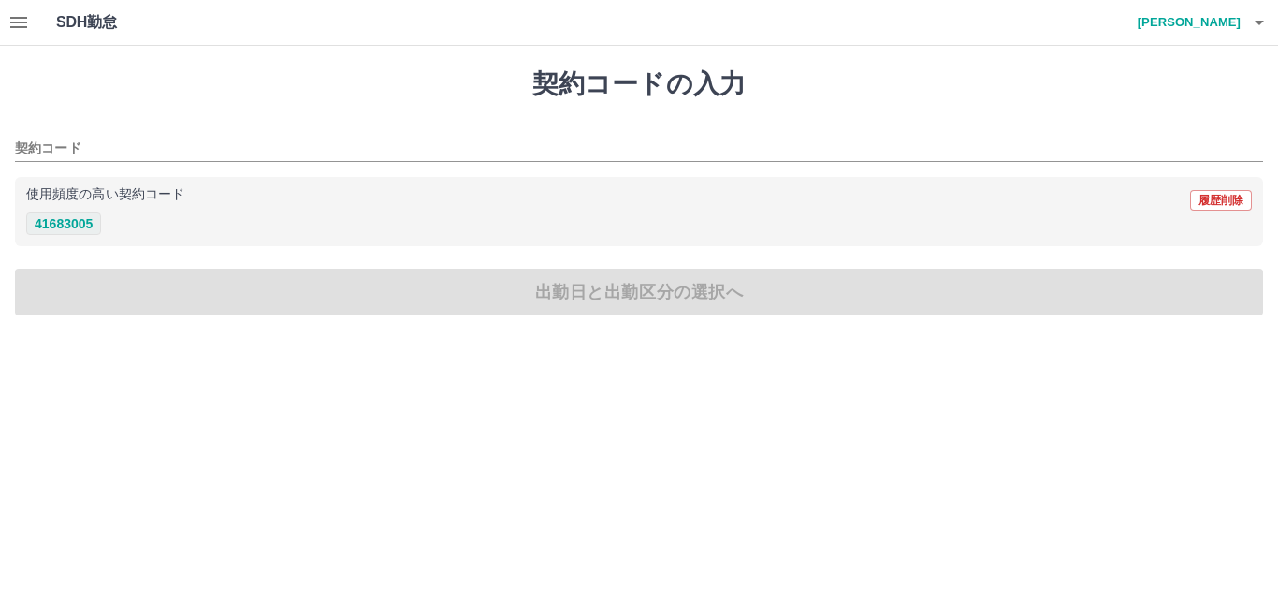
click at [70, 228] on button "41683005" at bounding box center [63, 223] width 75 height 22
type input "********"
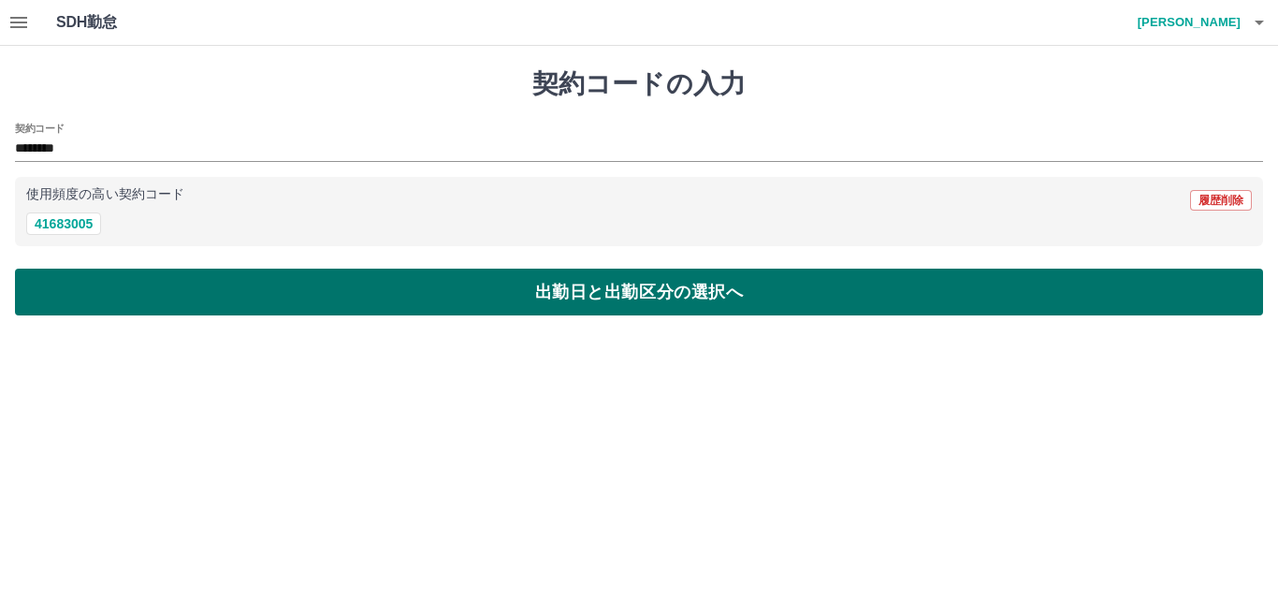
click at [135, 288] on button "出勤日と出勤区分の選択へ" at bounding box center [639, 292] width 1248 height 47
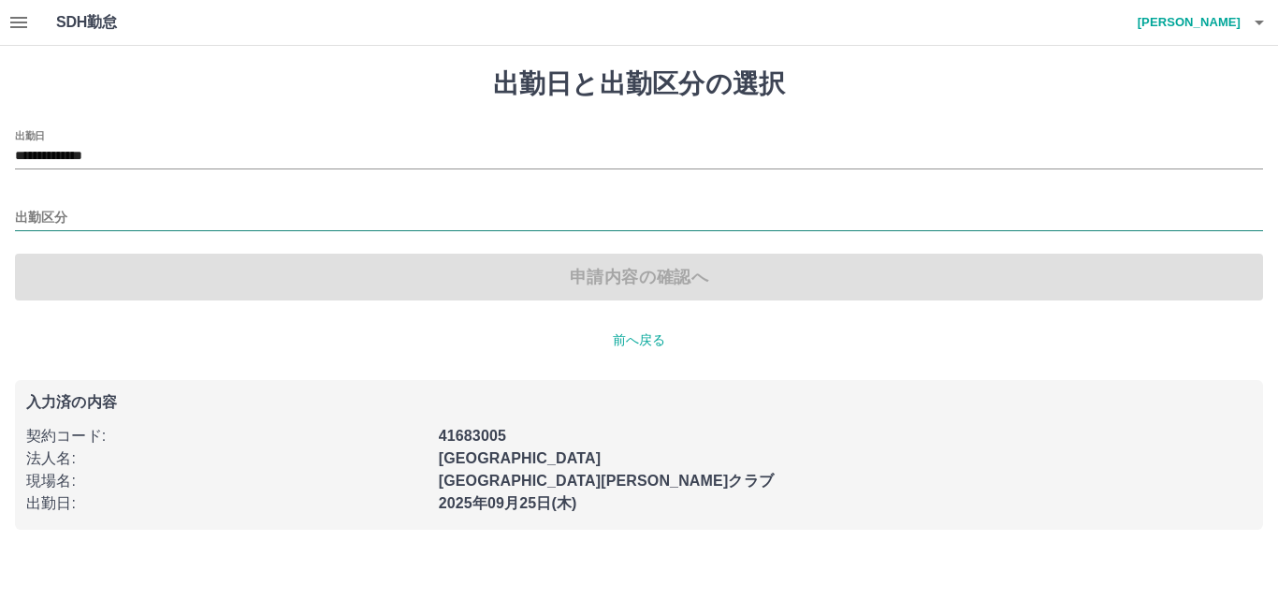
click at [129, 224] on input "出勤区分" at bounding box center [639, 218] width 1248 height 23
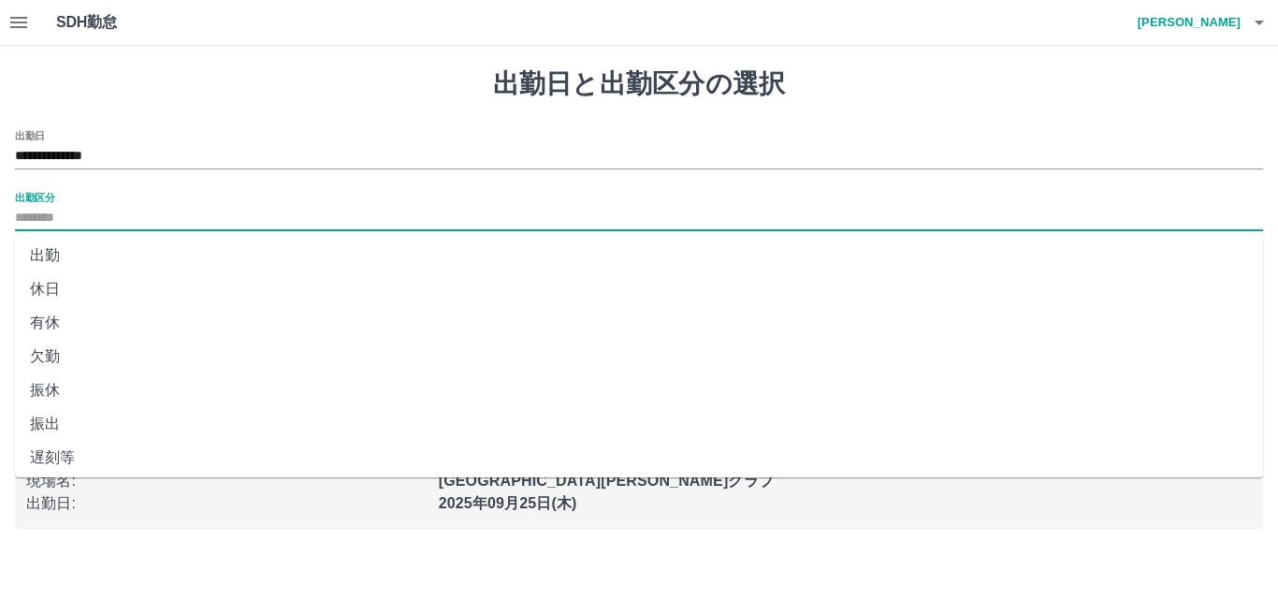
click at [118, 249] on li "出勤" at bounding box center [639, 256] width 1248 height 34
type input "**"
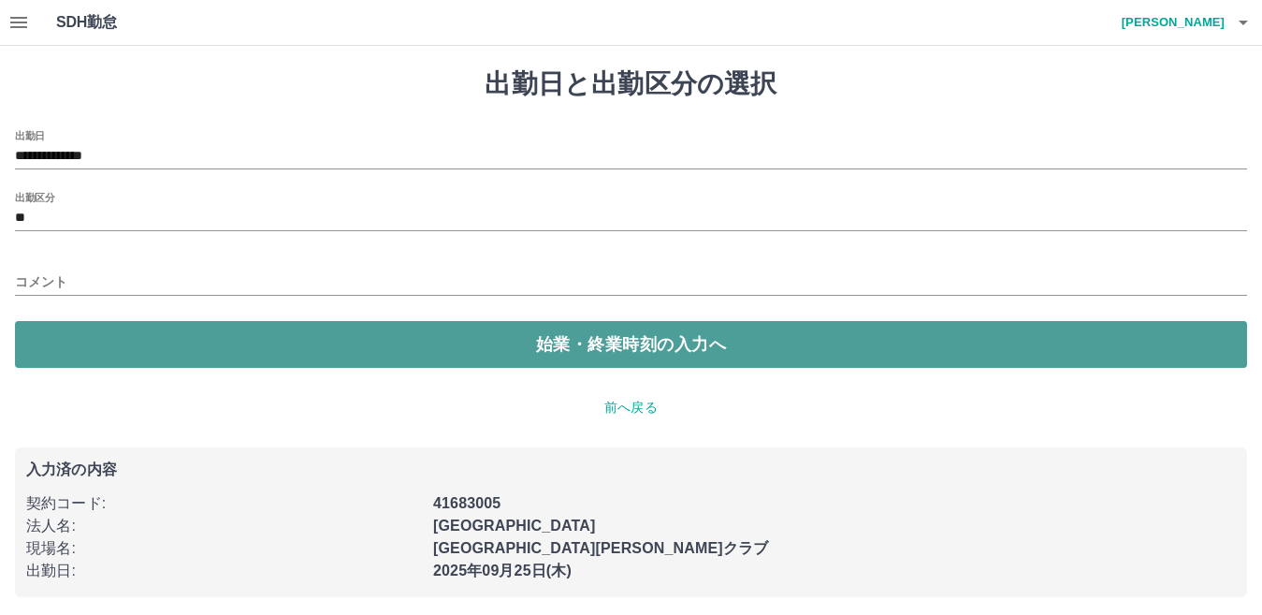
click at [180, 333] on button "始業・終業時刻の入力へ" at bounding box center [631, 344] width 1232 height 47
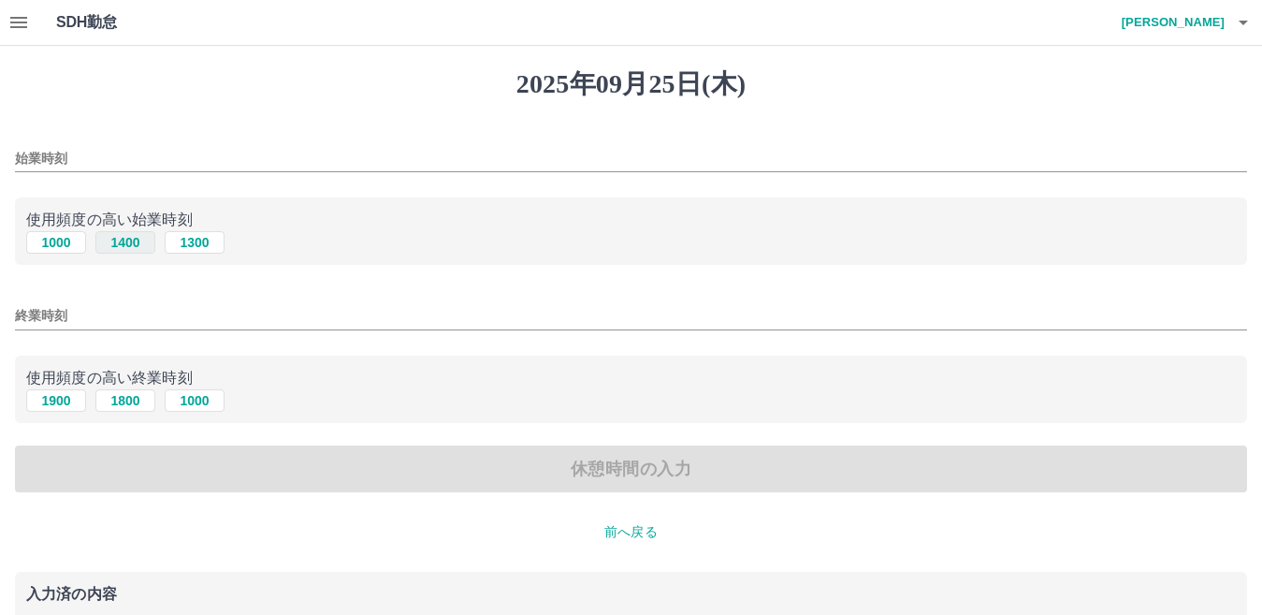
click at [126, 242] on button "1400" at bounding box center [125, 242] width 60 height 22
type input "****"
click at [130, 396] on button "1800" at bounding box center [125, 400] width 60 height 22
type input "****"
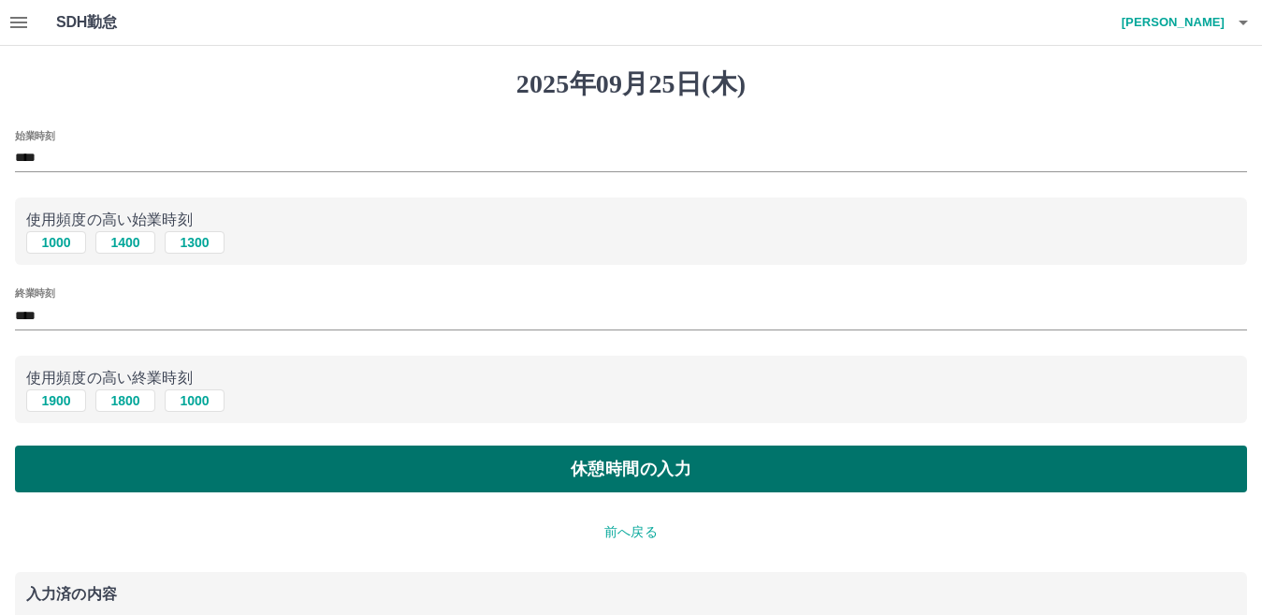
click at [216, 458] on button "休憩時間の入力" at bounding box center [631, 468] width 1232 height 47
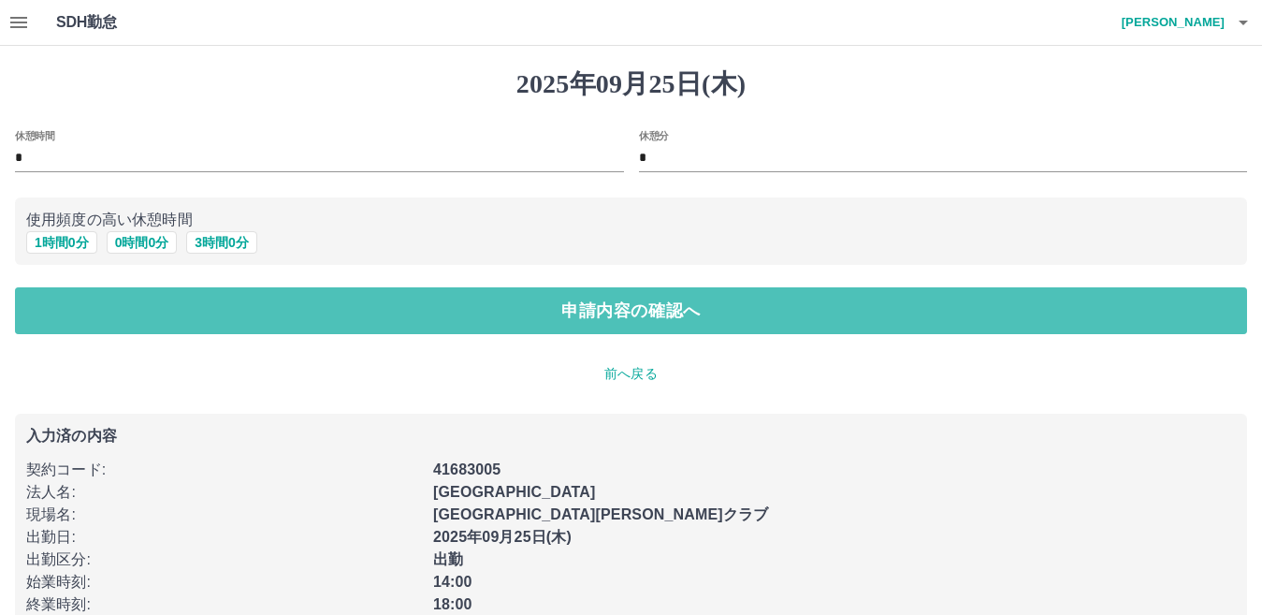
drag, startPoint x: 376, startPoint y: 328, endPoint x: 391, endPoint y: 342, distance: 19.9
click at [376, 328] on button "申請内容の確認へ" at bounding box center [631, 310] width 1232 height 47
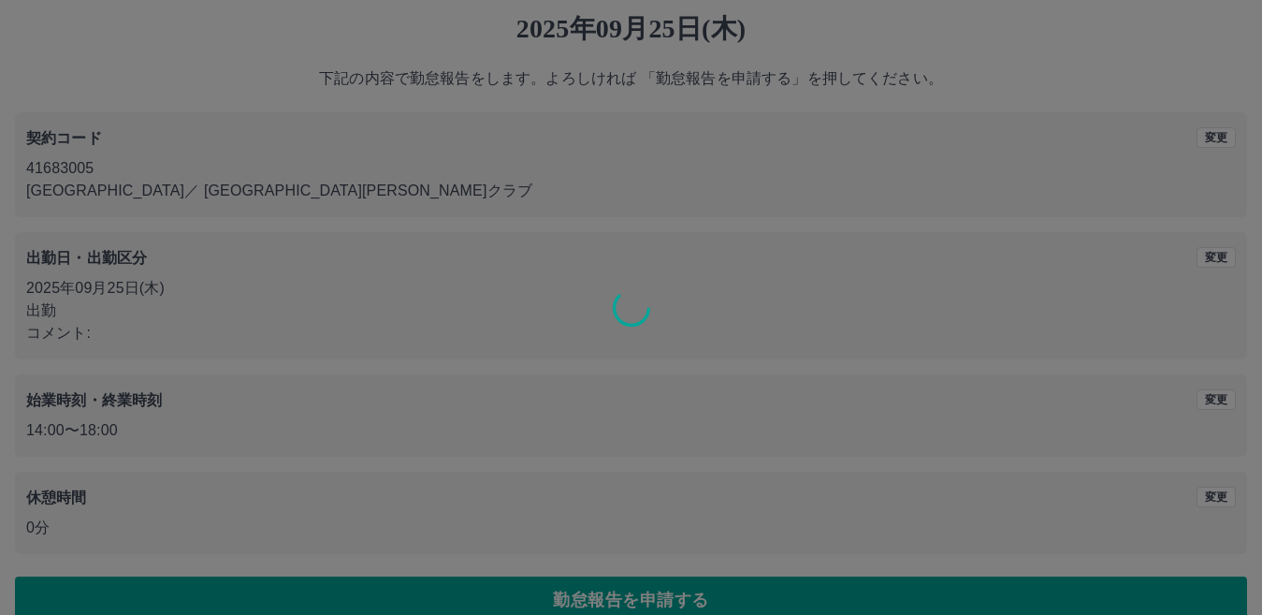
scroll to position [86, 0]
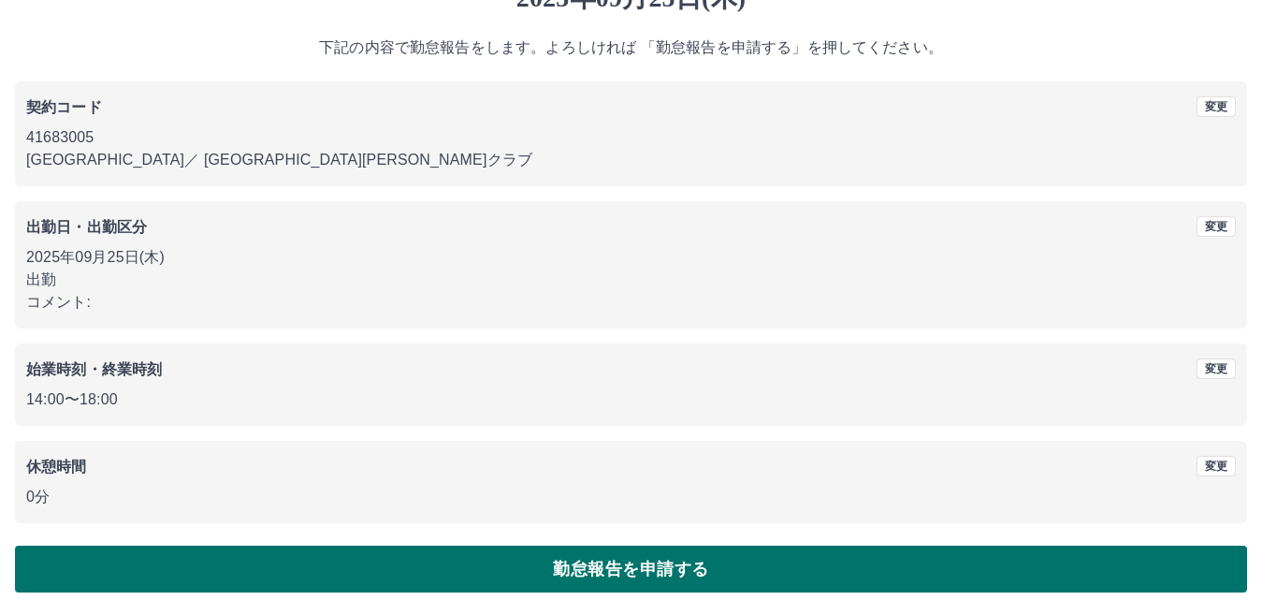
click at [605, 553] on button "勤怠報告を申請する" at bounding box center [631, 569] width 1232 height 47
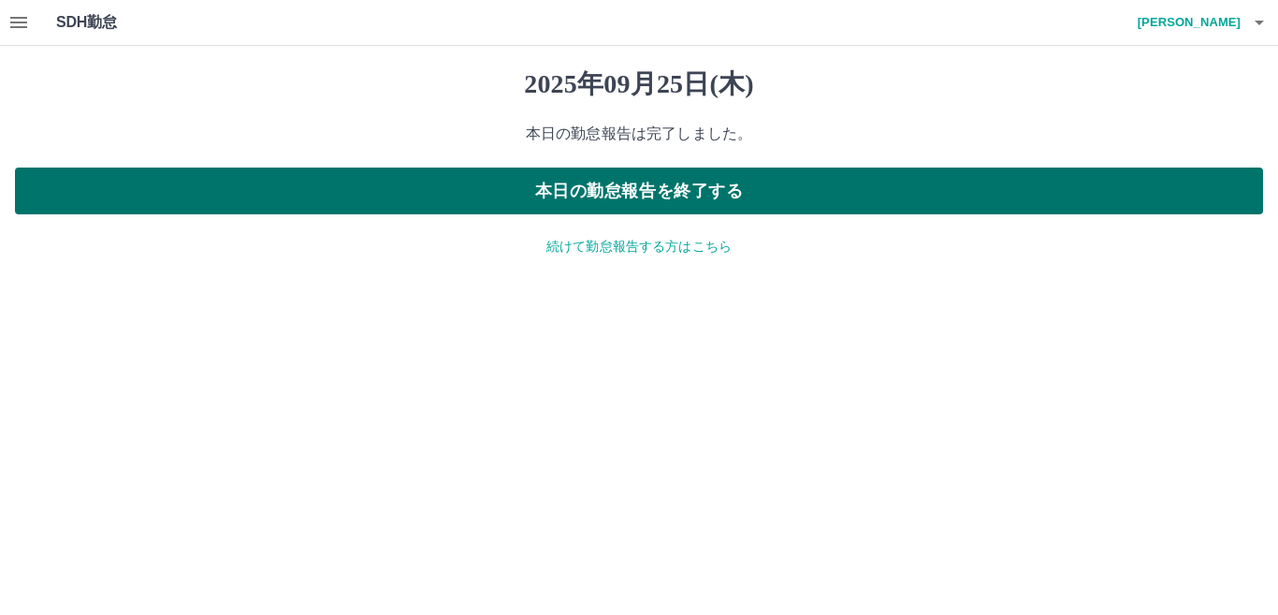
click at [641, 199] on button "本日の勤怠報告を終了する" at bounding box center [639, 190] width 1248 height 47
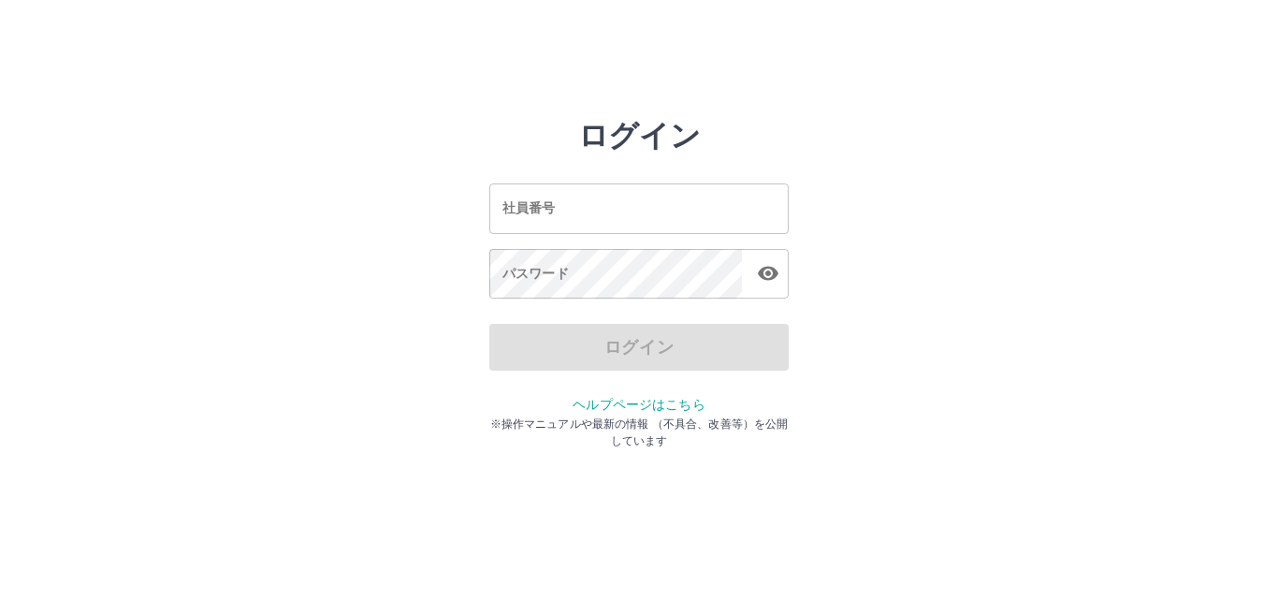
click at [643, 222] on input "社員番号" at bounding box center [638, 208] width 299 height 50
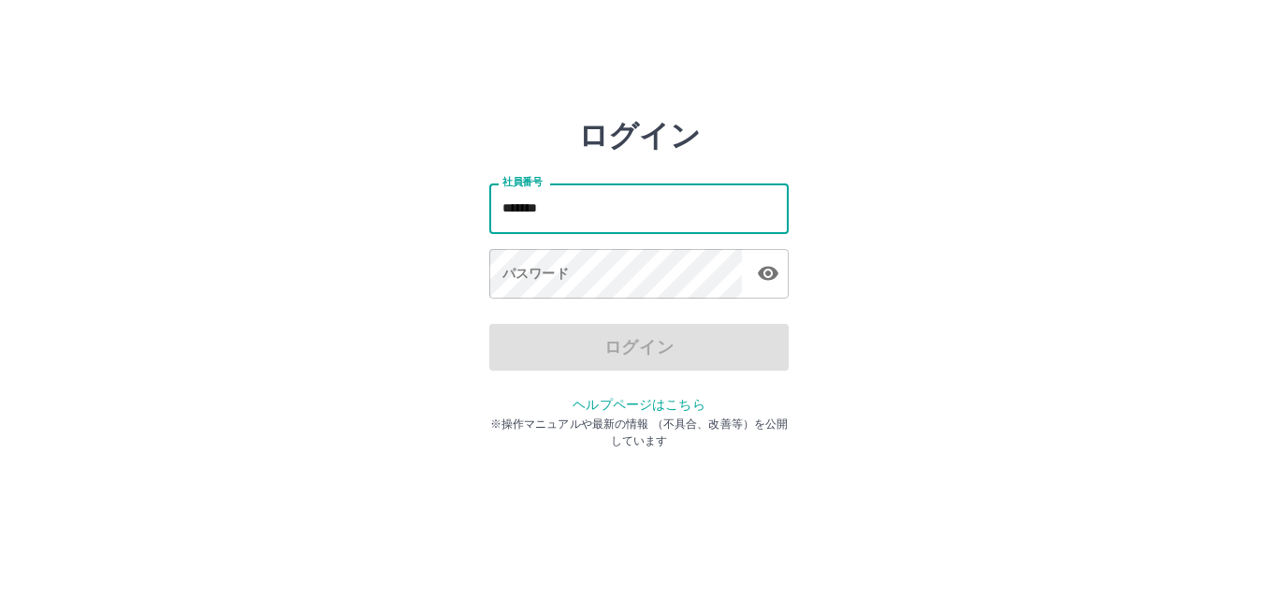
type input "*******"
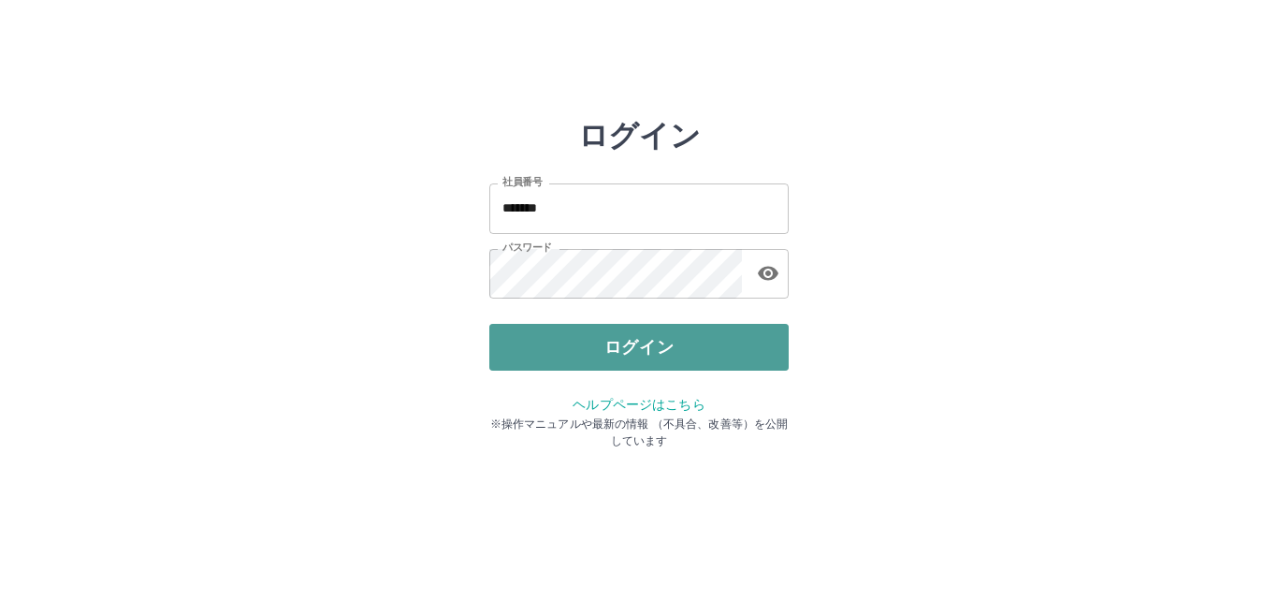
click at [641, 343] on button "ログイン" at bounding box center [638, 347] width 299 height 47
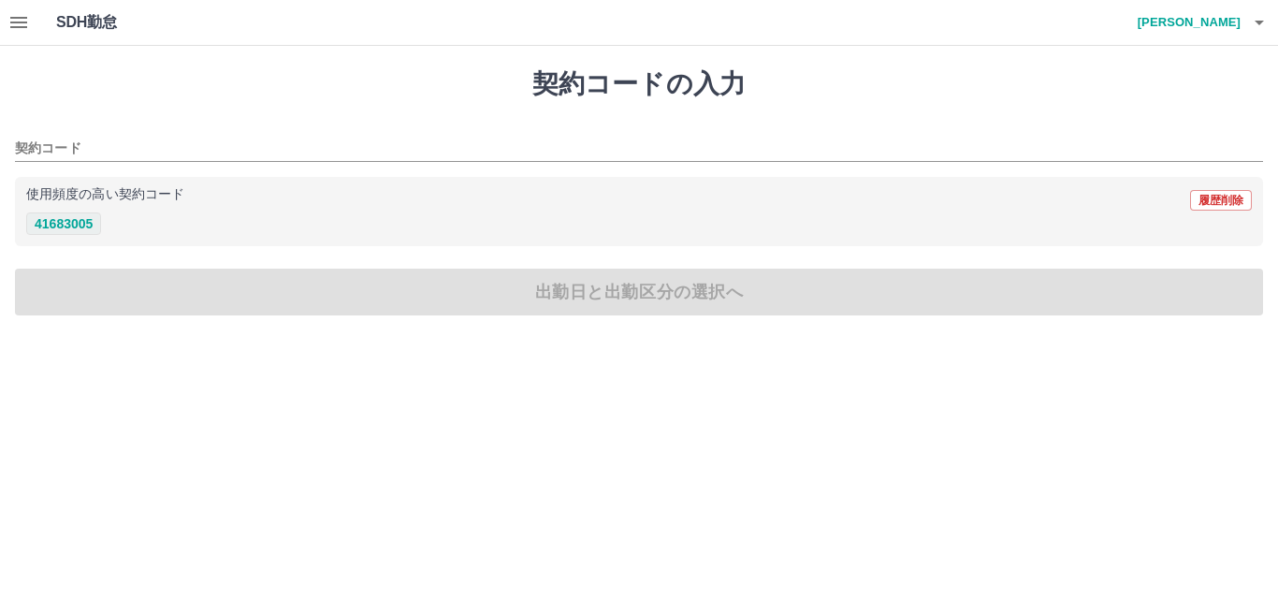
click at [66, 221] on button "41683005" at bounding box center [63, 223] width 75 height 22
type input "********"
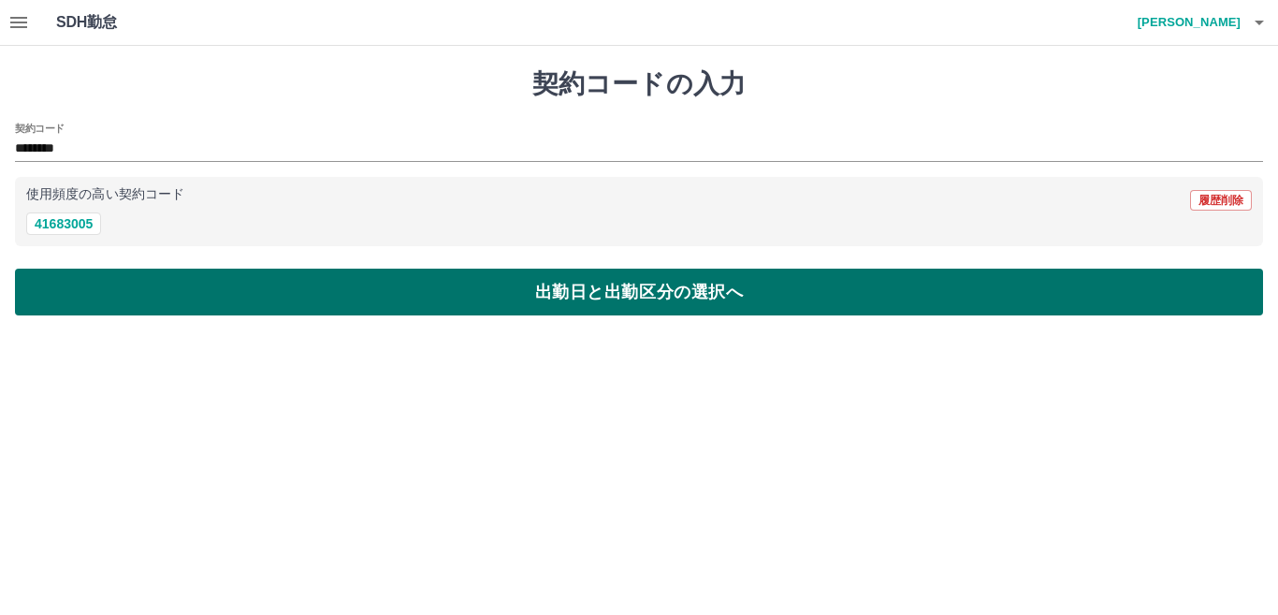
click at [138, 279] on button "出勤日と出勤区分の選択へ" at bounding box center [639, 292] width 1248 height 47
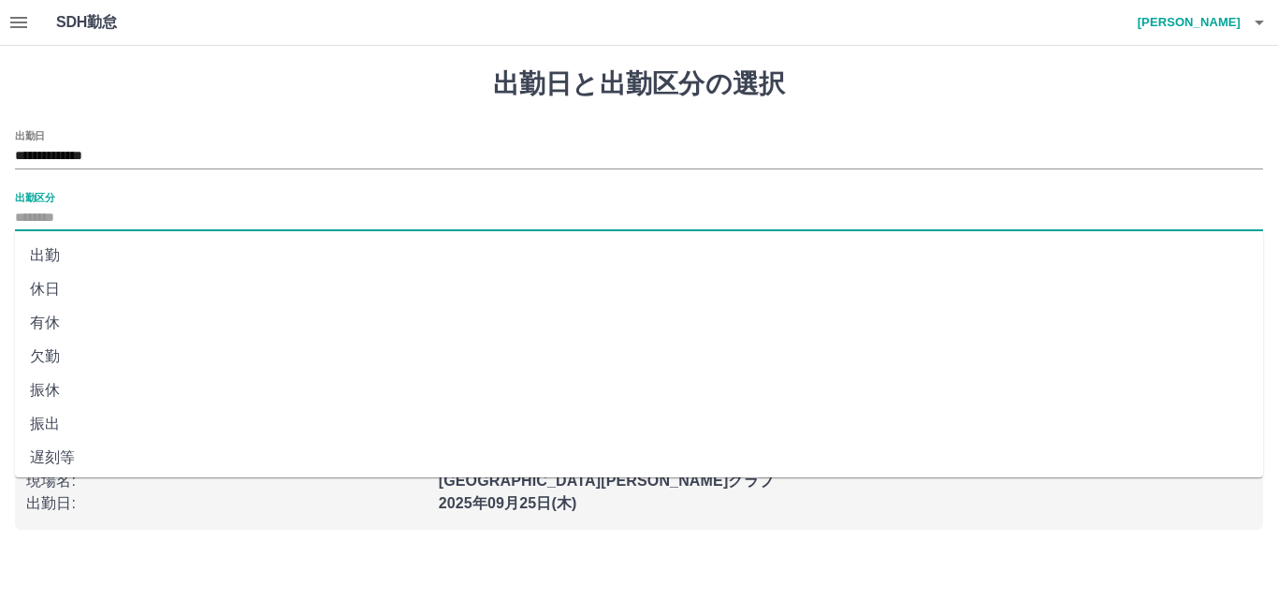
click at [109, 220] on input "出勤区分" at bounding box center [639, 218] width 1248 height 23
click at [110, 284] on li "休日" at bounding box center [639, 289] width 1248 height 34
type input "**"
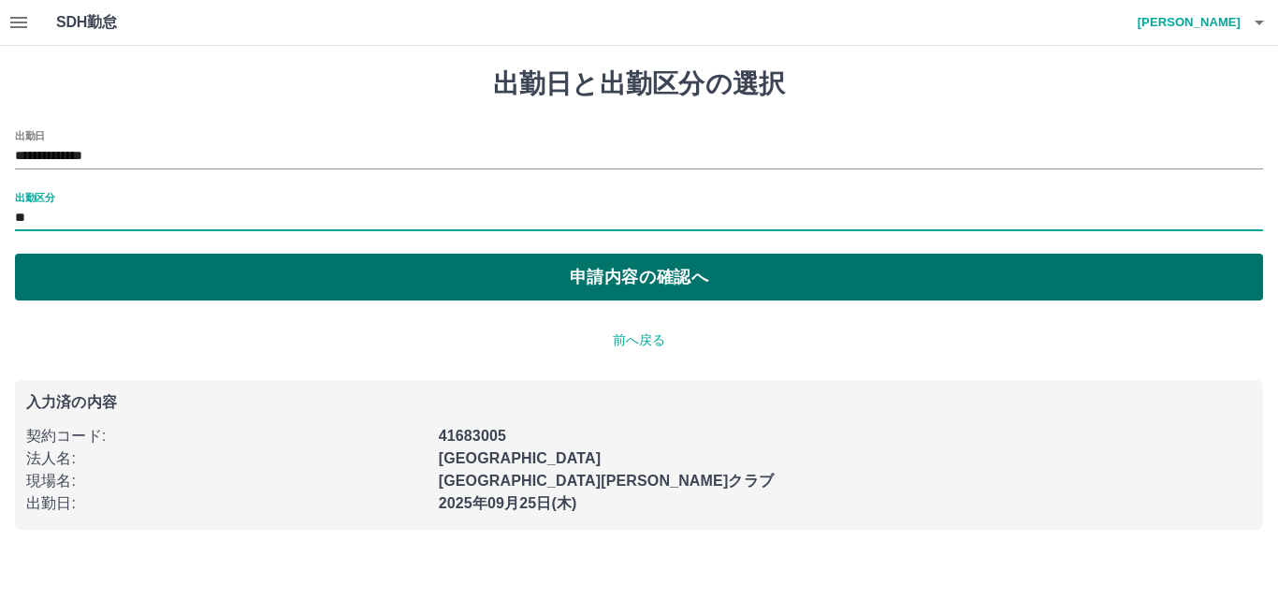
click at [256, 269] on button "申請内容の確認へ" at bounding box center [639, 277] width 1248 height 47
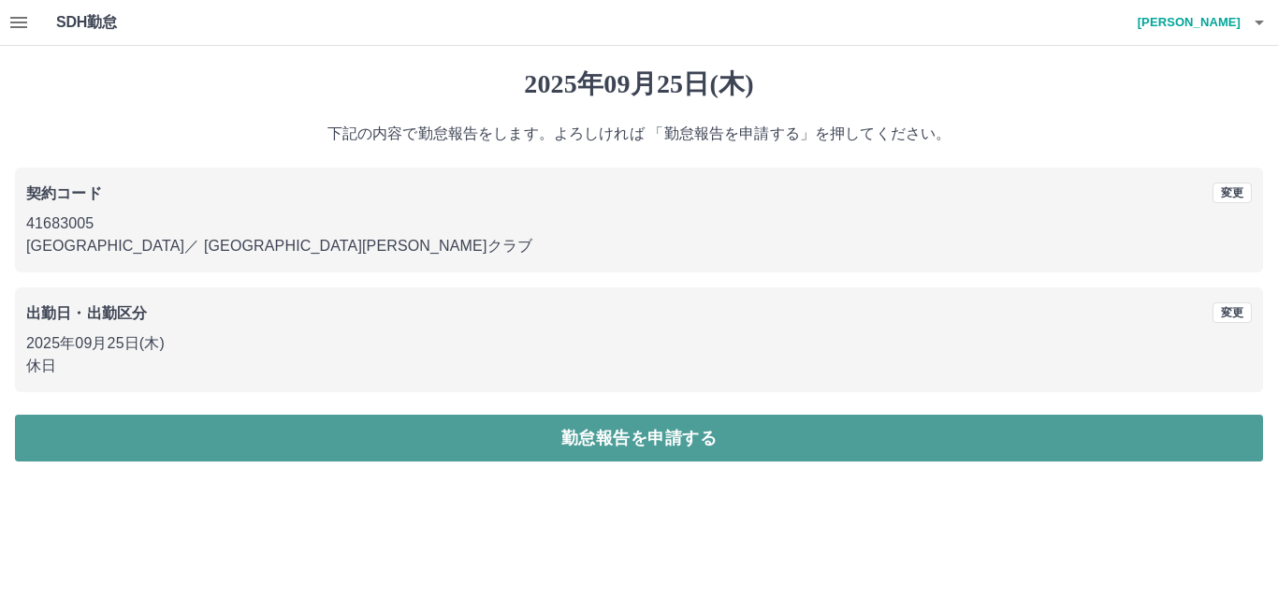
click at [584, 445] on button "勤怠報告を申請する" at bounding box center [639, 438] width 1248 height 47
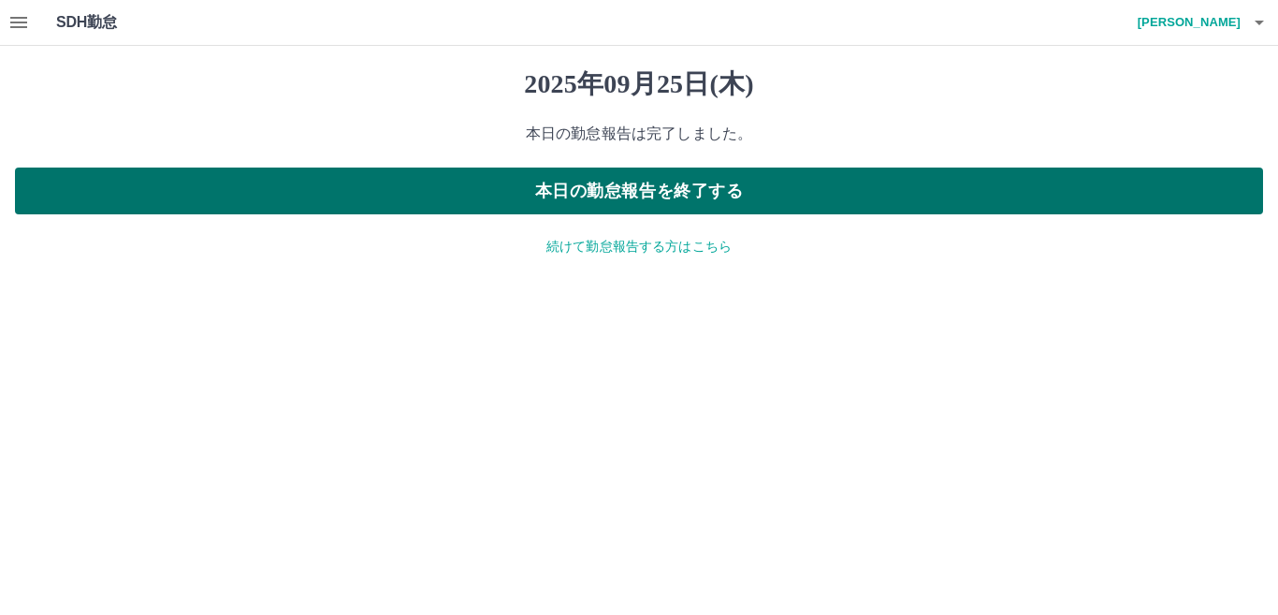
click at [596, 174] on button "本日の勤怠報告を終了する" at bounding box center [639, 190] width 1248 height 47
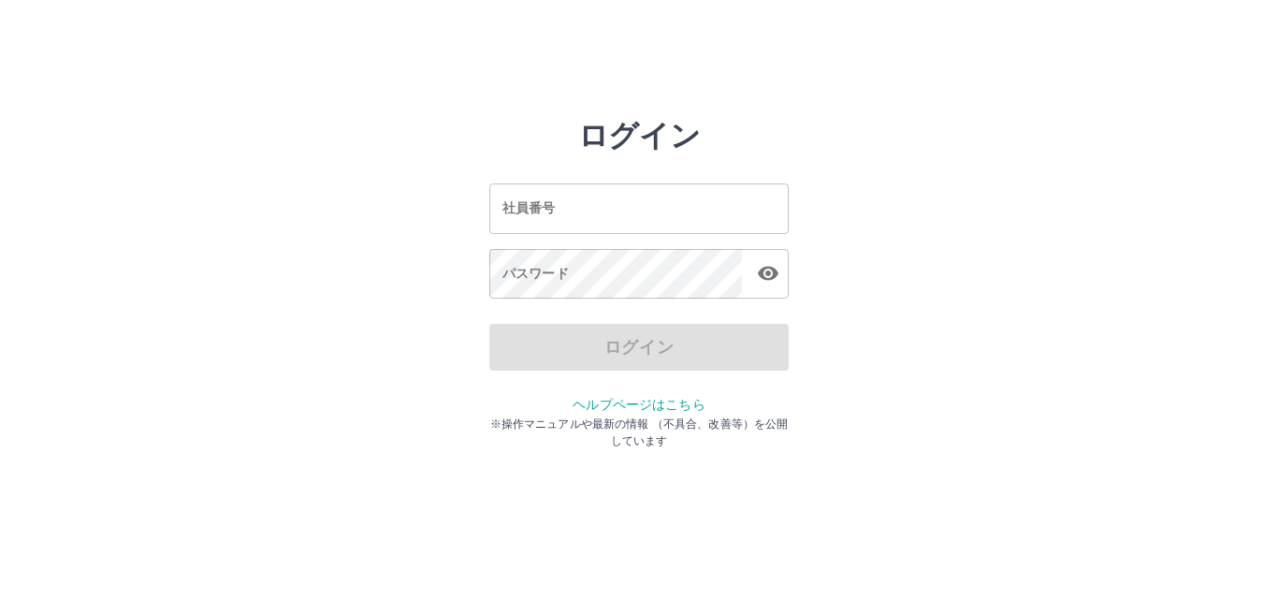
click at [596, 200] on input "社員番号" at bounding box center [638, 208] width 299 height 50
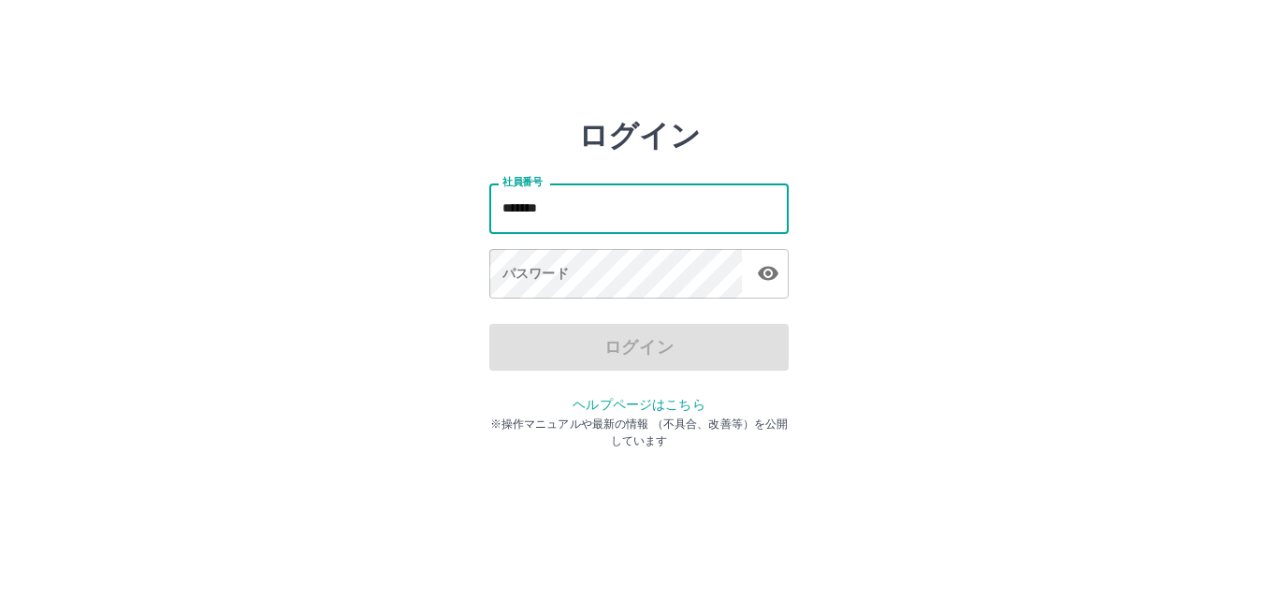
type input "*******"
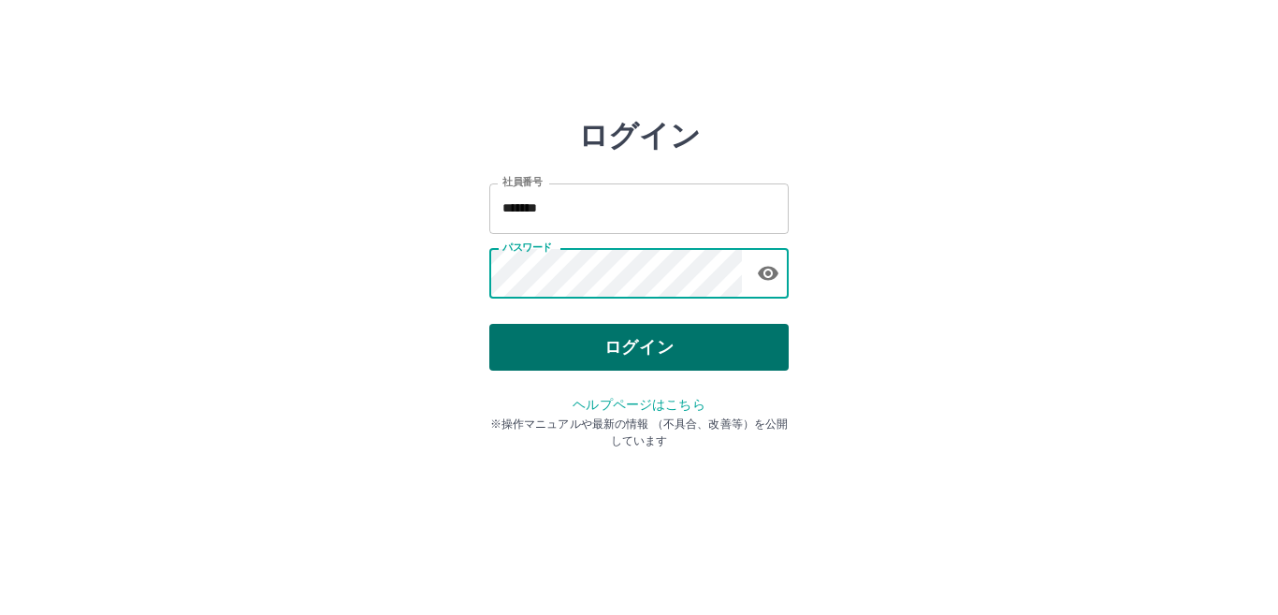
click at [621, 337] on button "ログイン" at bounding box center [638, 347] width 299 height 47
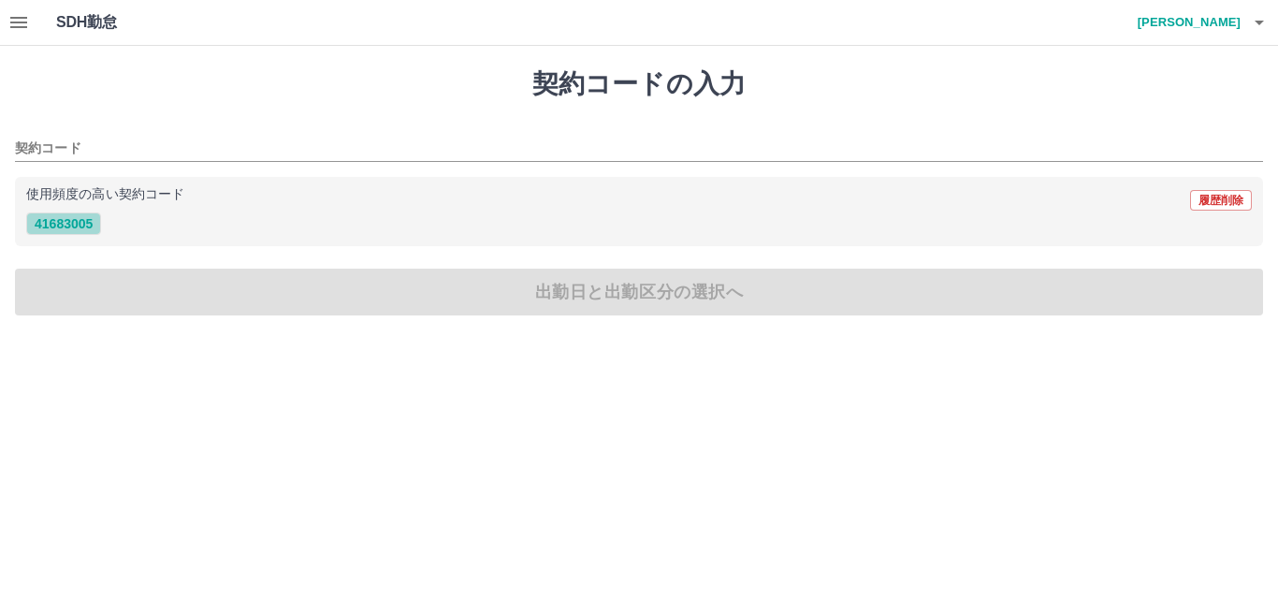
click at [50, 224] on button "41683005" at bounding box center [63, 223] width 75 height 22
type input "********"
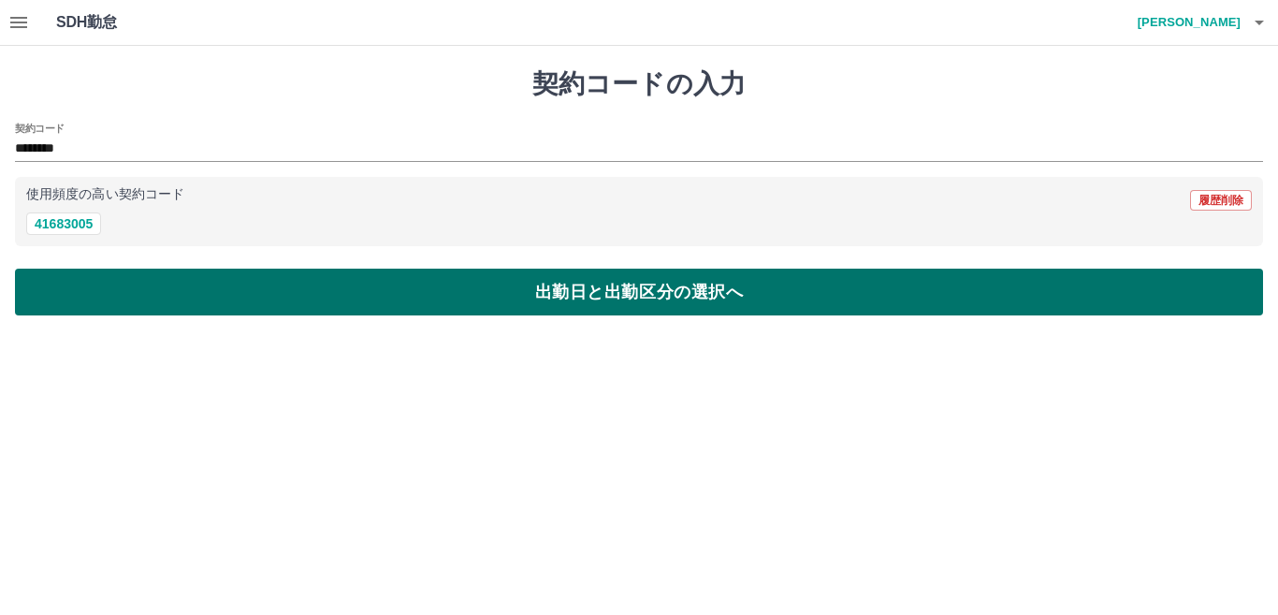
click at [129, 300] on button "出勤日と出勤区分の選択へ" at bounding box center [639, 292] width 1248 height 47
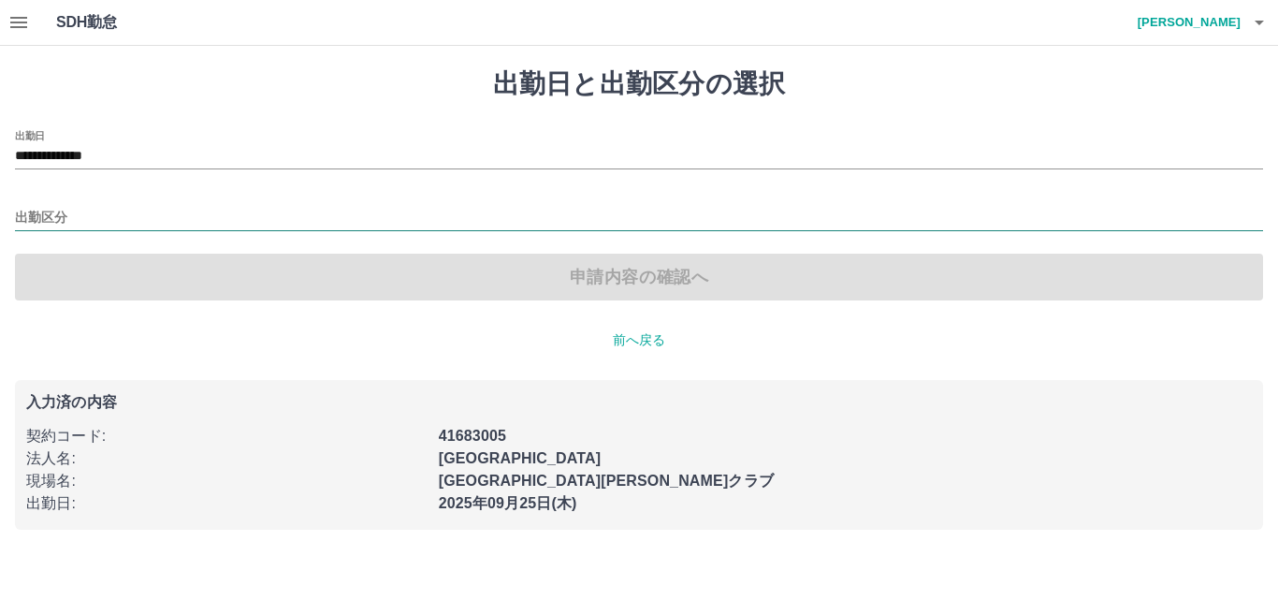
click at [128, 218] on input "出勤区分" at bounding box center [639, 218] width 1248 height 23
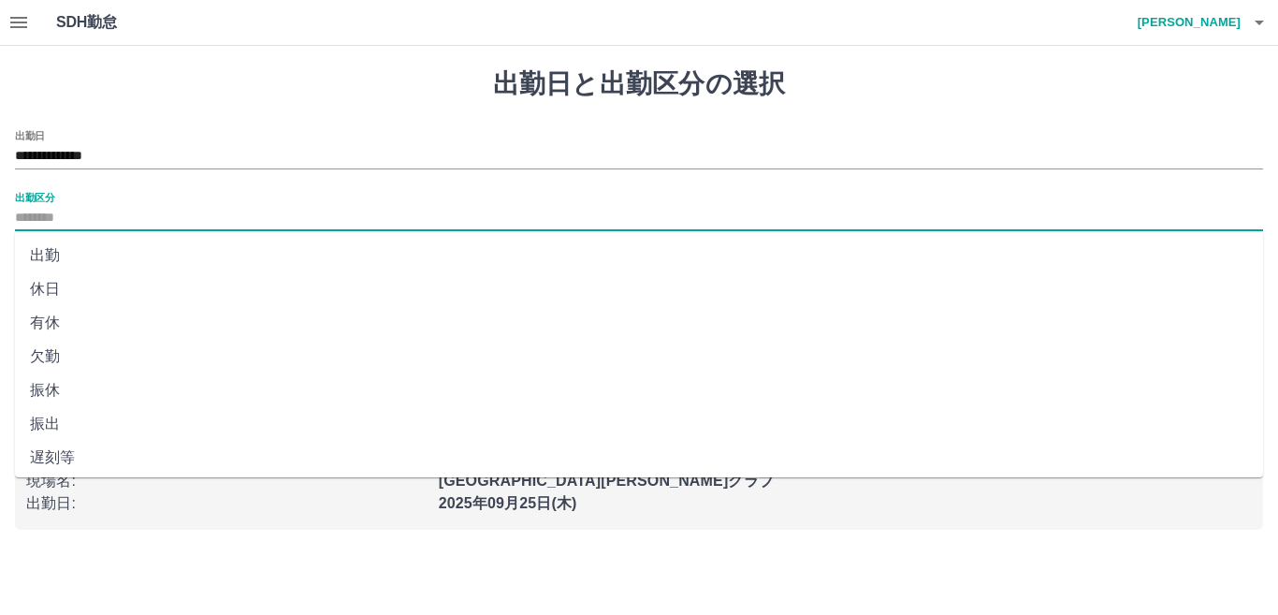
click at [125, 253] on li "出勤" at bounding box center [639, 256] width 1248 height 34
type input "**"
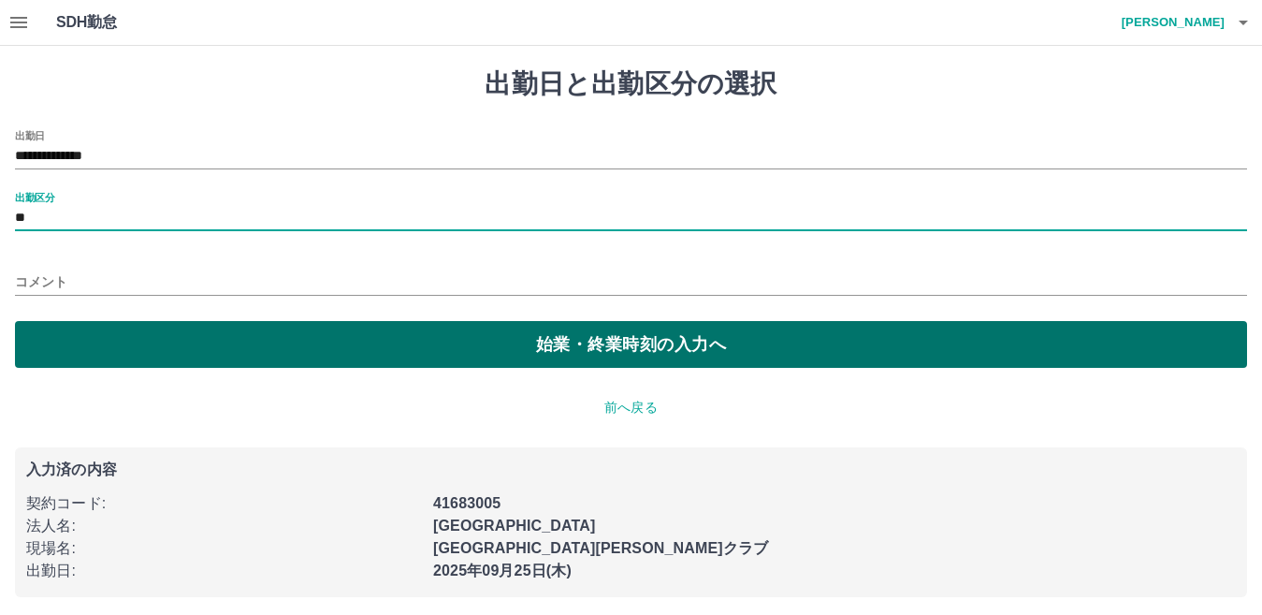
click at [177, 336] on button "始業・終業時刻の入力へ" at bounding box center [631, 344] width 1232 height 47
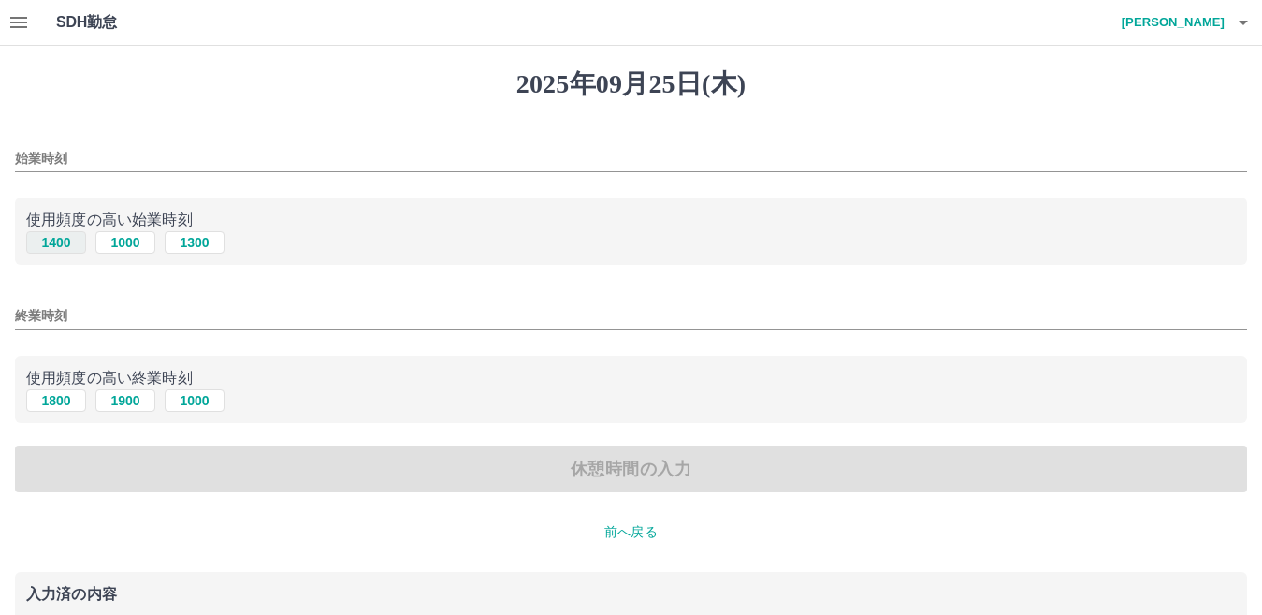
click at [60, 235] on button "1400" at bounding box center [56, 242] width 60 height 22
type input "****"
click at [79, 394] on button "1800" at bounding box center [56, 400] width 60 height 22
type input "****"
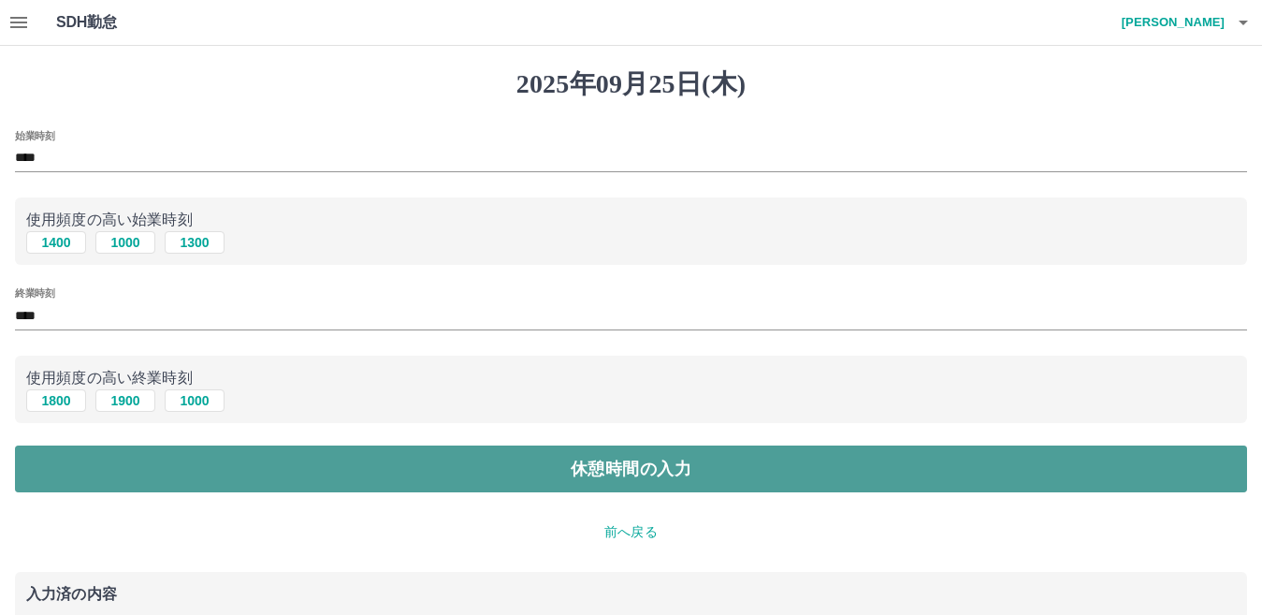
click at [167, 468] on button "休憩時間の入力" at bounding box center [631, 468] width 1232 height 47
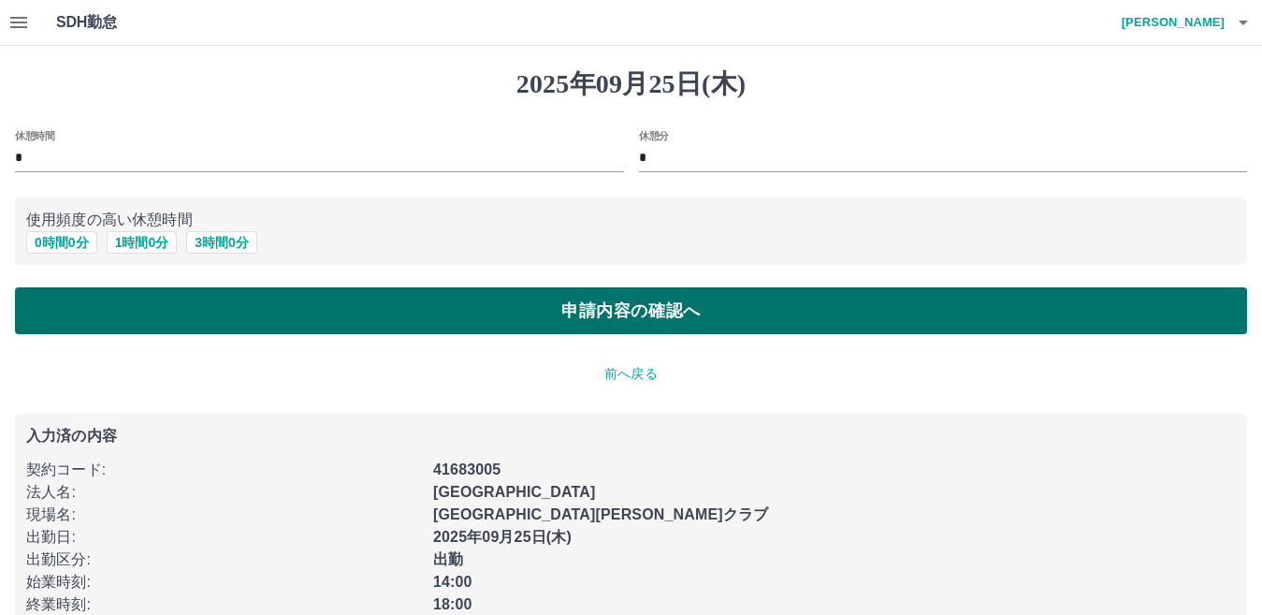
click at [240, 309] on button "申請内容の確認へ" at bounding box center [631, 310] width 1232 height 47
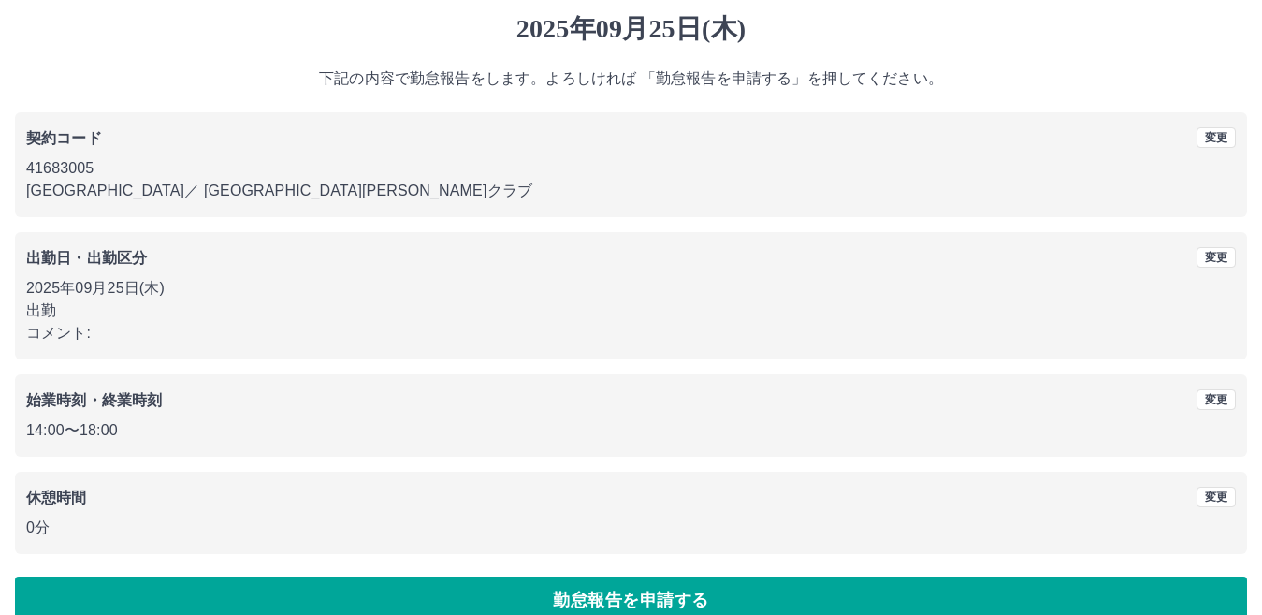
scroll to position [86, 0]
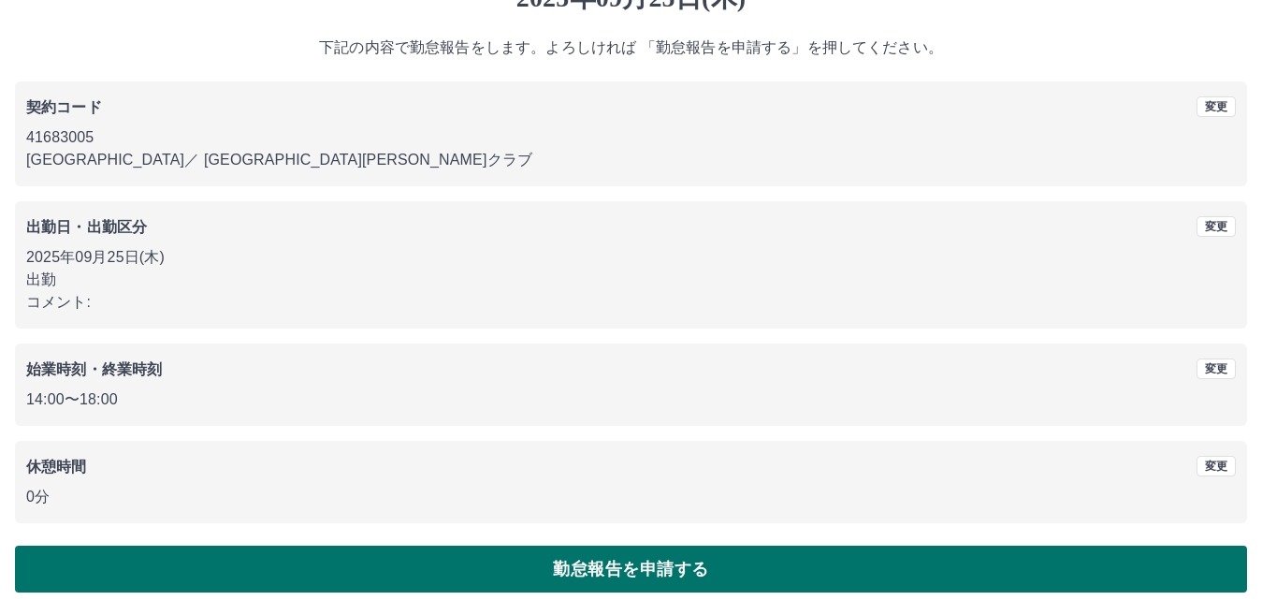
click at [640, 560] on button "勤怠報告を申請する" at bounding box center [631, 569] width 1232 height 47
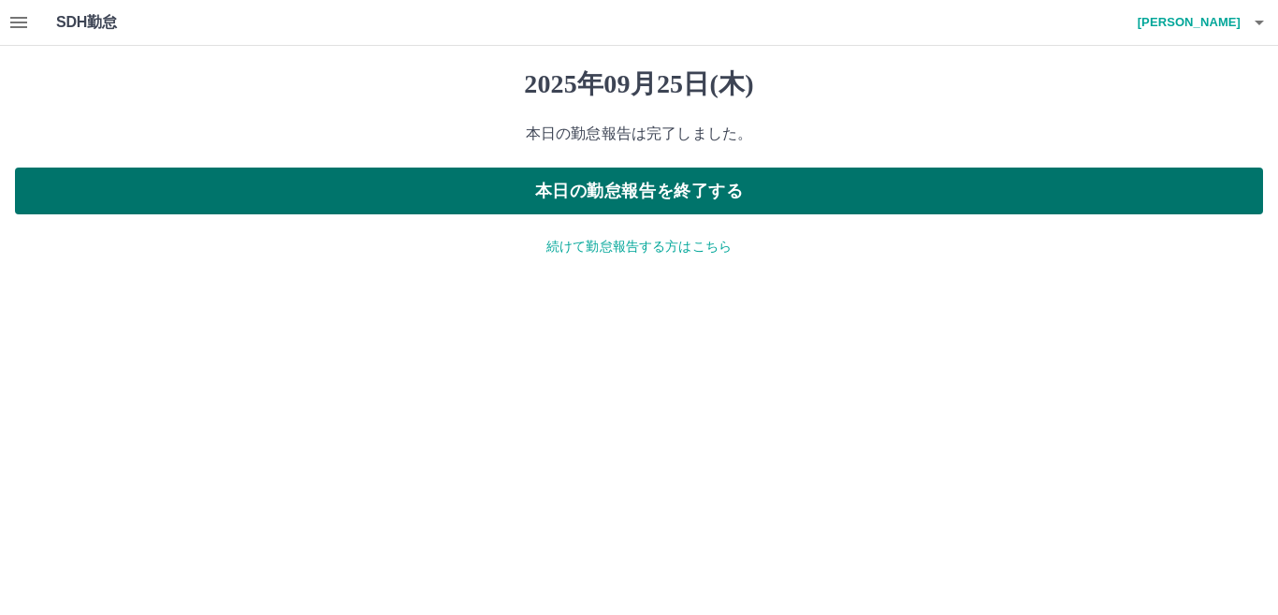
click at [639, 189] on button "本日の勤怠報告を終了する" at bounding box center [639, 190] width 1248 height 47
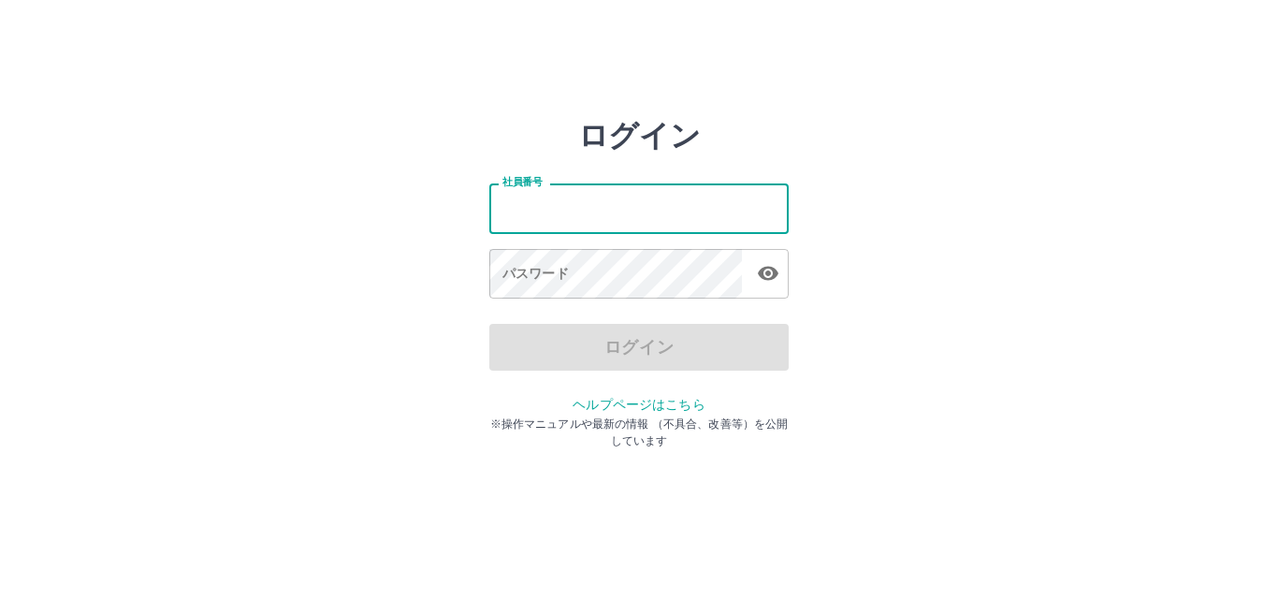
click at [629, 215] on input "社員番号" at bounding box center [638, 208] width 299 height 50
type input "*******"
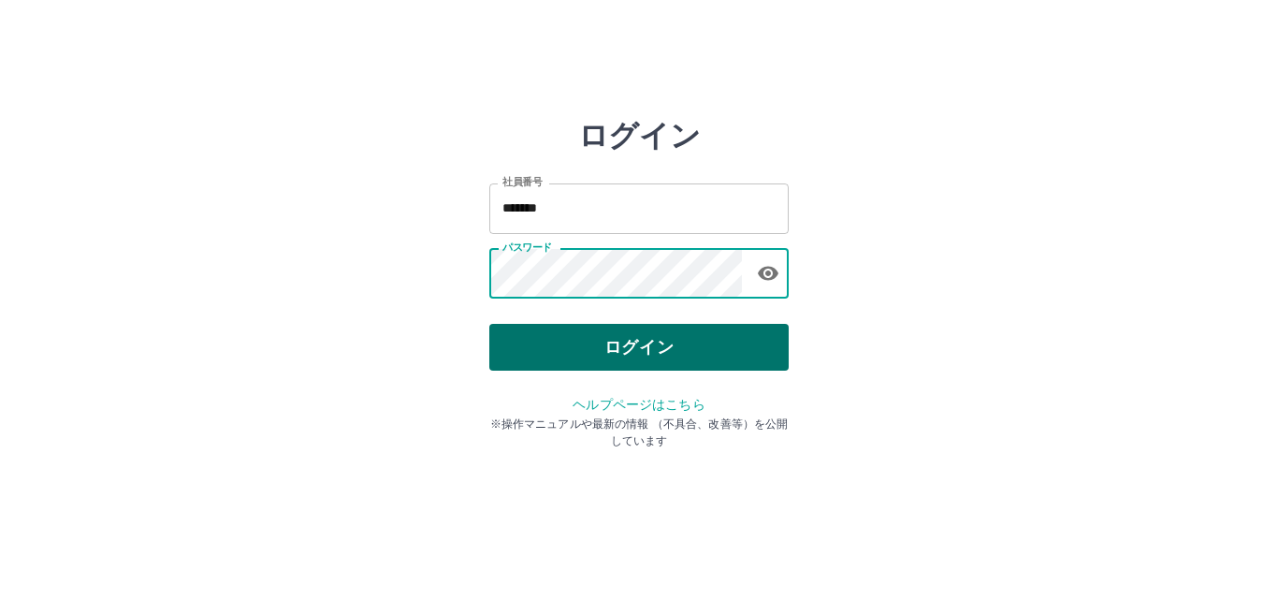
click at [637, 361] on button "ログイン" at bounding box center [638, 347] width 299 height 47
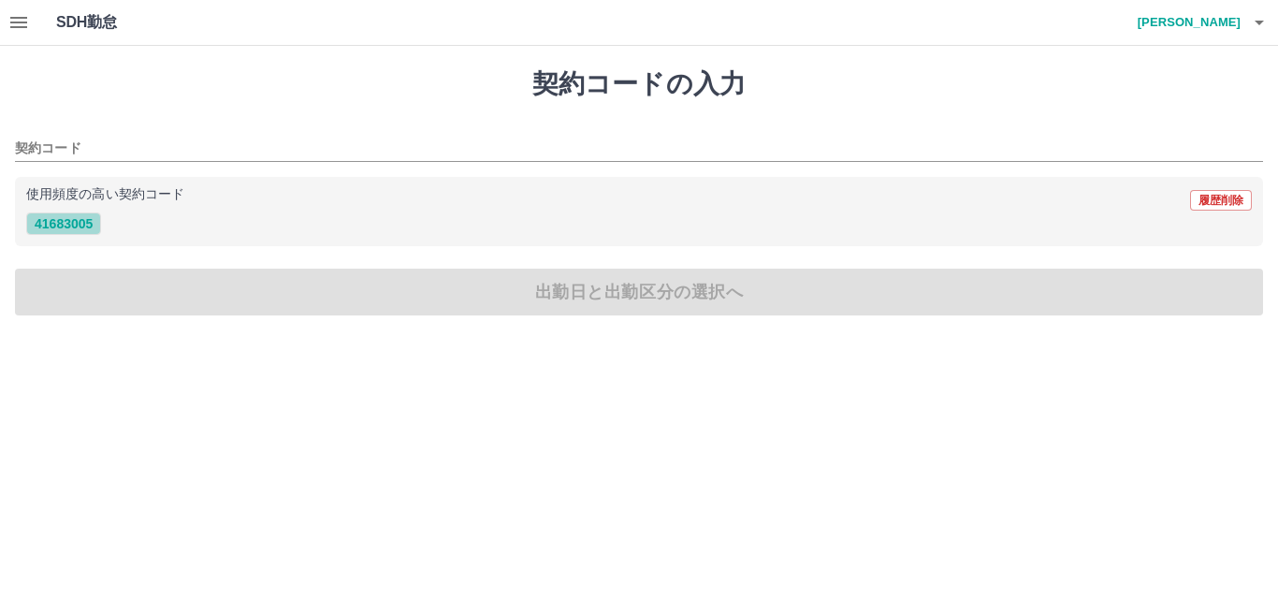
click at [87, 228] on button "41683005" at bounding box center [63, 223] width 75 height 22
type input "********"
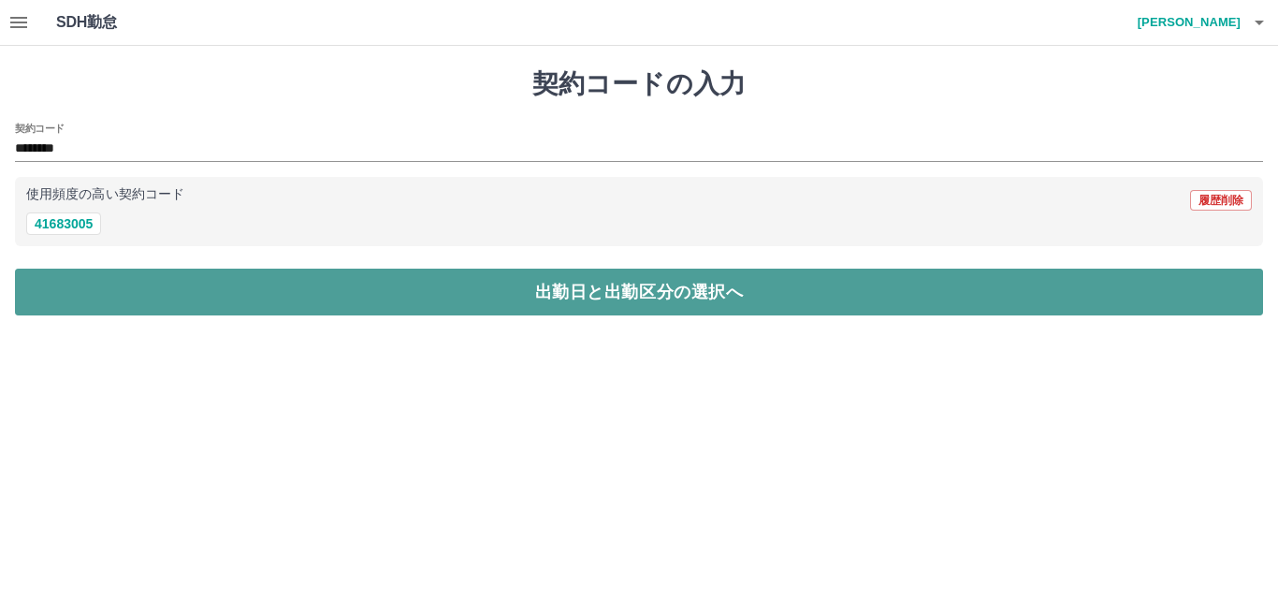
click at [201, 307] on button "出勤日と出勤区分の選択へ" at bounding box center [639, 292] width 1248 height 47
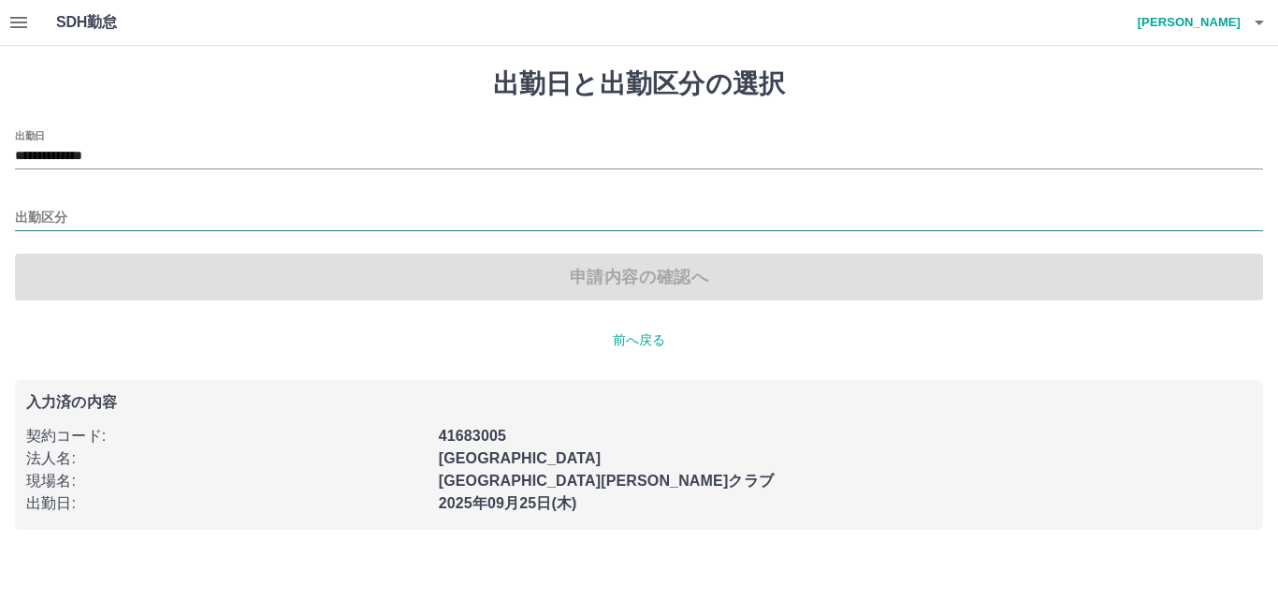
click at [126, 224] on input "出勤区分" at bounding box center [639, 218] width 1248 height 23
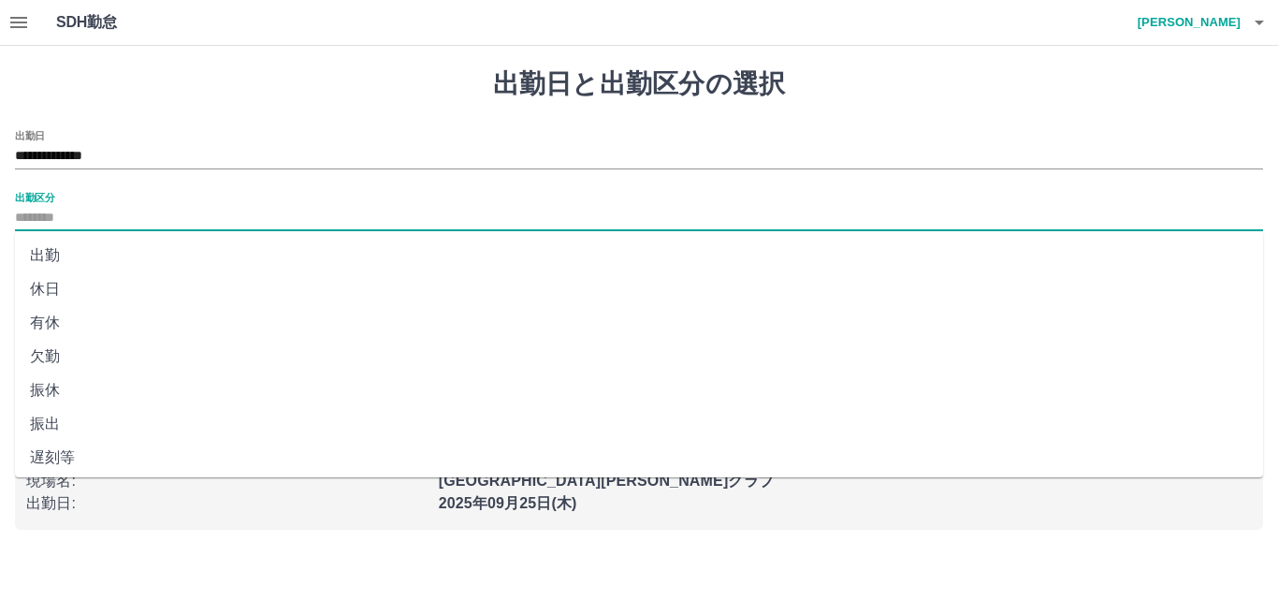
click at [127, 273] on li "休日" at bounding box center [639, 289] width 1248 height 34
type input "**"
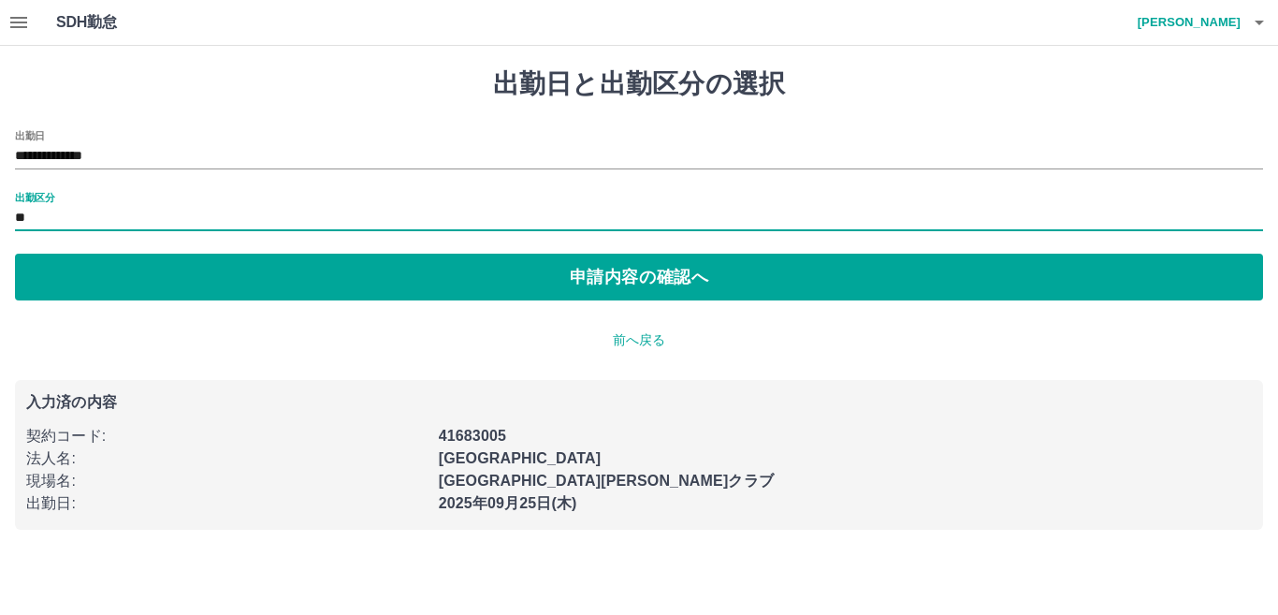
click at [127, 273] on button "申請内容の確認へ" at bounding box center [639, 277] width 1248 height 47
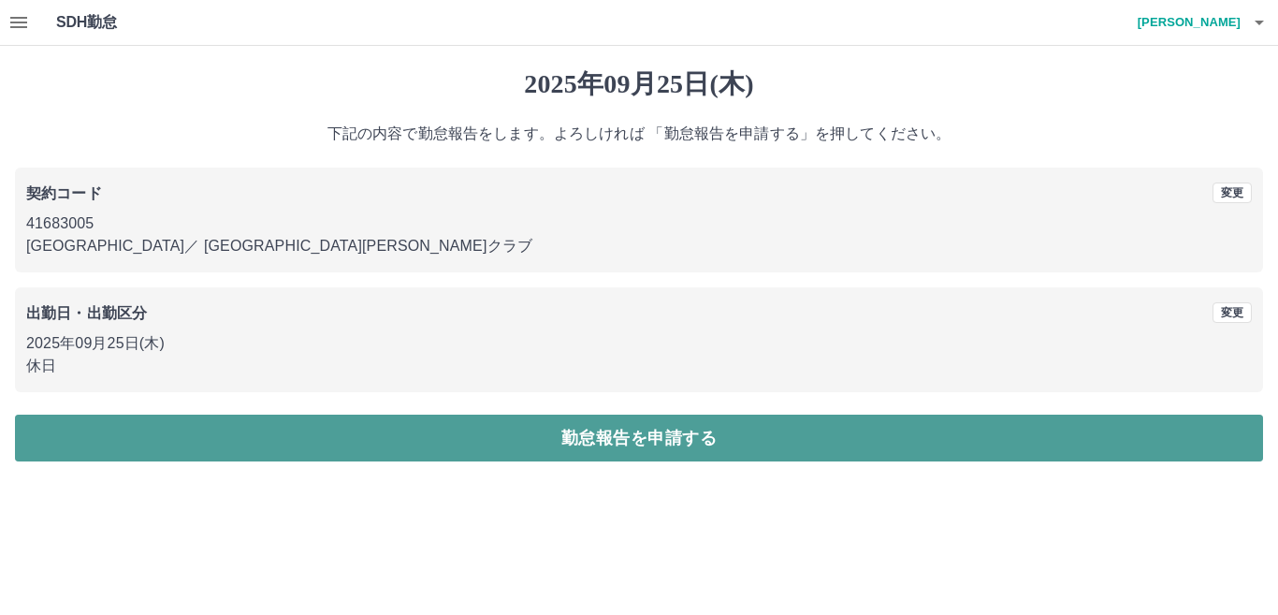
click at [498, 442] on button "勤怠報告を申請する" at bounding box center [639, 438] width 1248 height 47
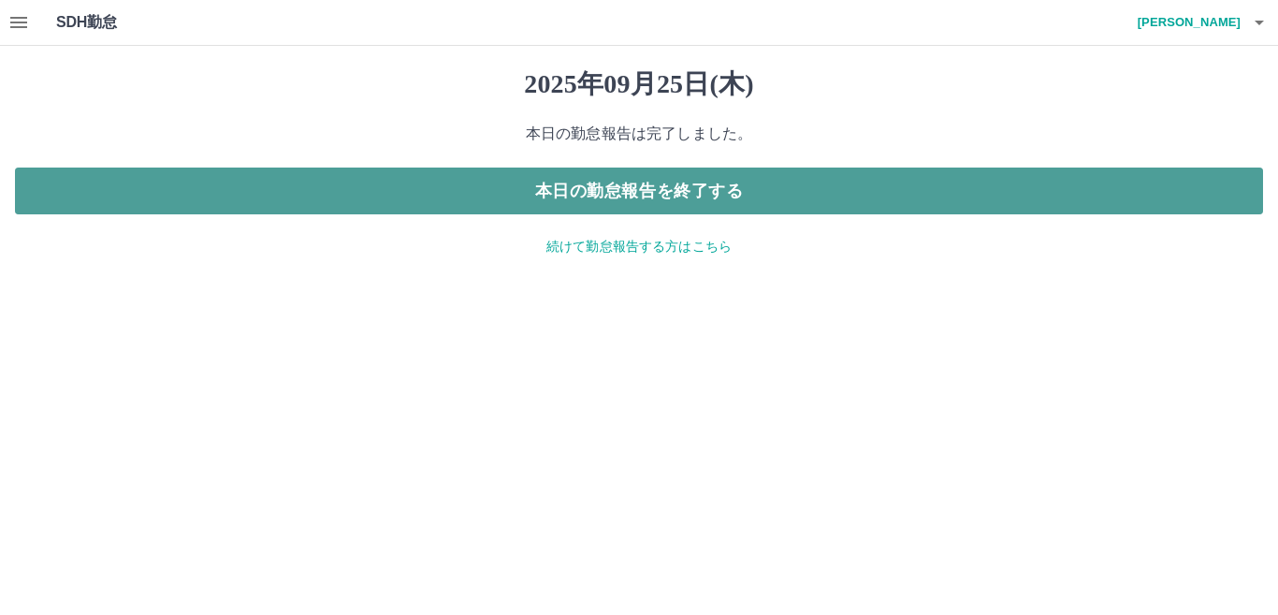
click at [643, 172] on button "本日の勤怠報告を終了する" at bounding box center [639, 190] width 1248 height 47
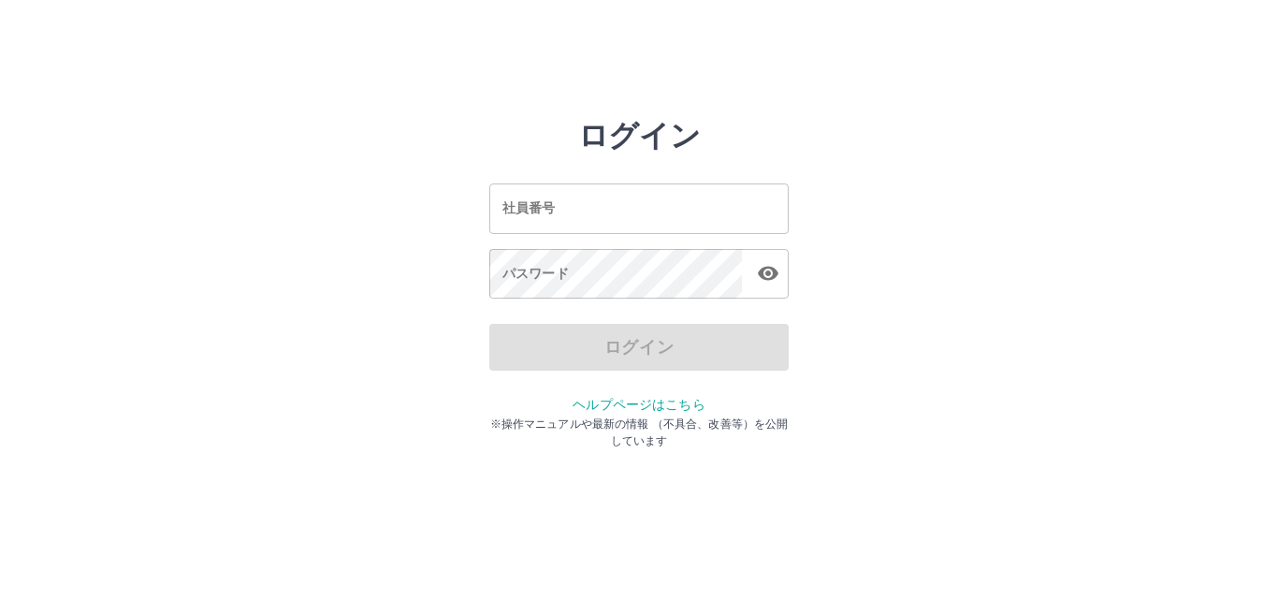
click at [639, 215] on input "社員番号" at bounding box center [638, 208] width 299 height 50
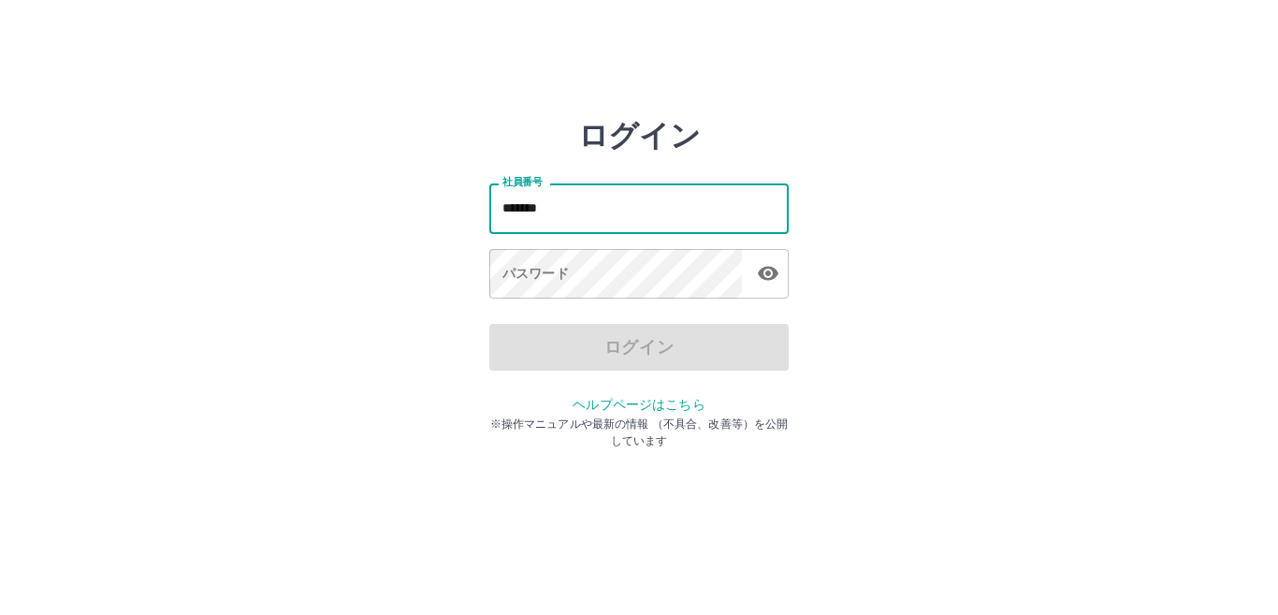
type input "*******"
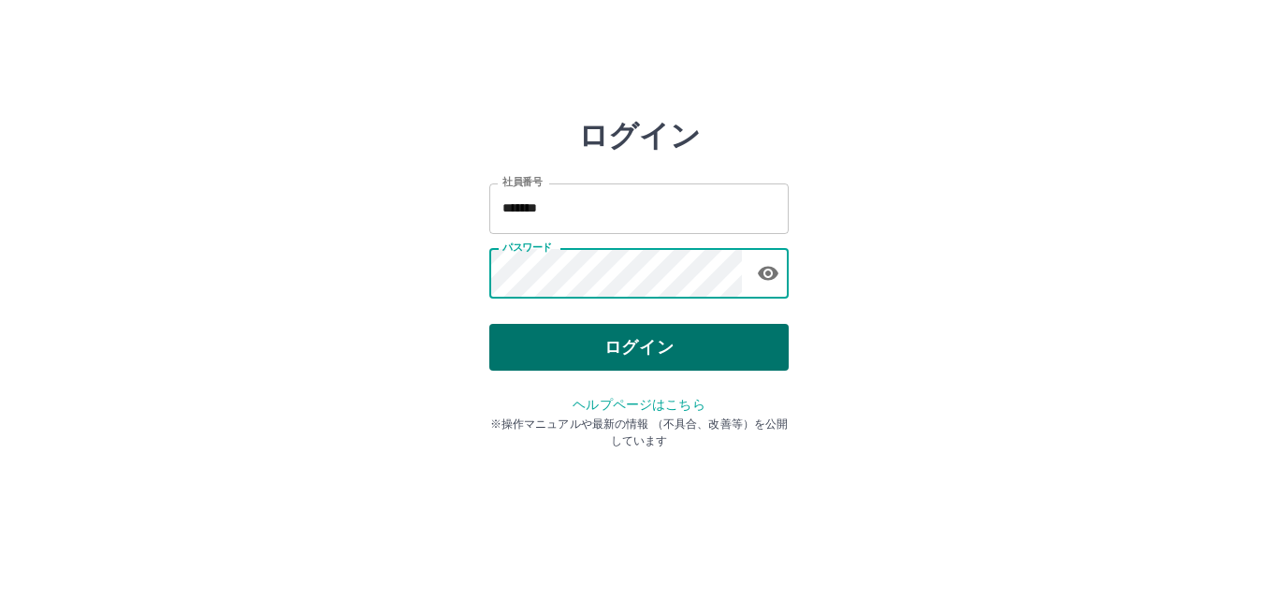
click at [621, 335] on button "ログイン" at bounding box center [638, 347] width 299 height 47
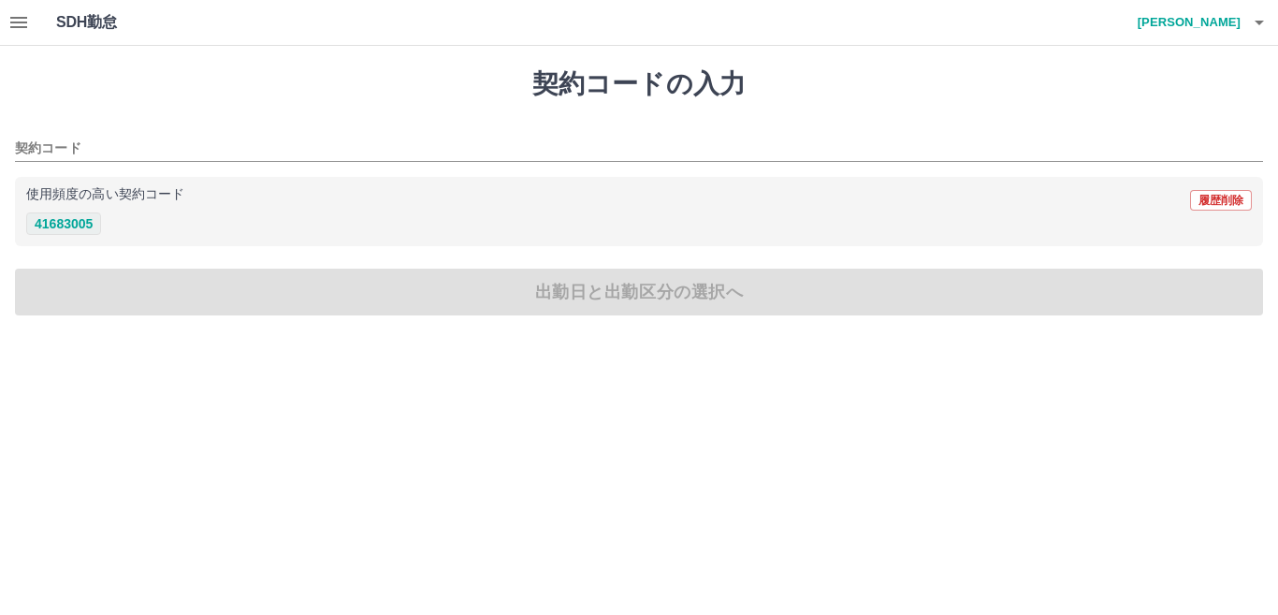
click at [72, 221] on button "41683005" at bounding box center [63, 223] width 75 height 22
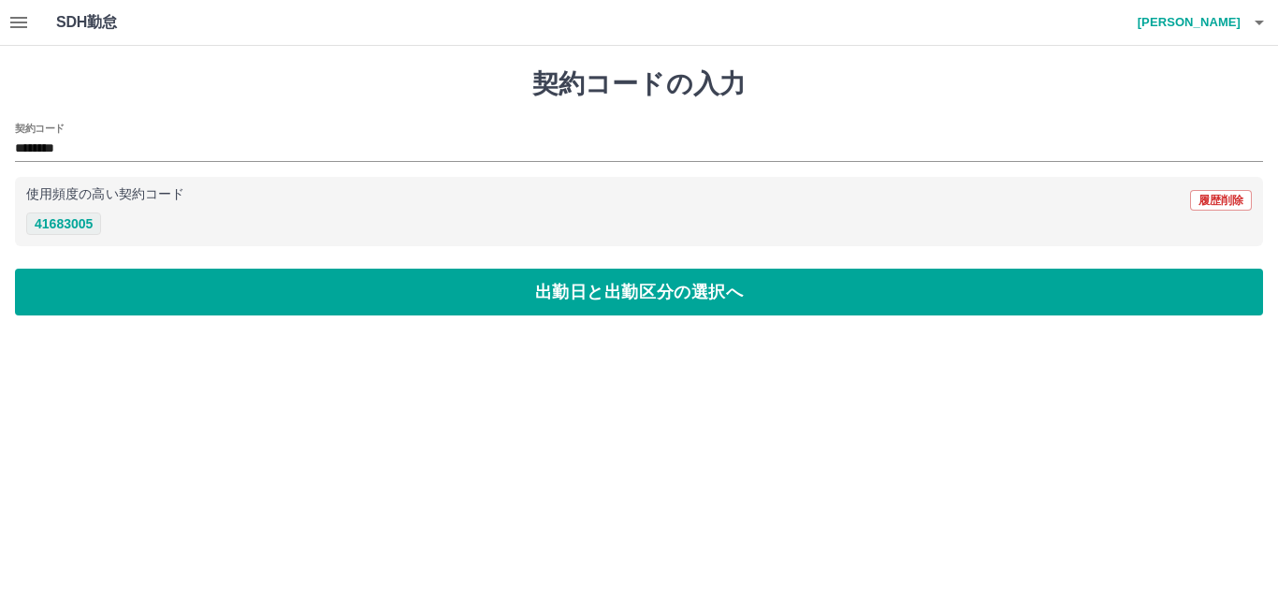
type input "********"
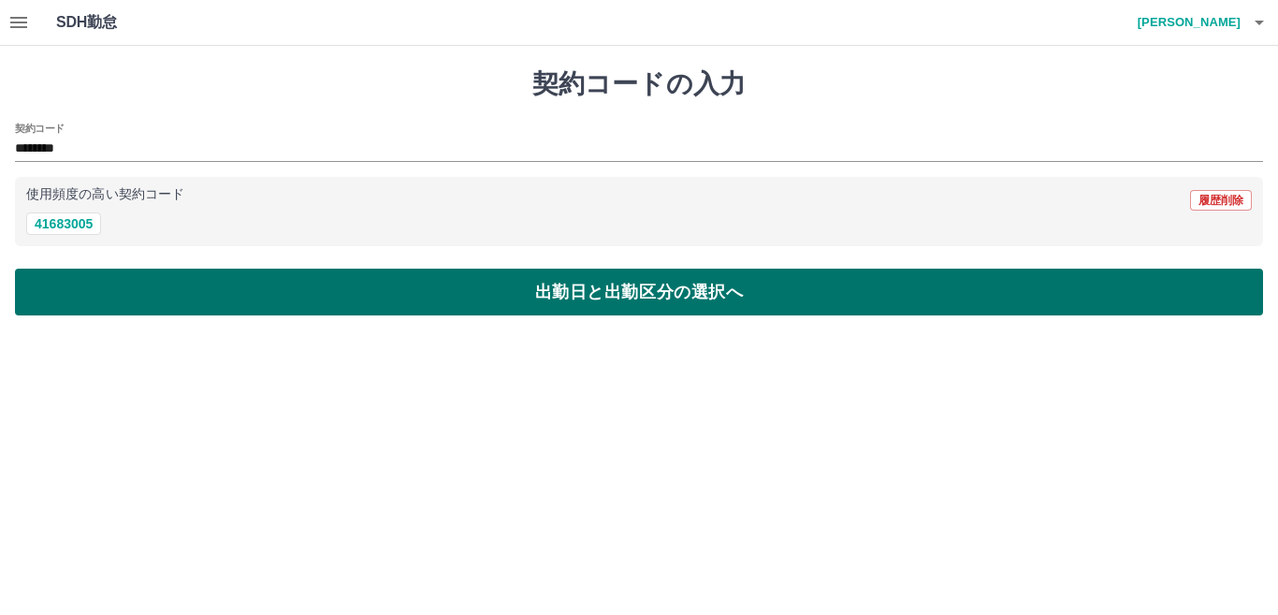
click at [185, 310] on button "出勤日と出勤区分の選択へ" at bounding box center [639, 292] width 1248 height 47
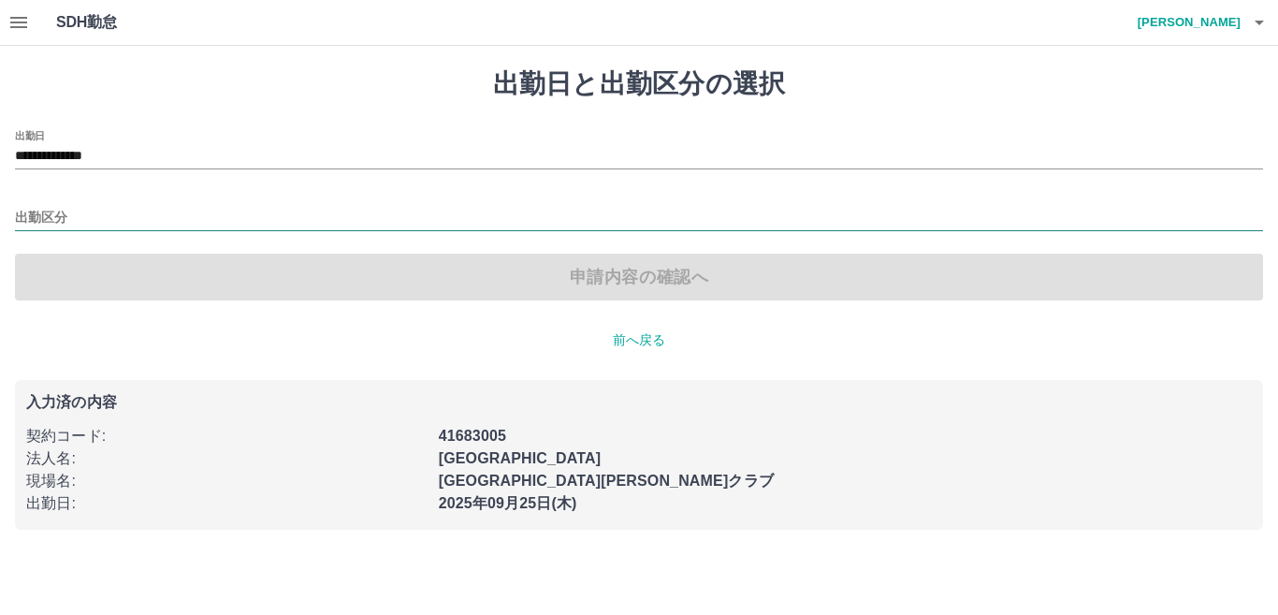
click at [135, 229] on input "出勤区分" at bounding box center [639, 218] width 1248 height 23
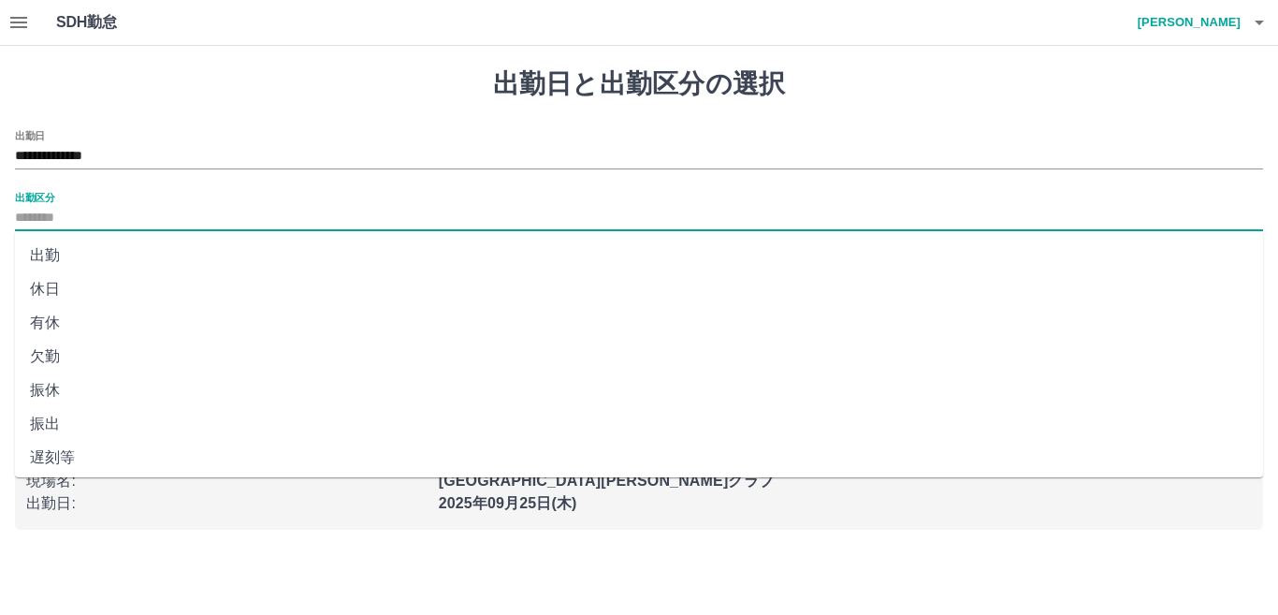
click at [131, 303] on li "休日" at bounding box center [639, 289] width 1248 height 34
type input "**"
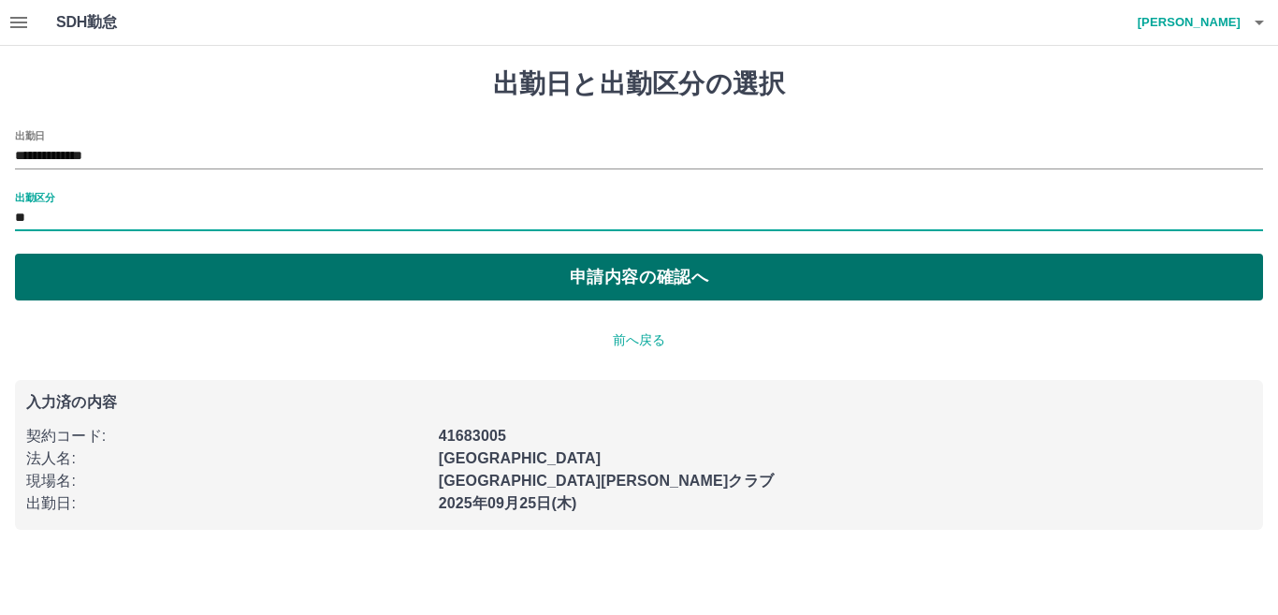
click at [242, 284] on button "申請内容の確認へ" at bounding box center [639, 277] width 1248 height 47
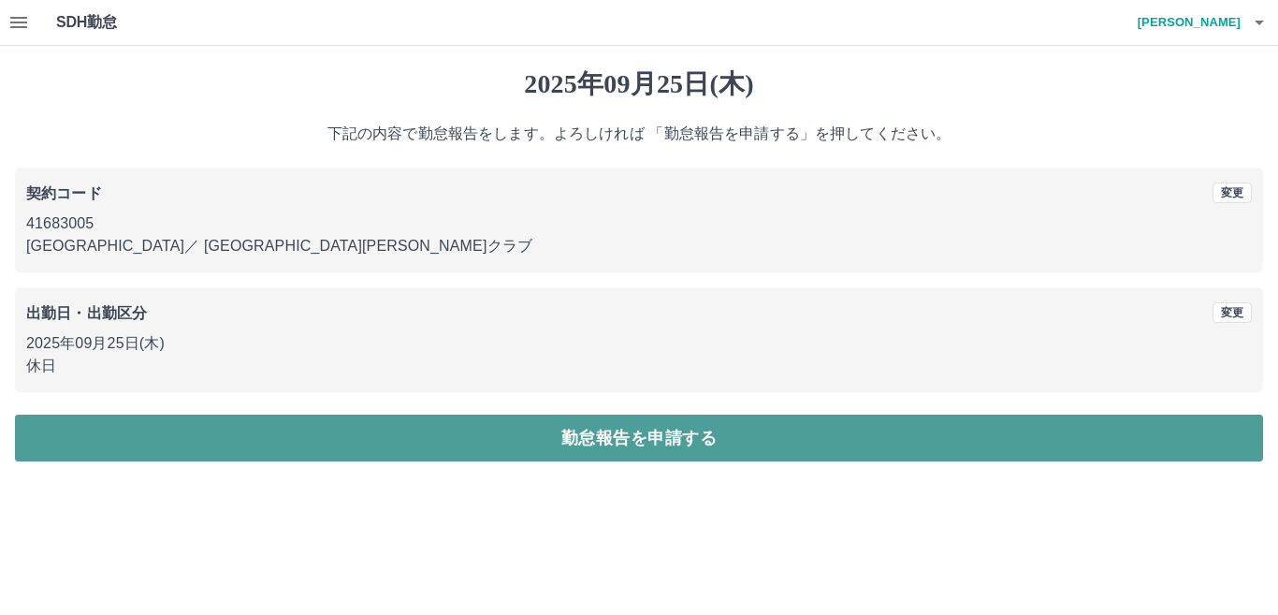
click at [560, 419] on button "勤怠報告を申請する" at bounding box center [639, 438] width 1248 height 47
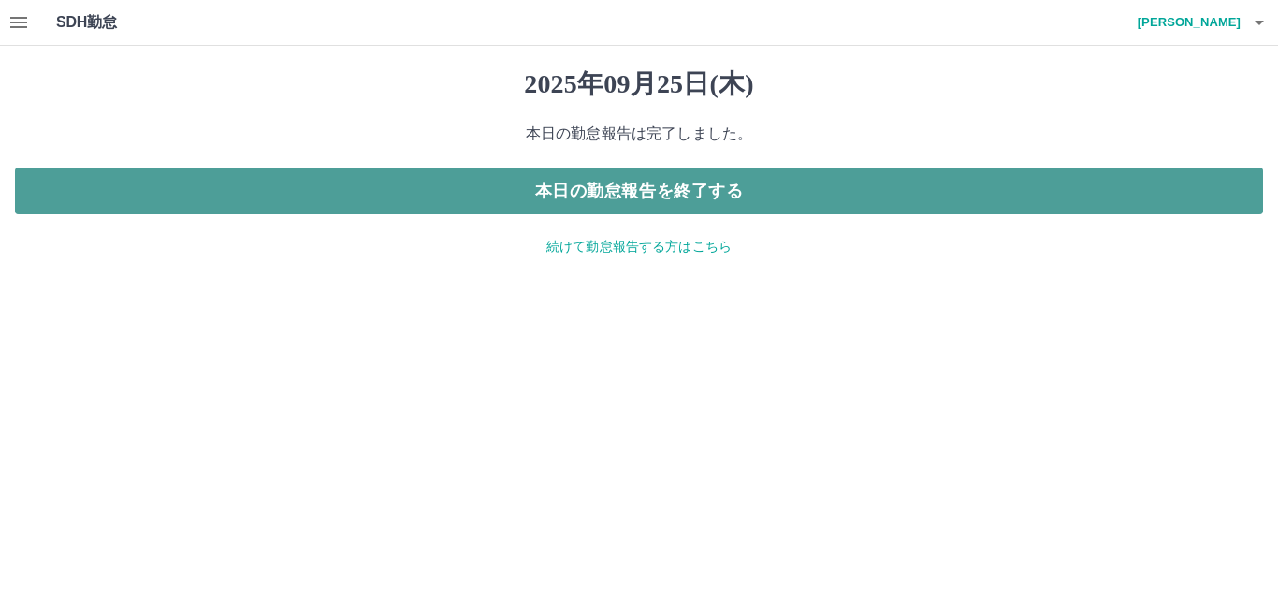
click at [643, 193] on button "本日の勤怠報告を終了する" at bounding box center [639, 190] width 1248 height 47
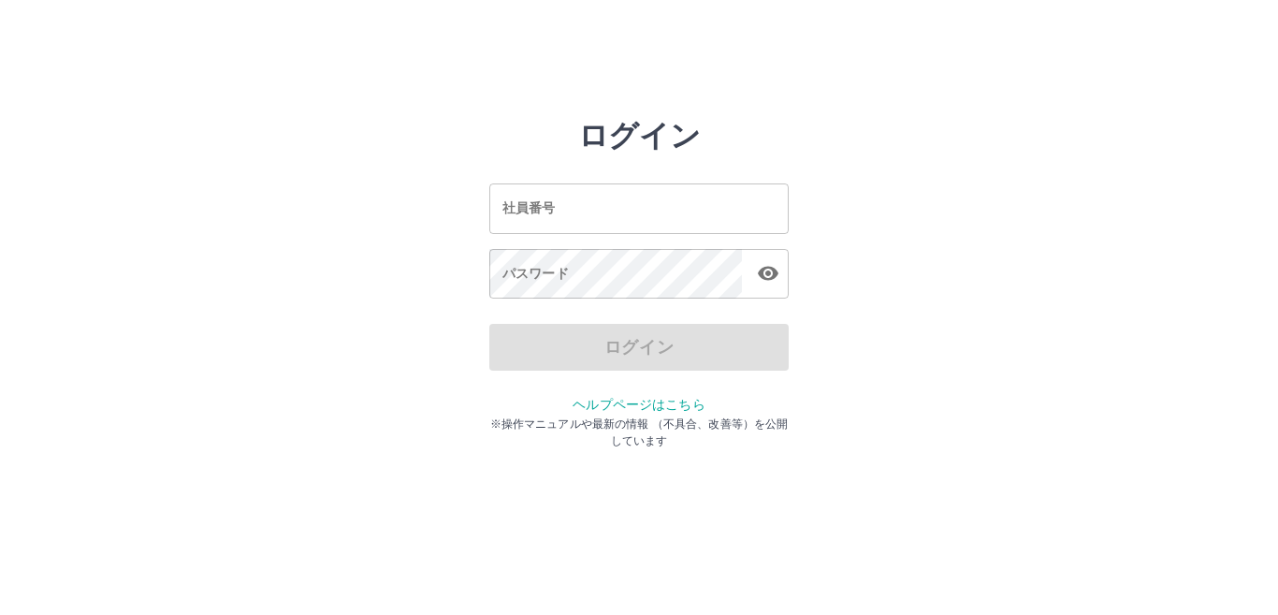
click at [652, 210] on input "社員番号" at bounding box center [638, 208] width 299 height 50
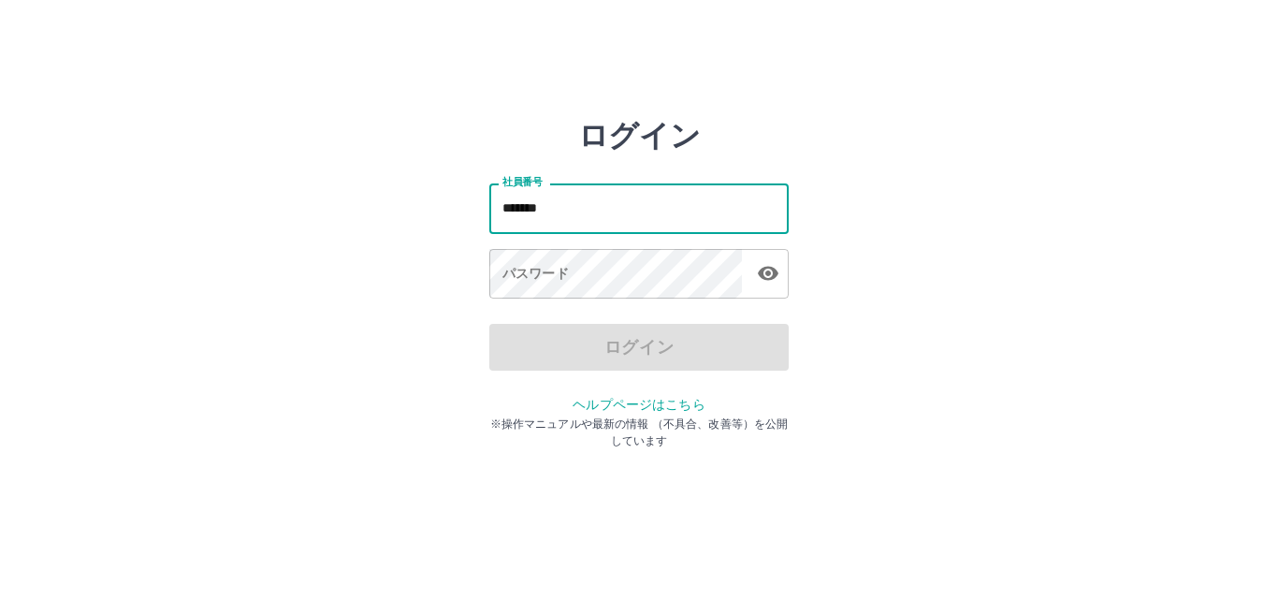
type input "*******"
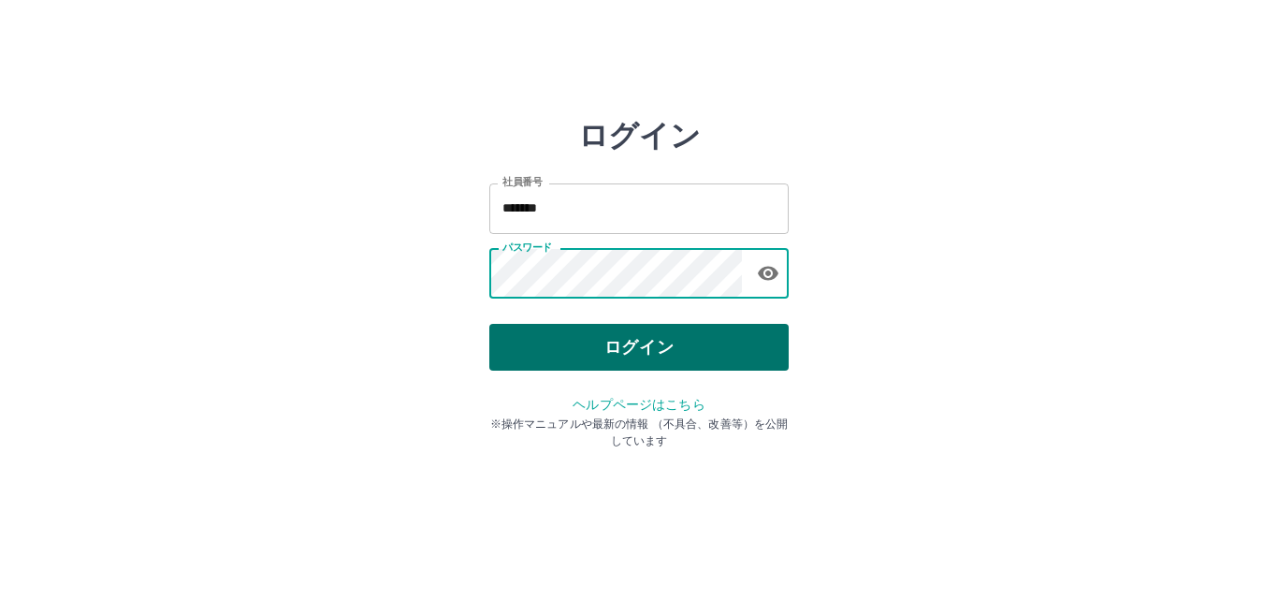
click at [649, 349] on button "ログイン" at bounding box center [638, 347] width 299 height 47
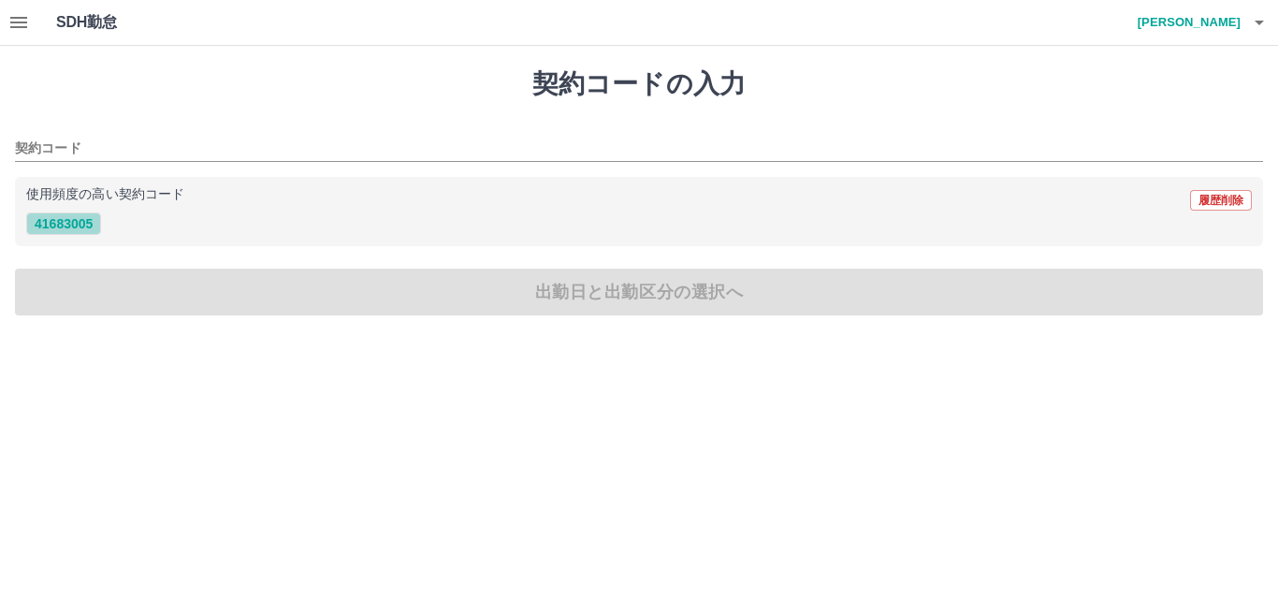
click at [61, 224] on button "41683005" at bounding box center [63, 223] width 75 height 22
type input "********"
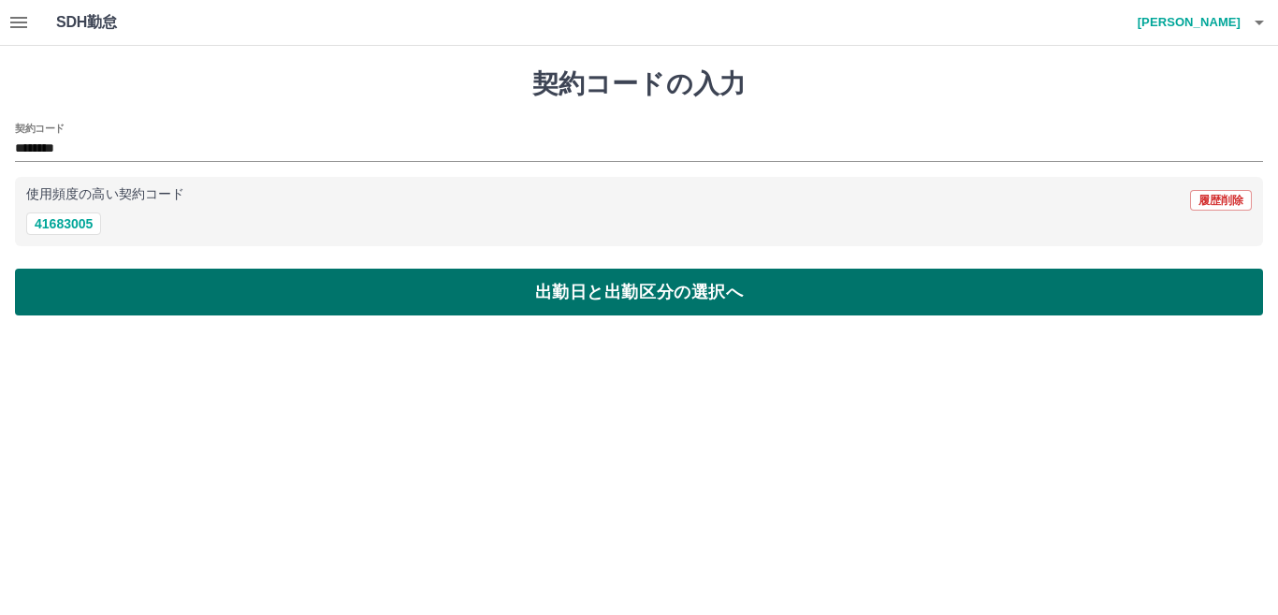
click at [138, 280] on button "出勤日と出勤区分の選択へ" at bounding box center [639, 292] width 1248 height 47
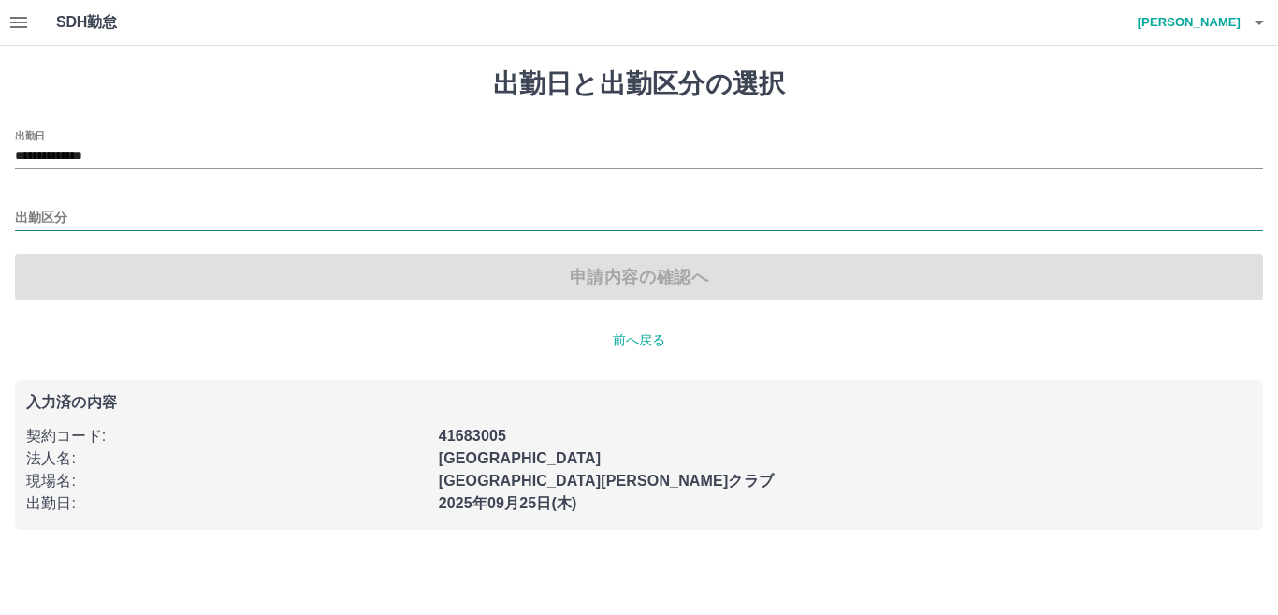
click at [134, 225] on input "出勤区分" at bounding box center [639, 218] width 1248 height 23
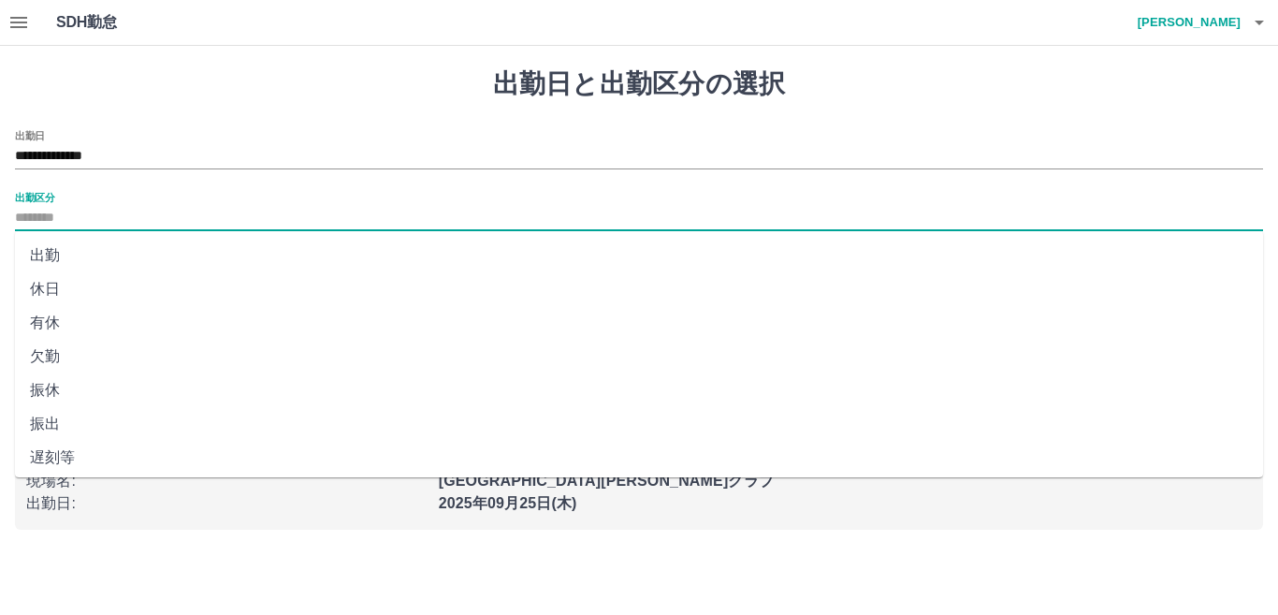
click at [130, 280] on li "休日" at bounding box center [639, 289] width 1248 height 34
type input "**"
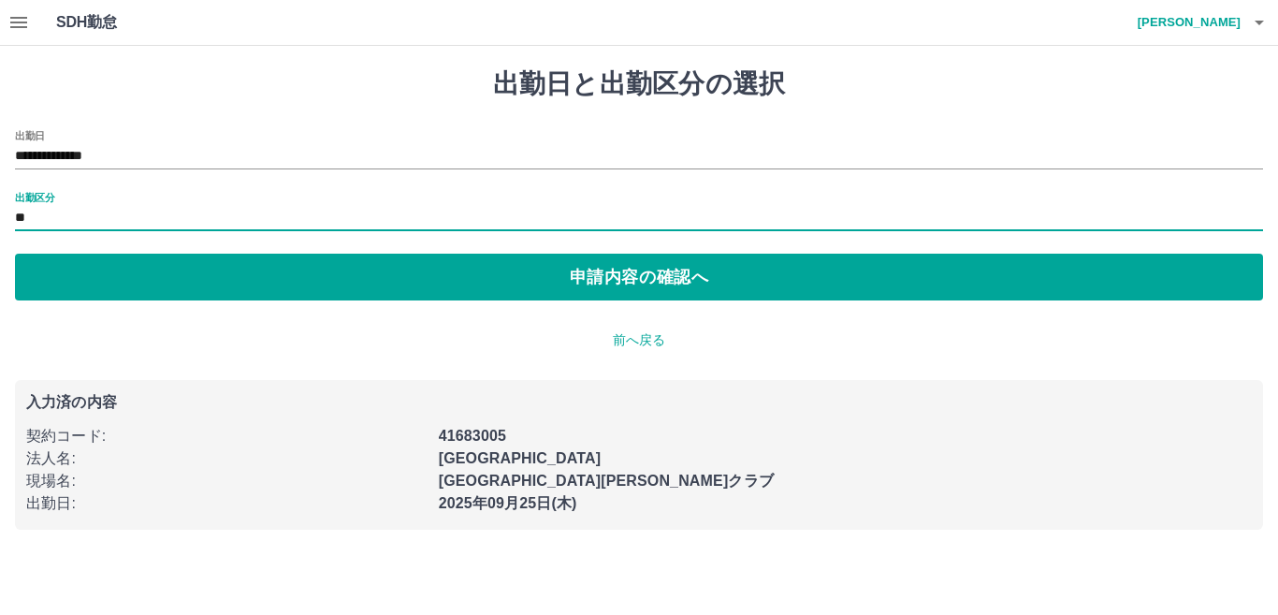
click at [130, 280] on button "申請内容の確認へ" at bounding box center [639, 277] width 1248 height 47
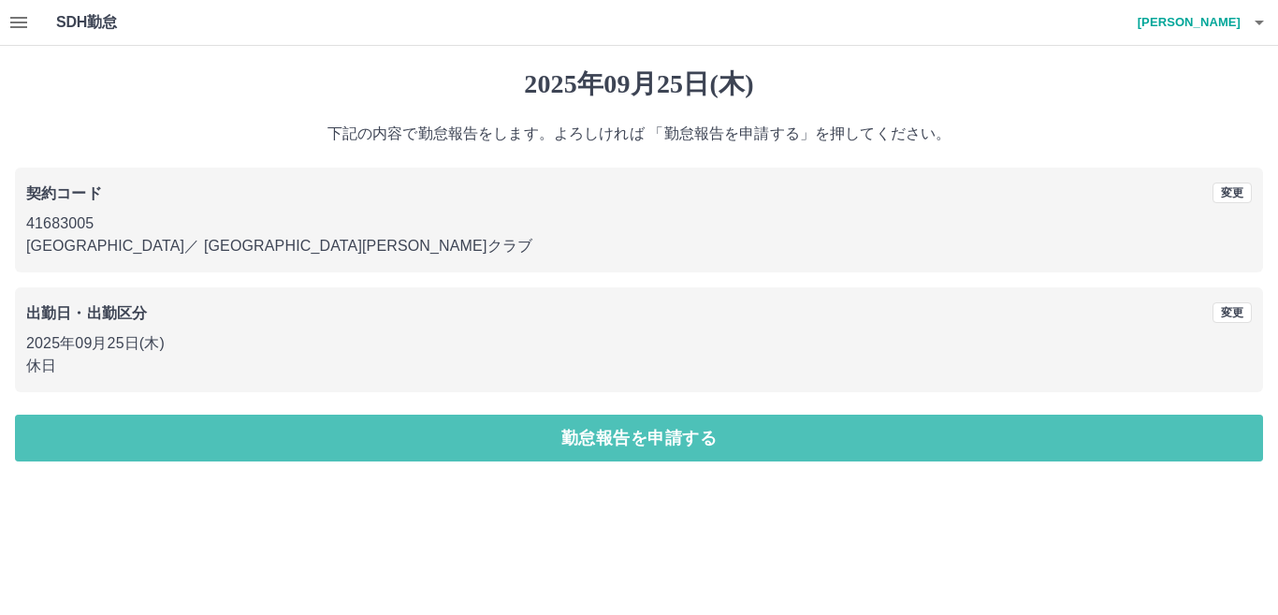
click at [558, 432] on button "勤怠報告を申請する" at bounding box center [639, 438] width 1248 height 47
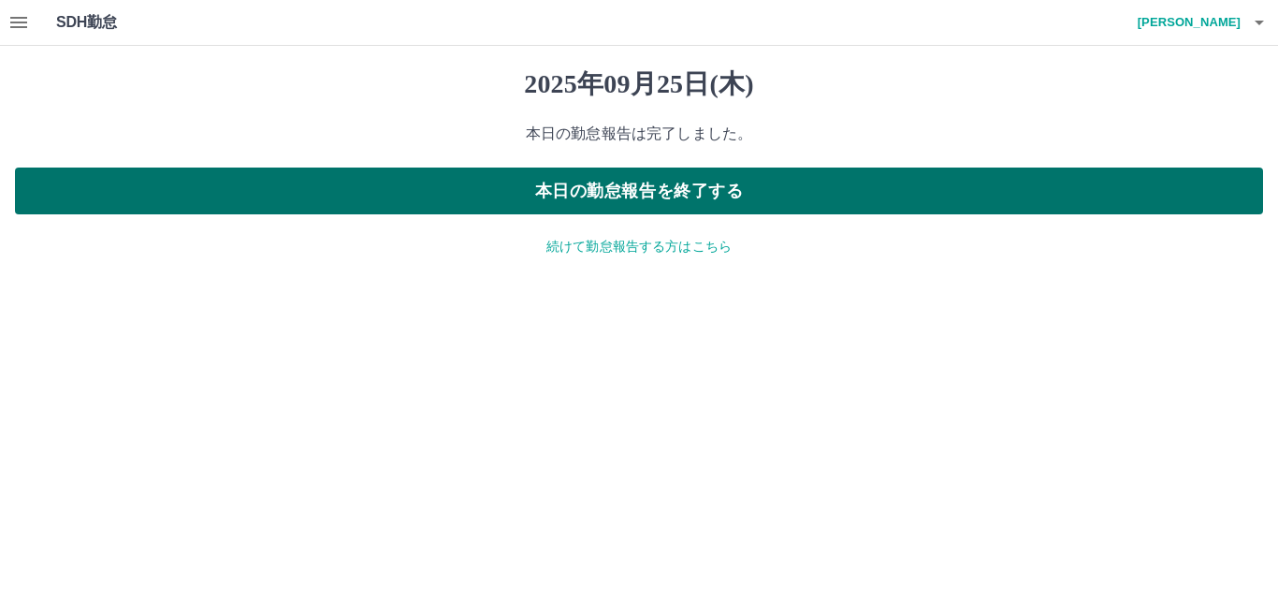
click at [663, 197] on button "本日の勤怠報告を終了する" at bounding box center [639, 190] width 1248 height 47
